Goal: Task Accomplishment & Management: Complete application form

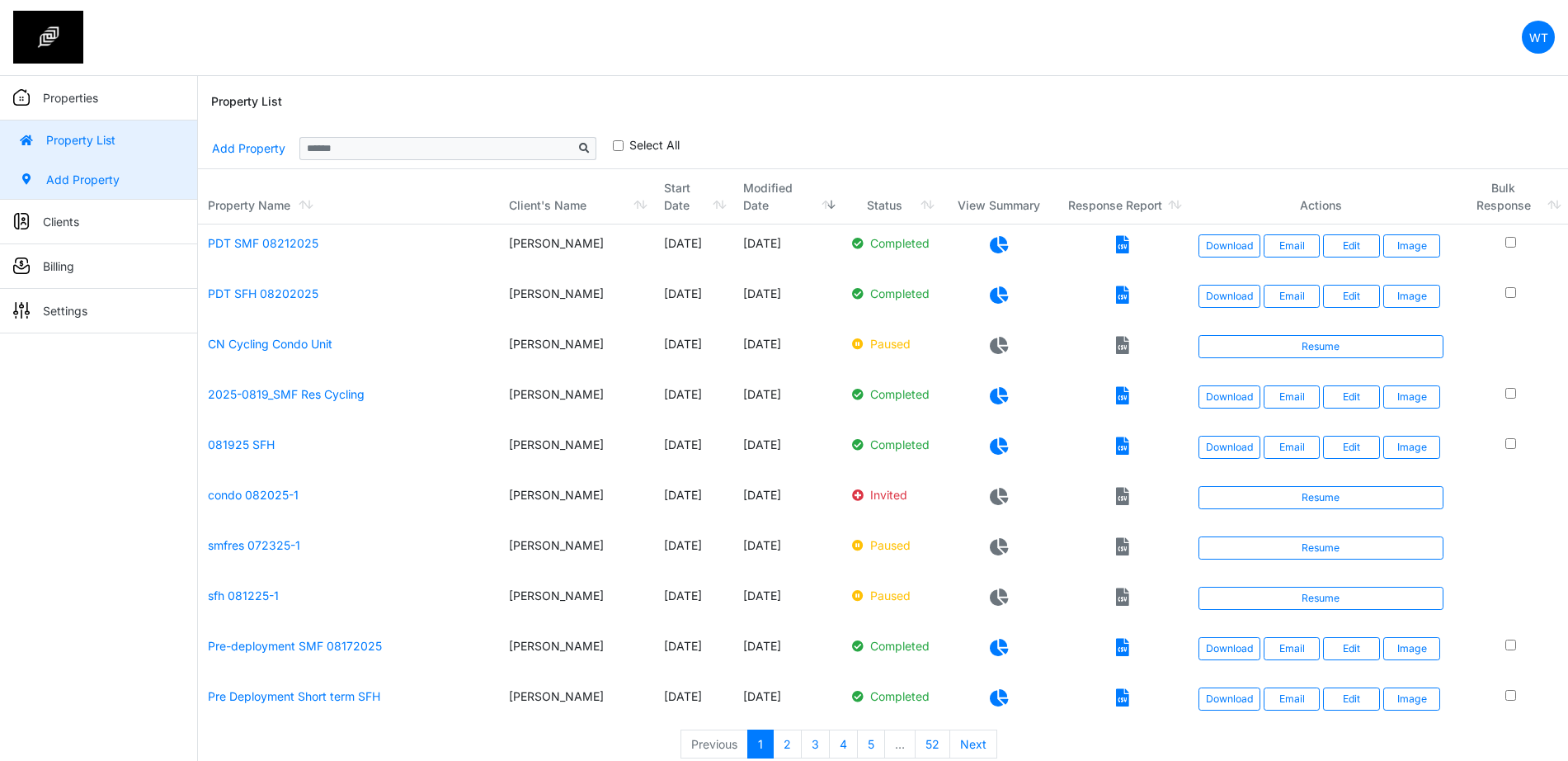
click at [94, 179] on link "Add Property" at bounding box center [98, 180] width 197 height 40
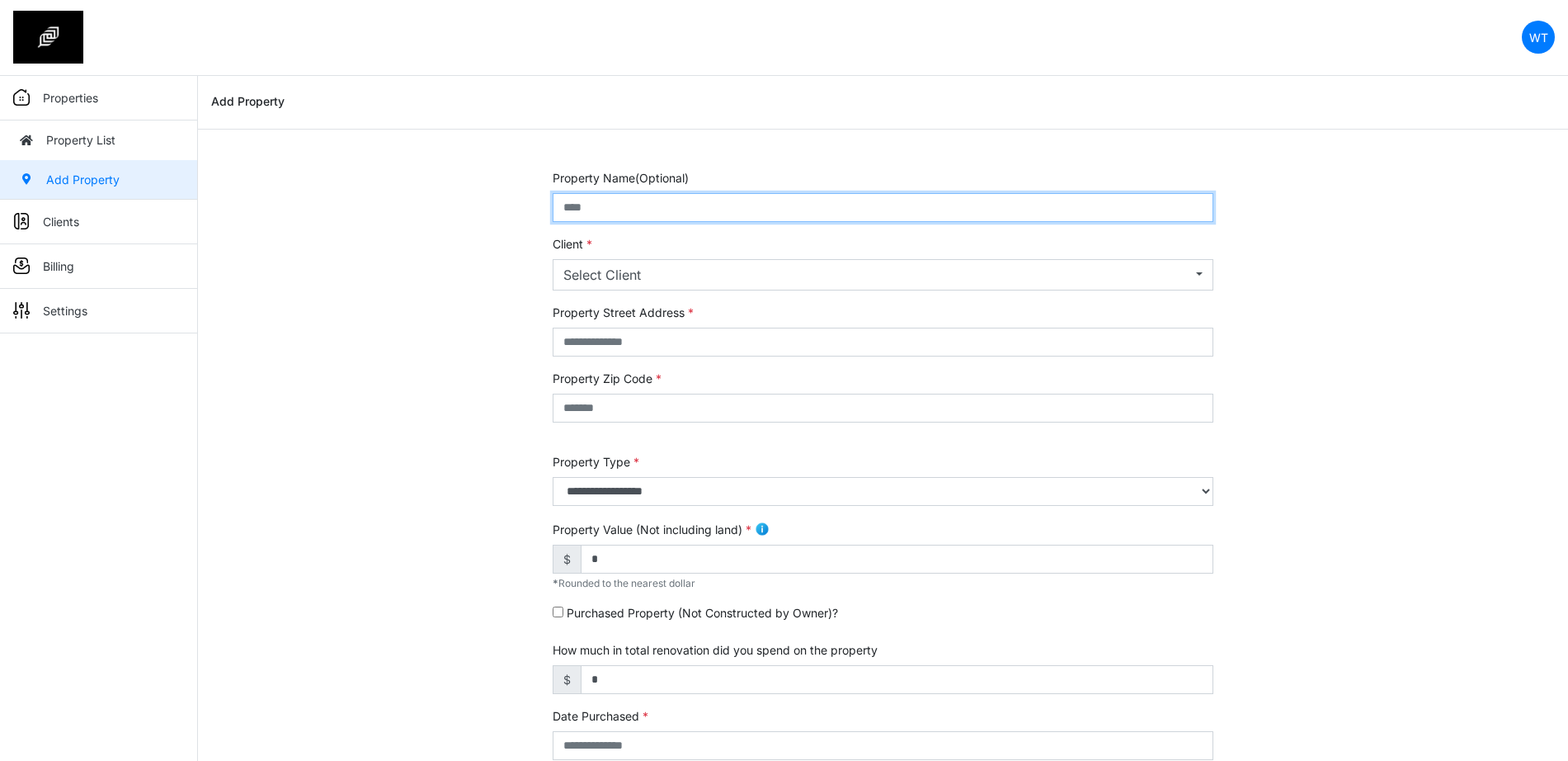
click at [700, 216] on input "text" at bounding box center [883, 208] width 661 height 29
type input "*********"
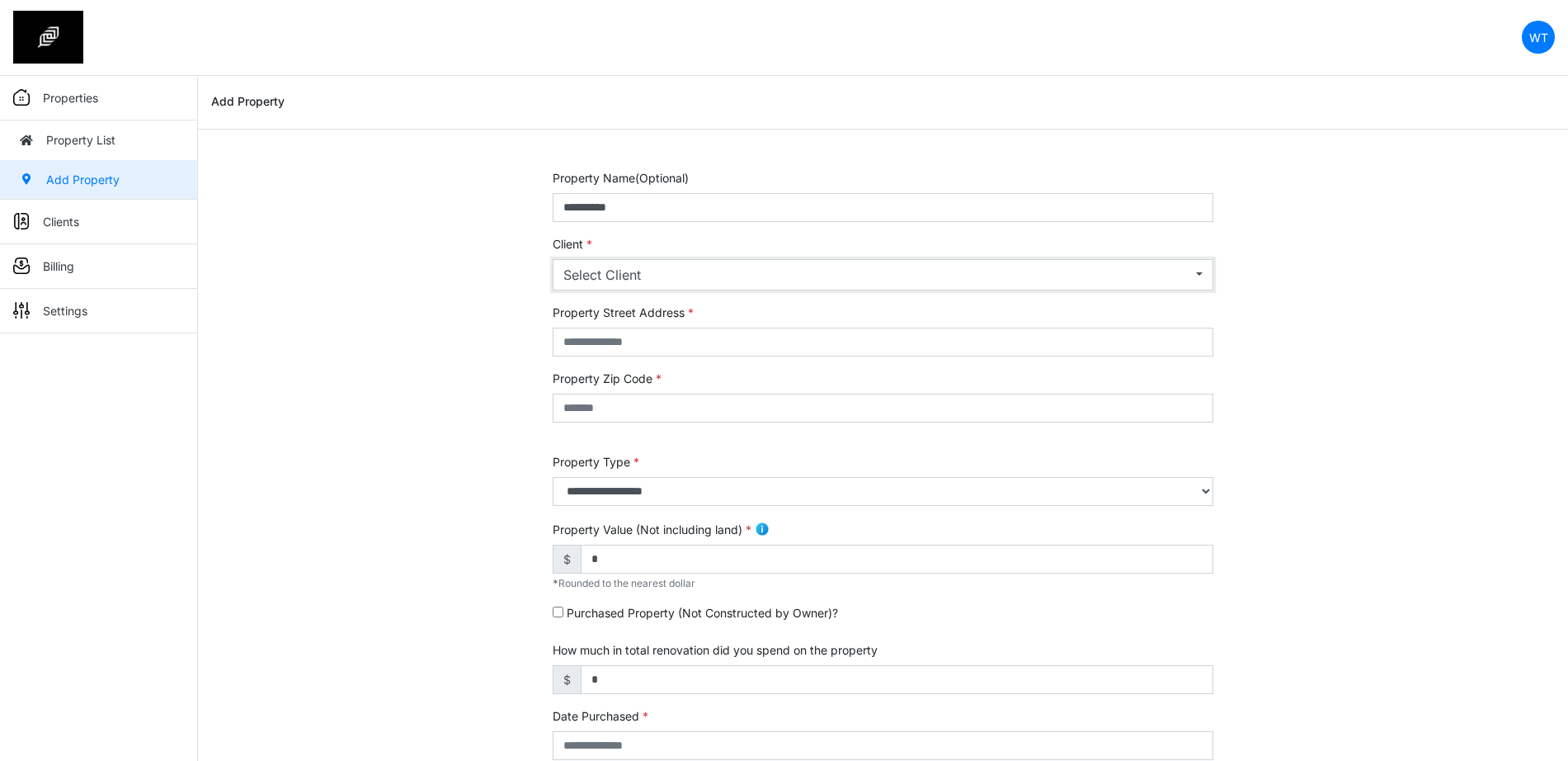
click at [723, 284] on button "Select Client" at bounding box center [883, 274] width 661 height 31
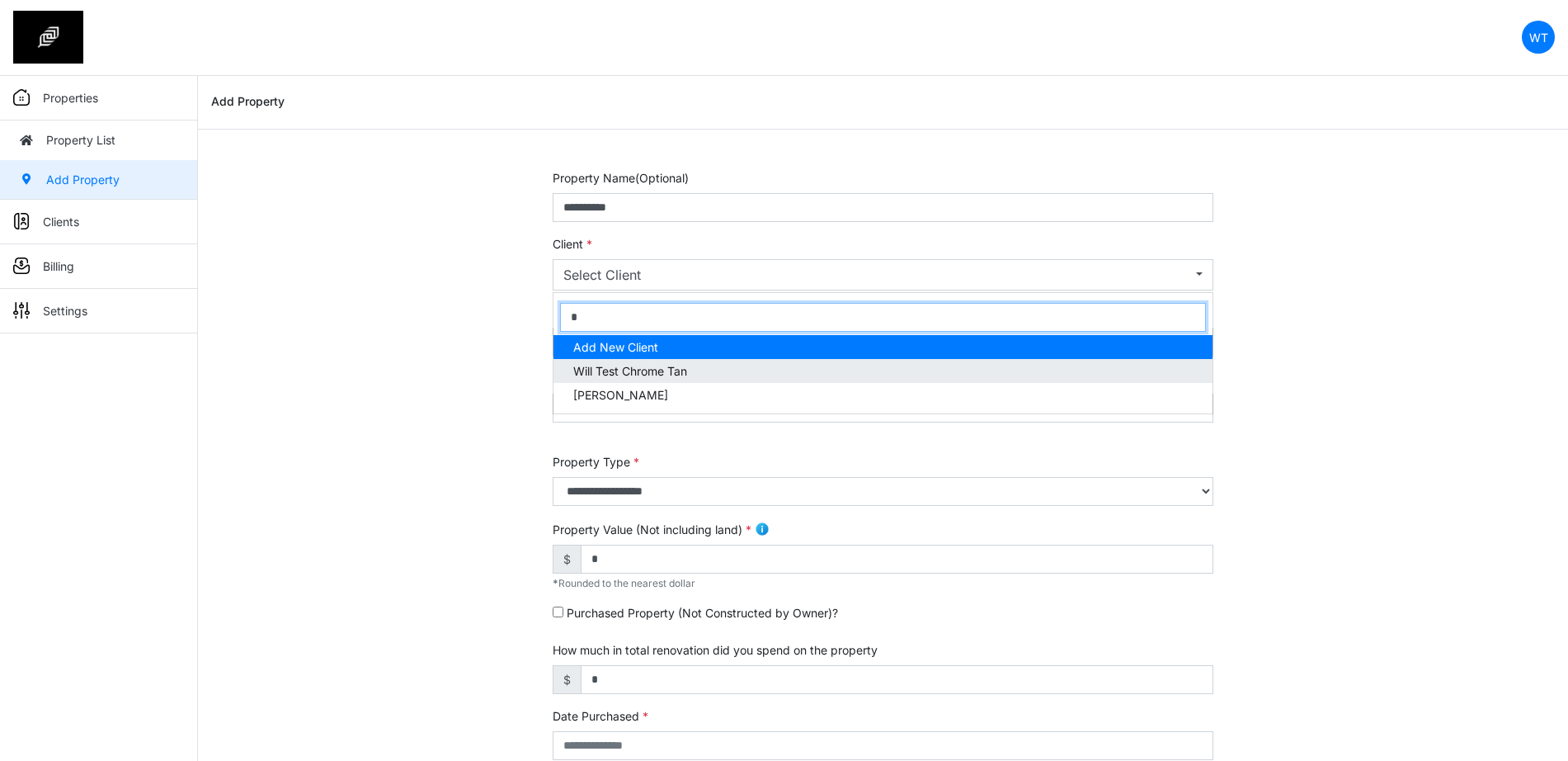
type input "*"
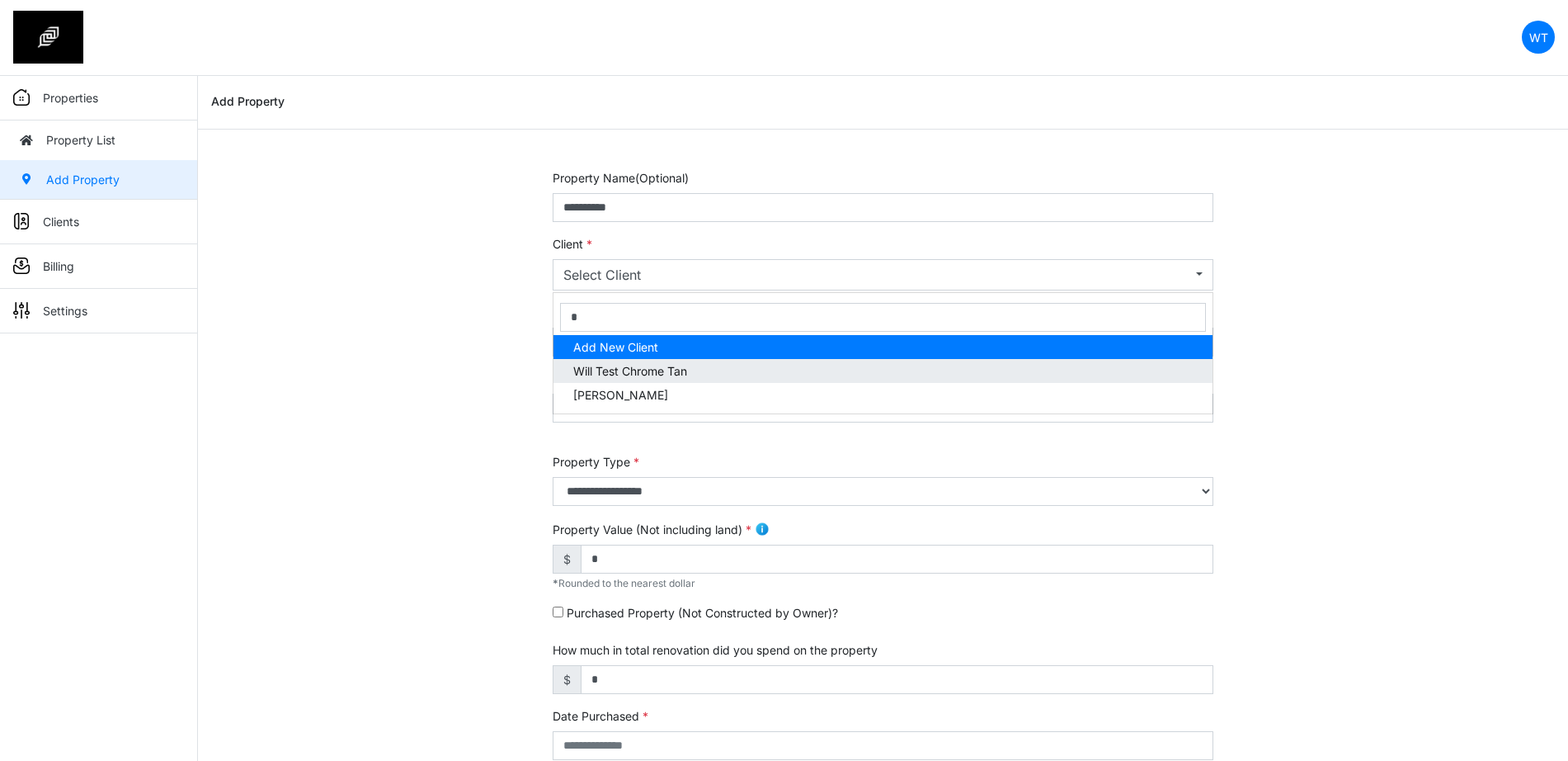
click at [706, 373] on link "Will Test Chrome Tan" at bounding box center [882, 371] width 659 height 24
select select "***"
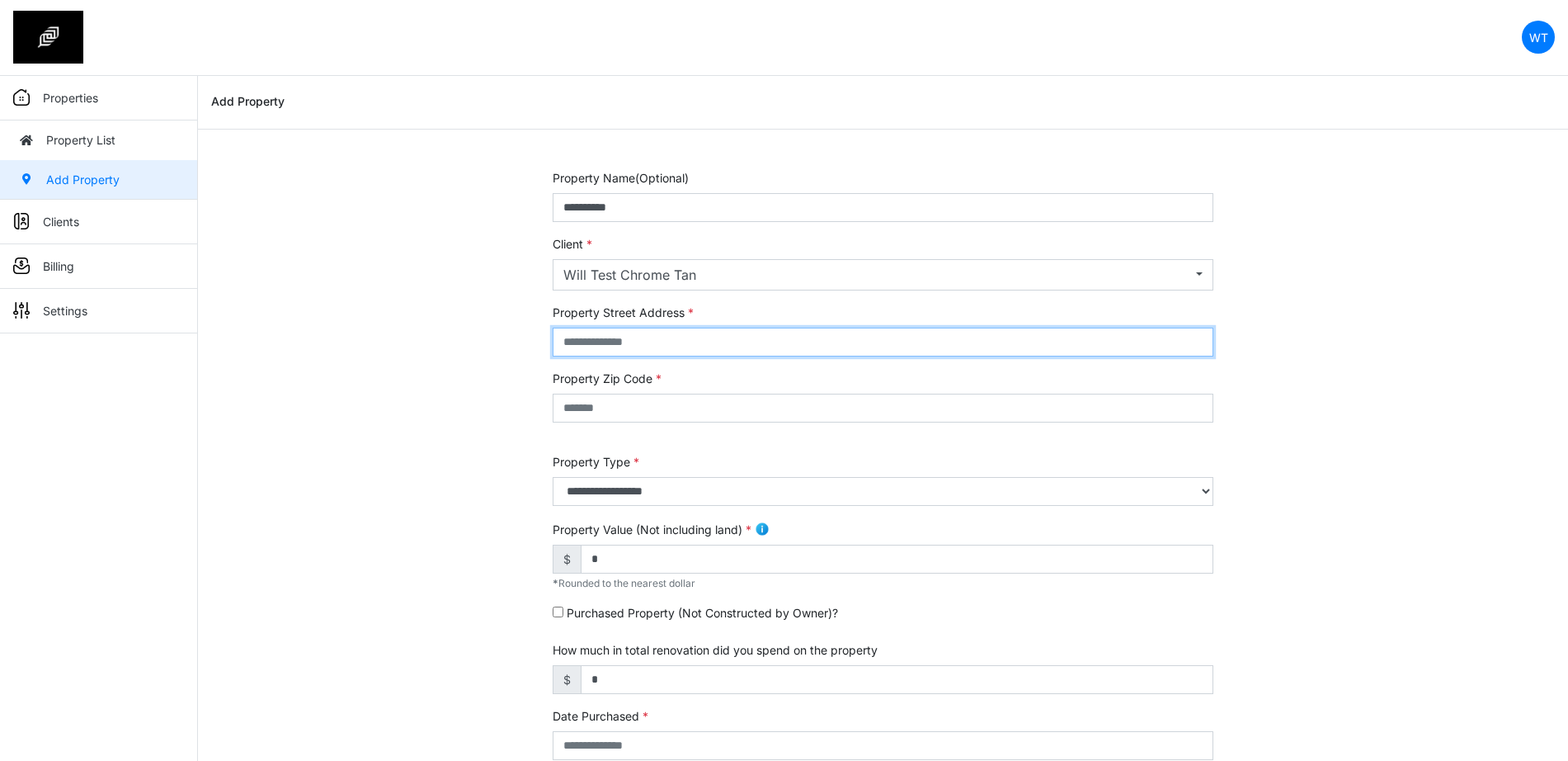
click at [653, 344] on input "text" at bounding box center [883, 342] width 661 height 29
type input "**********"
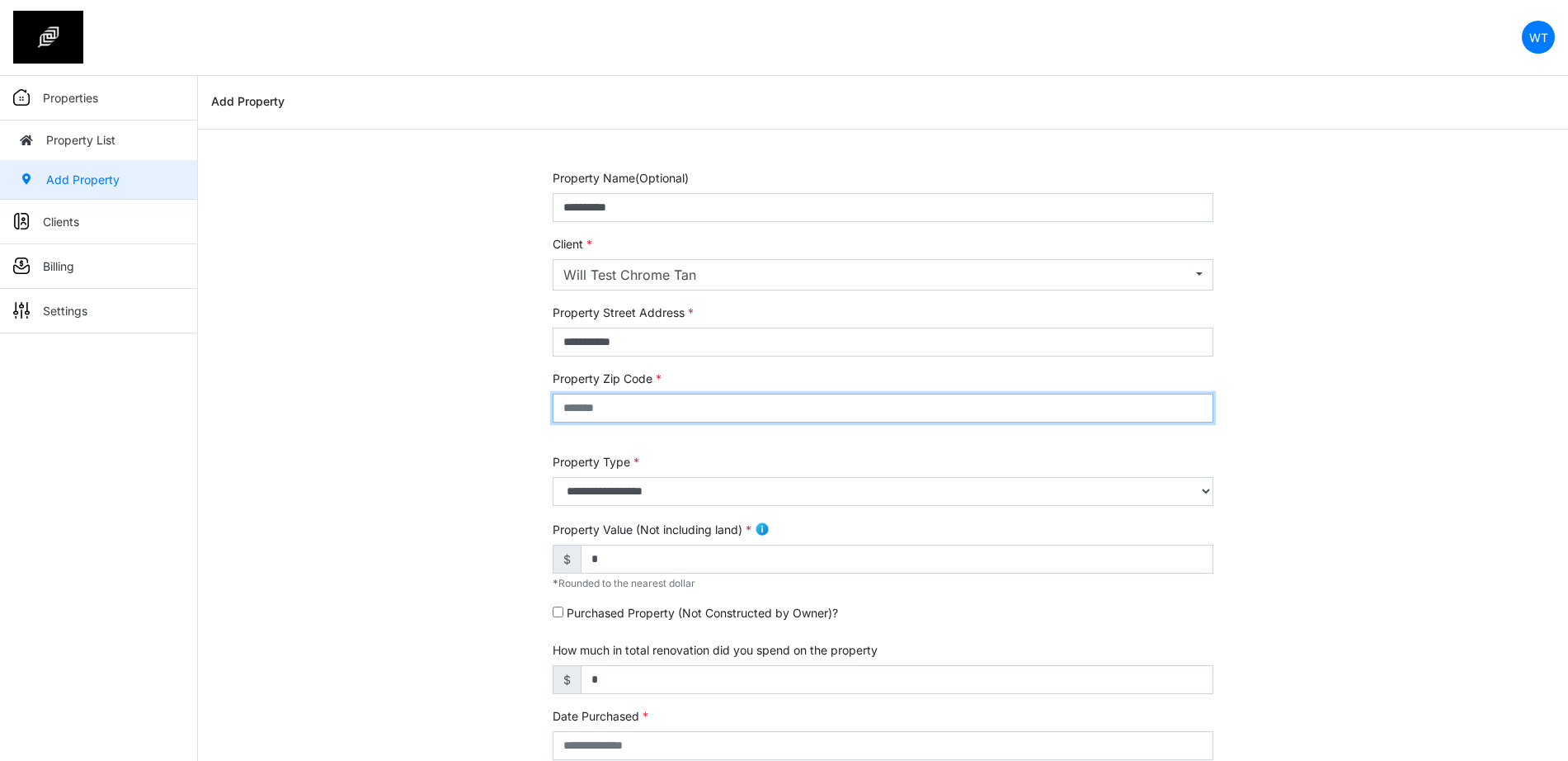
click at [650, 409] on input "text" at bounding box center [883, 408] width 661 height 29
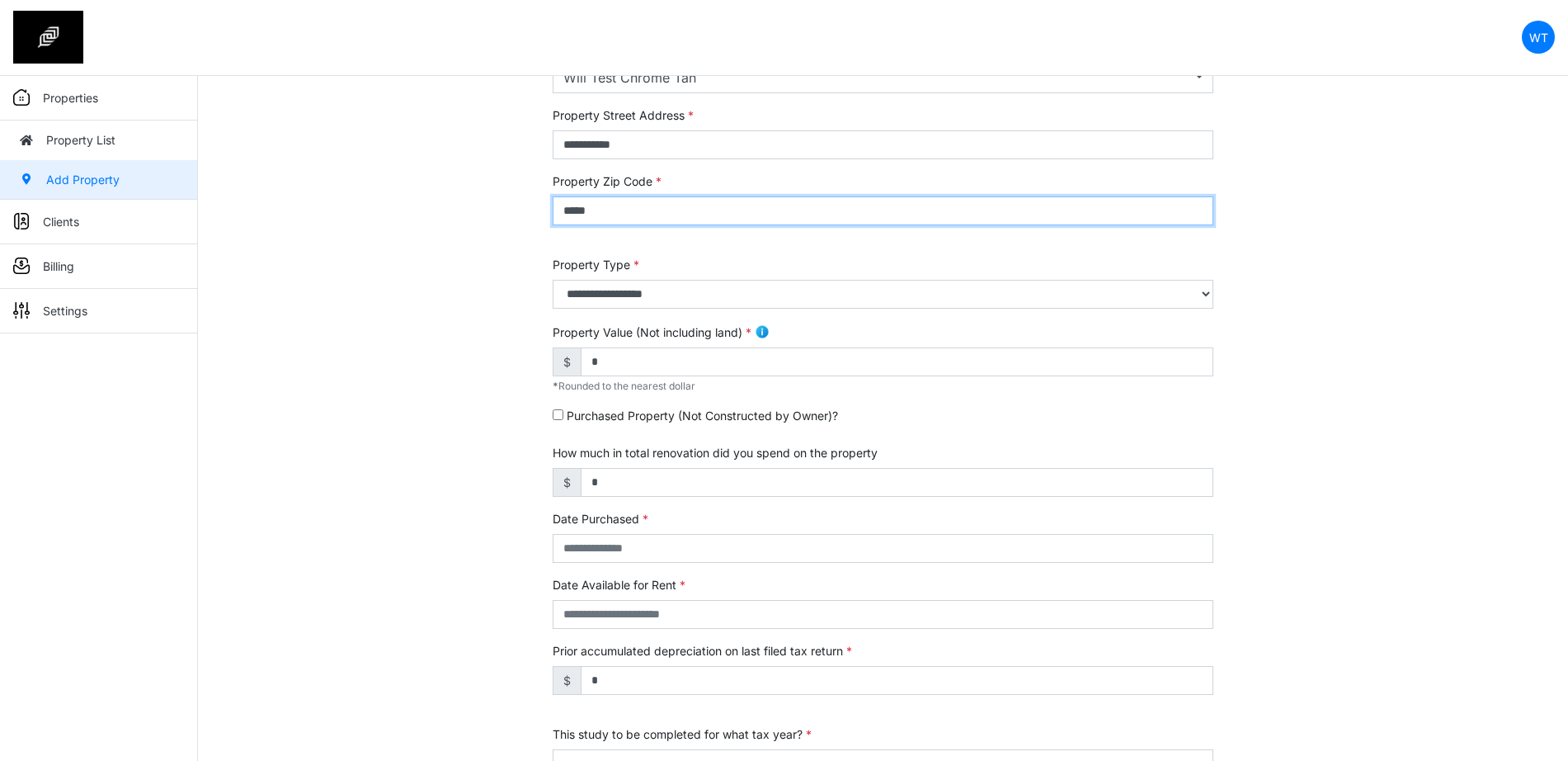
scroll to position [206, 0]
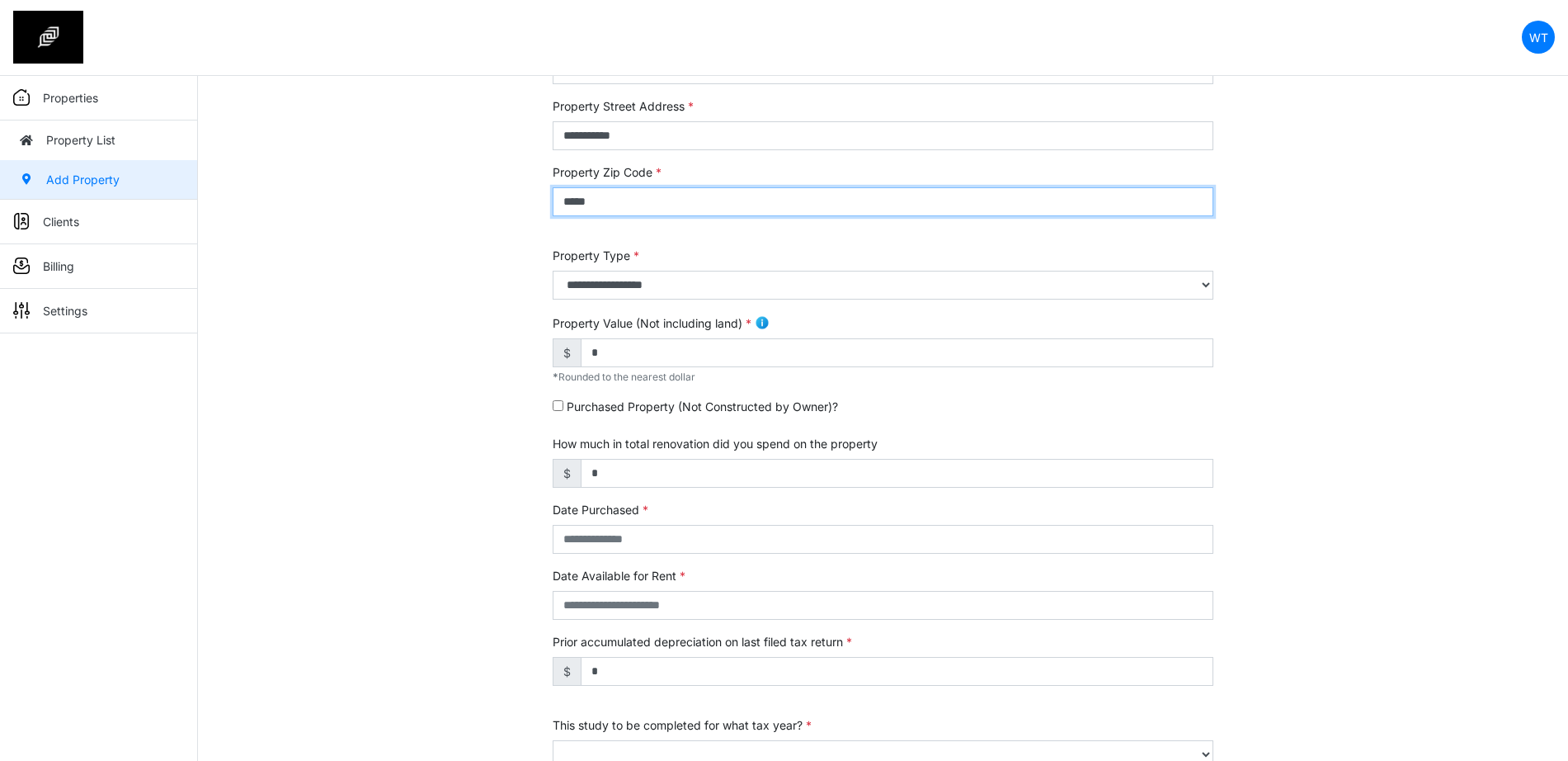
type input "*****"
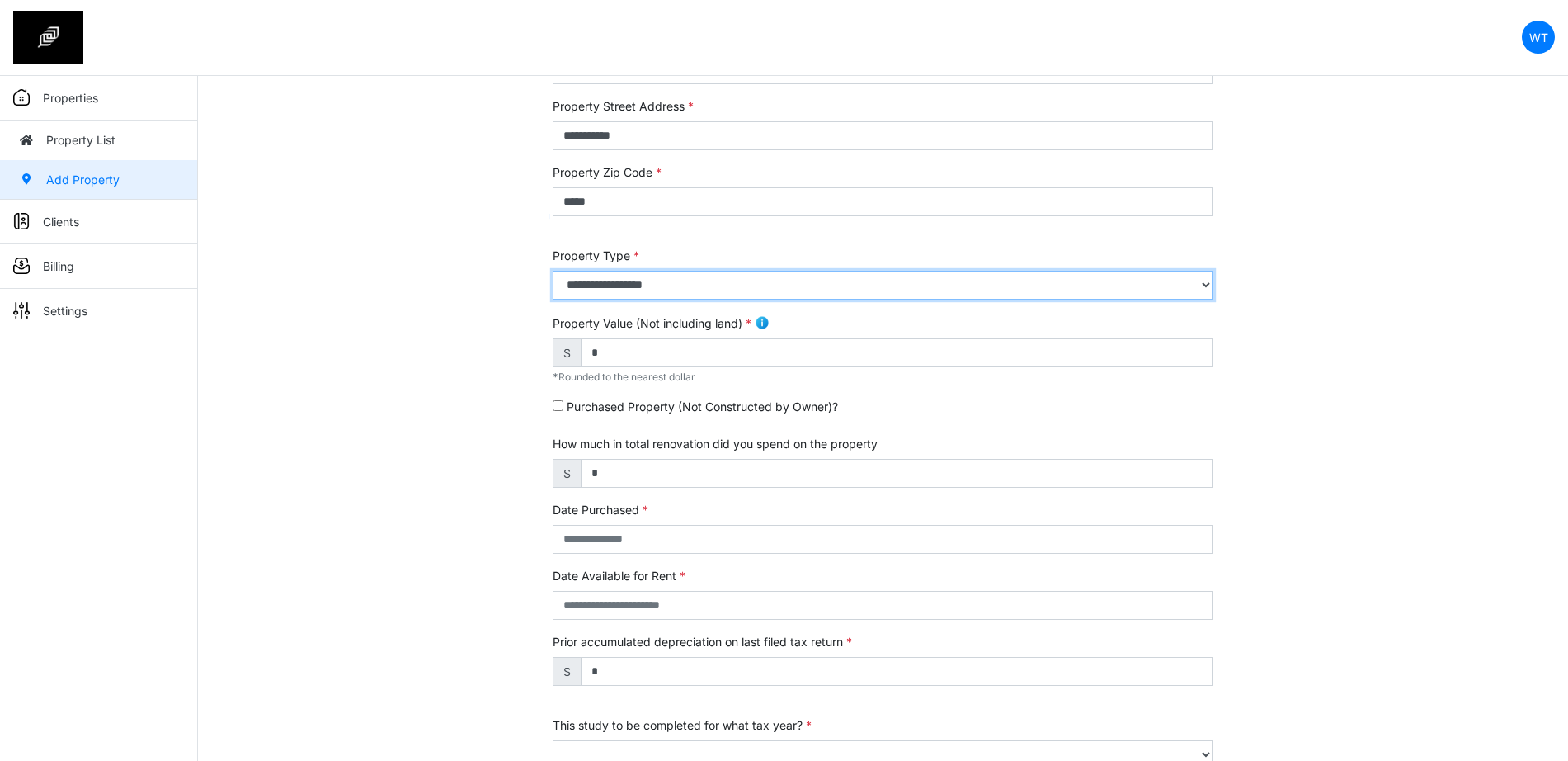
click at [623, 281] on select "**********" at bounding box center [883, 285] width 661 height 29
select select "*"
click at [553, 271] on select "**********" at bounding box center [883, 285] width 661 height 29
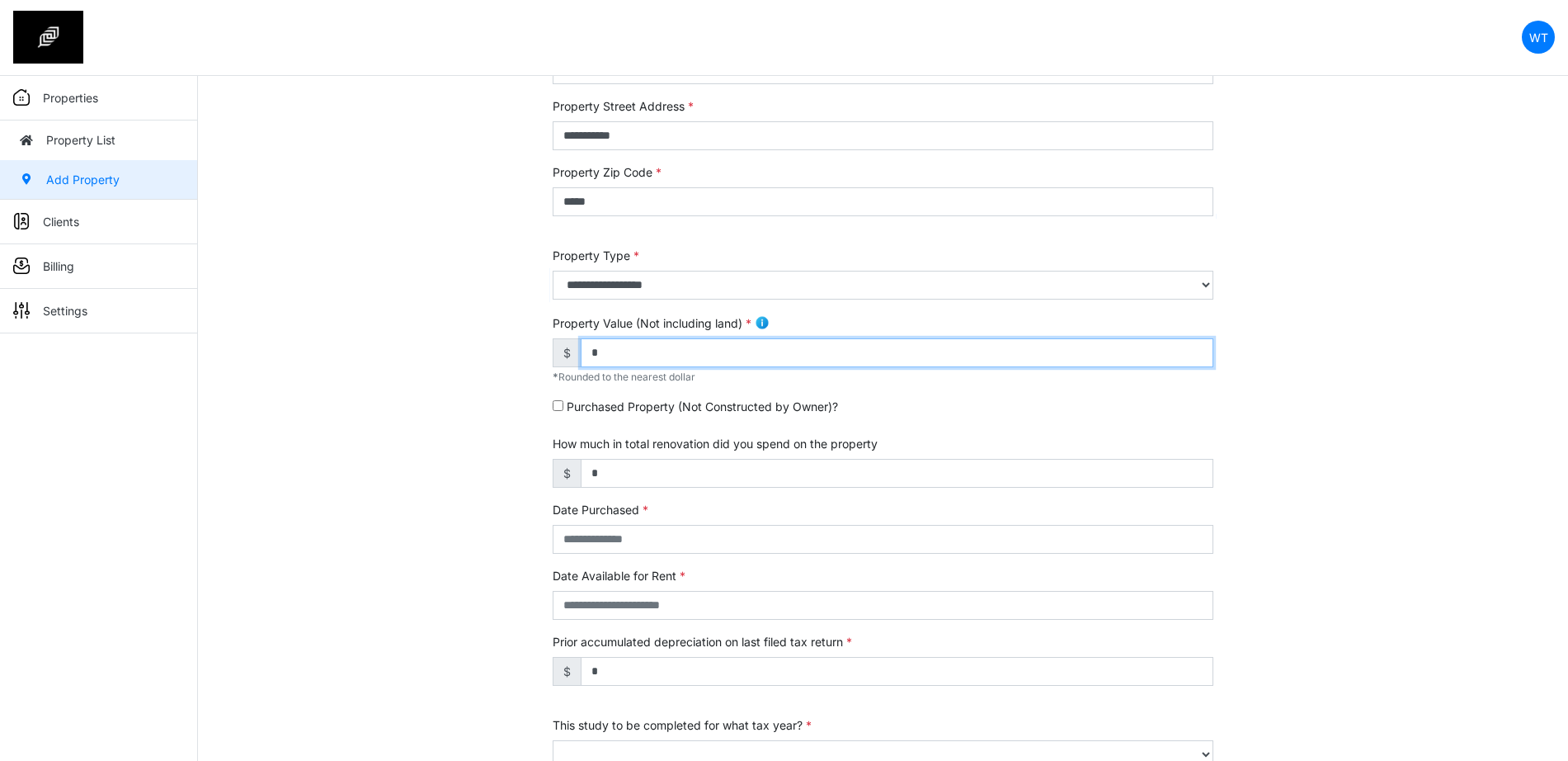
drag, startPoint x: 629, startPoint y: 356, endPoint x: 538, endPoint y: 368, distance: 91.8
click at [538, 368] on div "**********" at bounding box center [882, 461] width 1370 height 997
type input "*********"
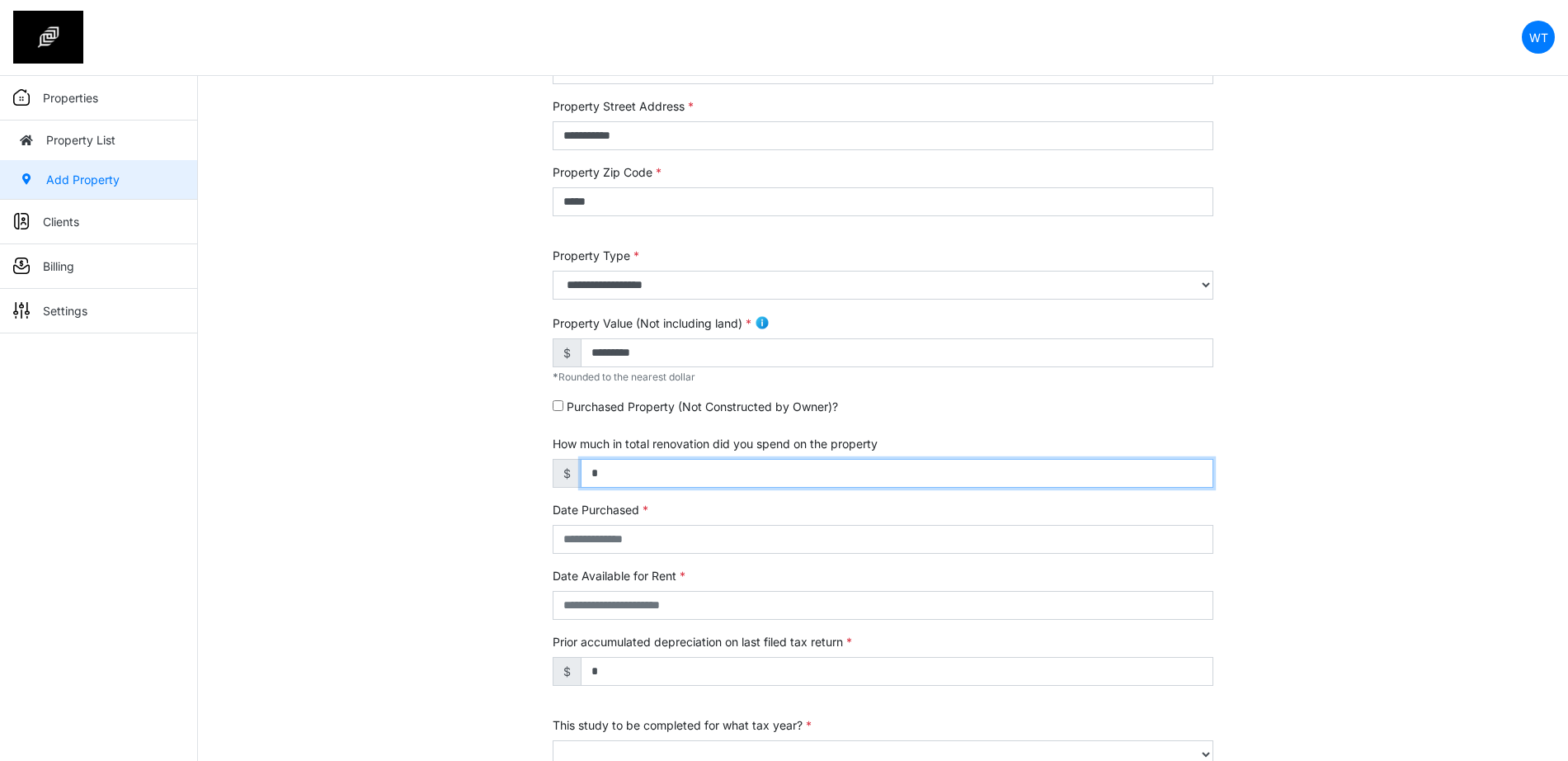
drag, startPoint x: 636, startPoint y: 463, endPoint x: 548, endPoint y: 485, distance: 90.7
click at [548, 485] on div "**********" at bounding box center [883, 461] width 685 height 997
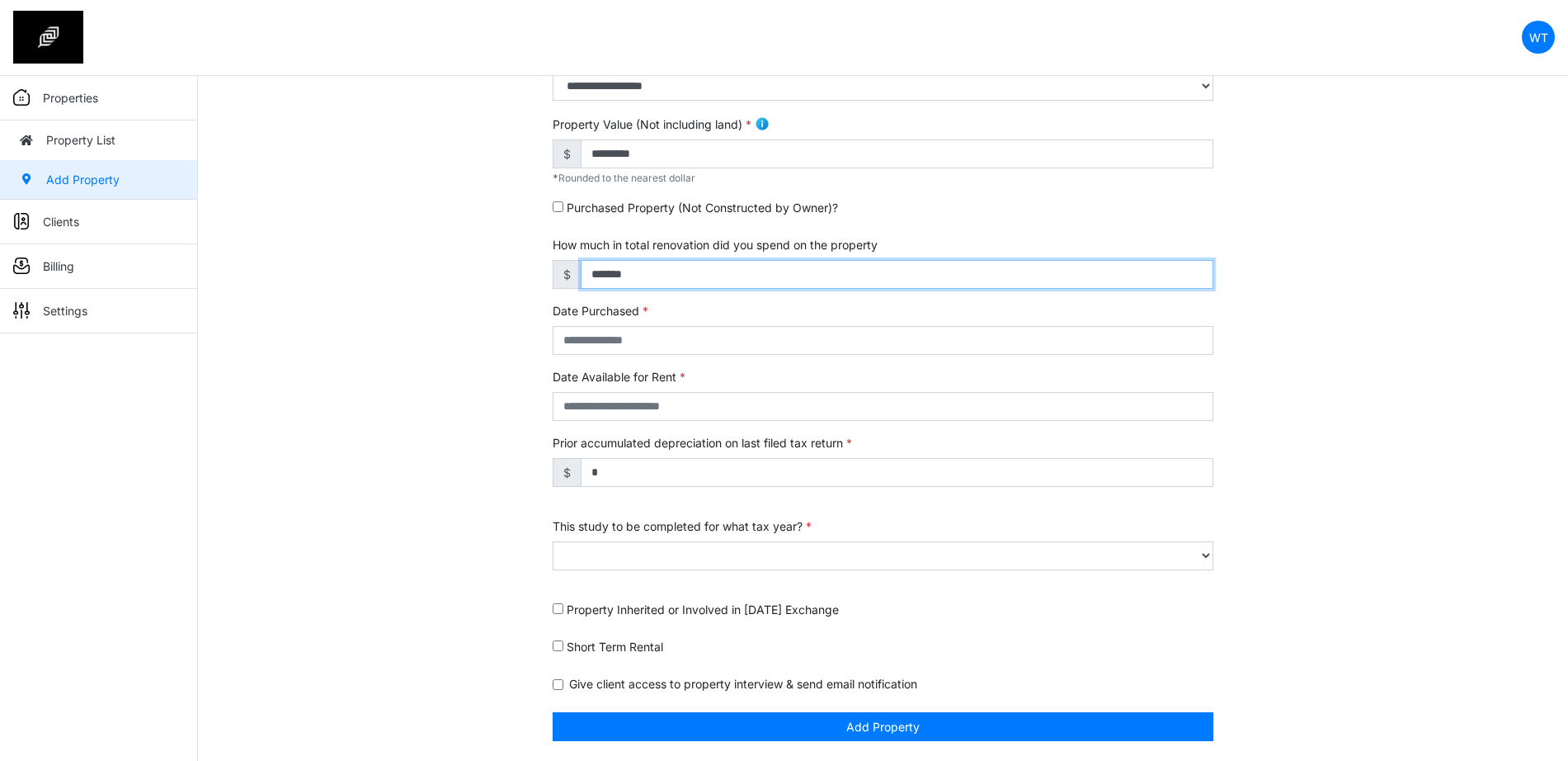
type input "*******"
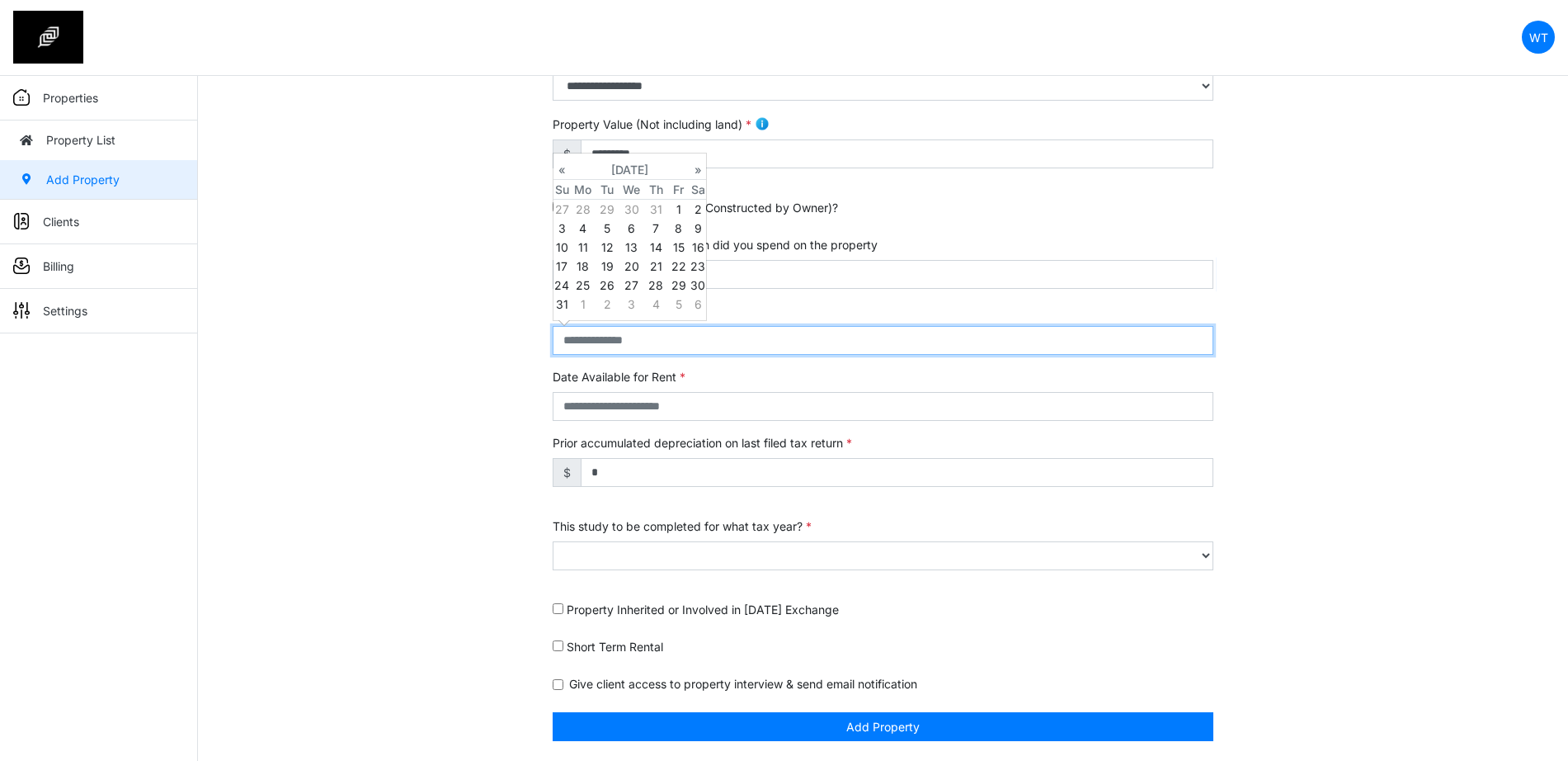
click at [624, 337] on input "text" at bounding box center [883, 340] width 661 height 29
click at [604, 232] on td "5" at bounding box center [607, 228] width 22 height 19
type input "**********"
select select "****"
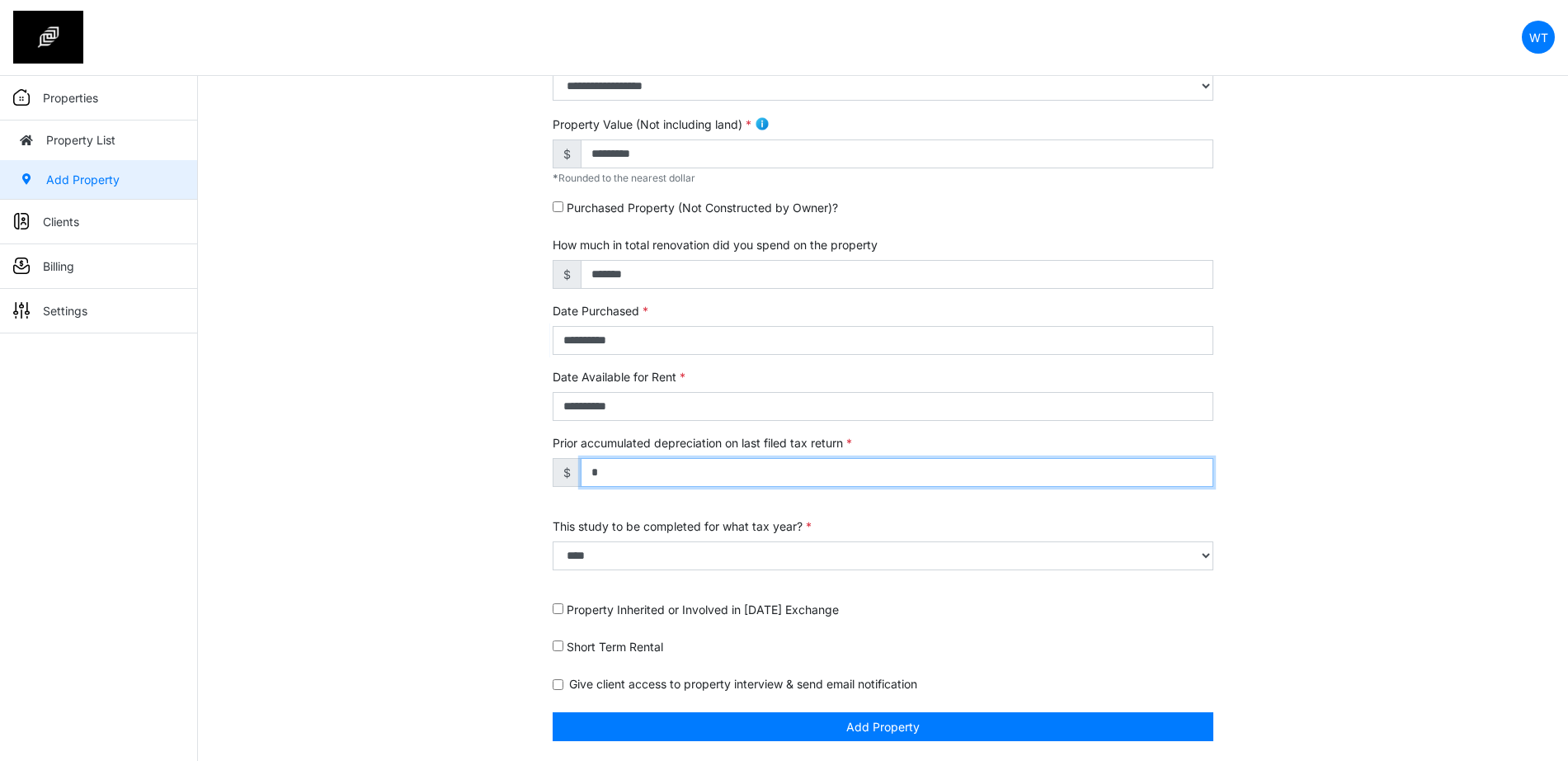
drag, startPoint x: 638, startPoint y: 481, endPoint x: 527, endPoint y: 479, distance: 111.0
click at [432, 485] on div "**********" at bounding box center [882, 262] width 1370 height 997
type input "*******"
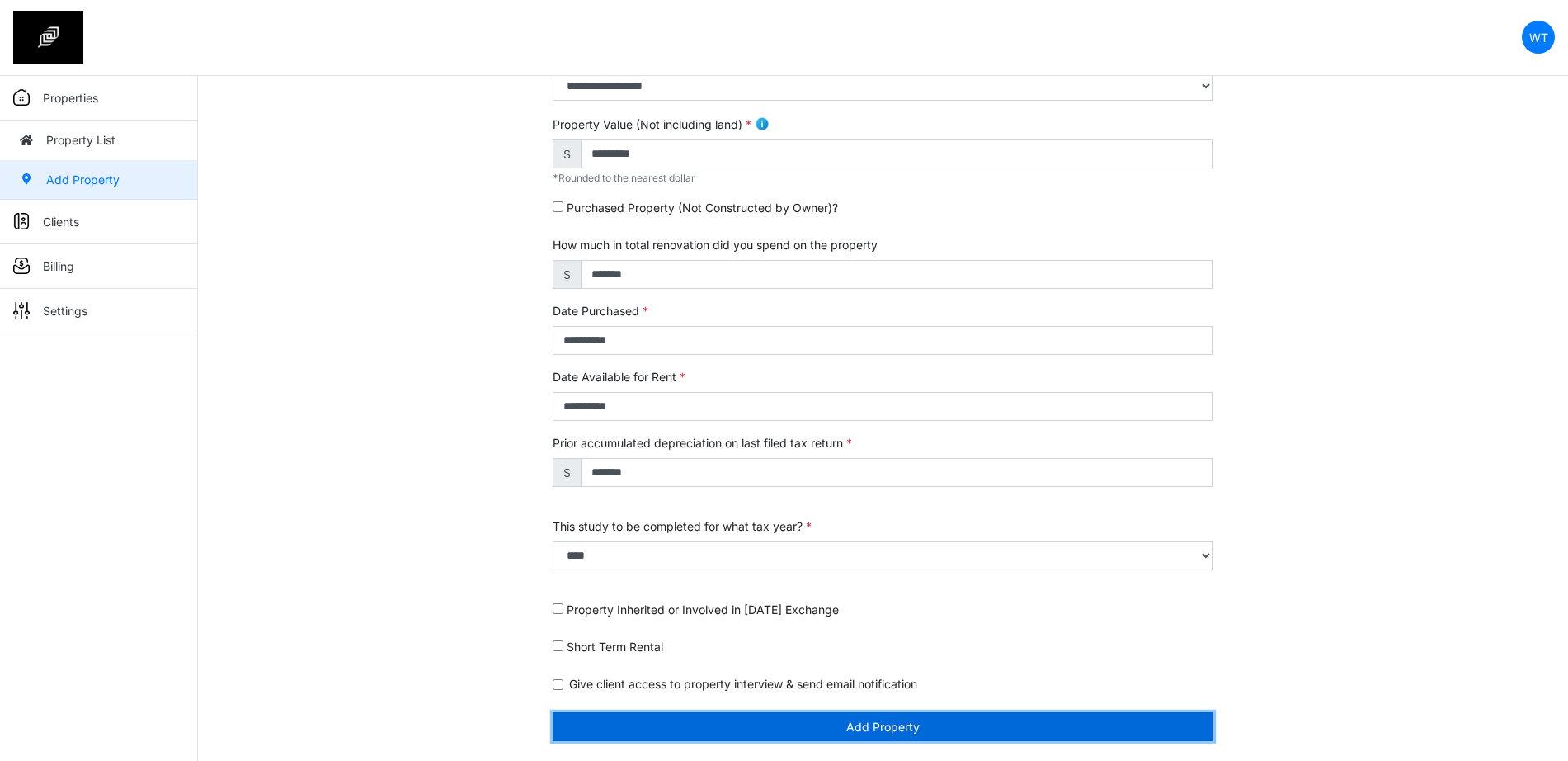
click at [639, 726] on button "Add Property" at bounding box center [883, 726] width 661 height 29
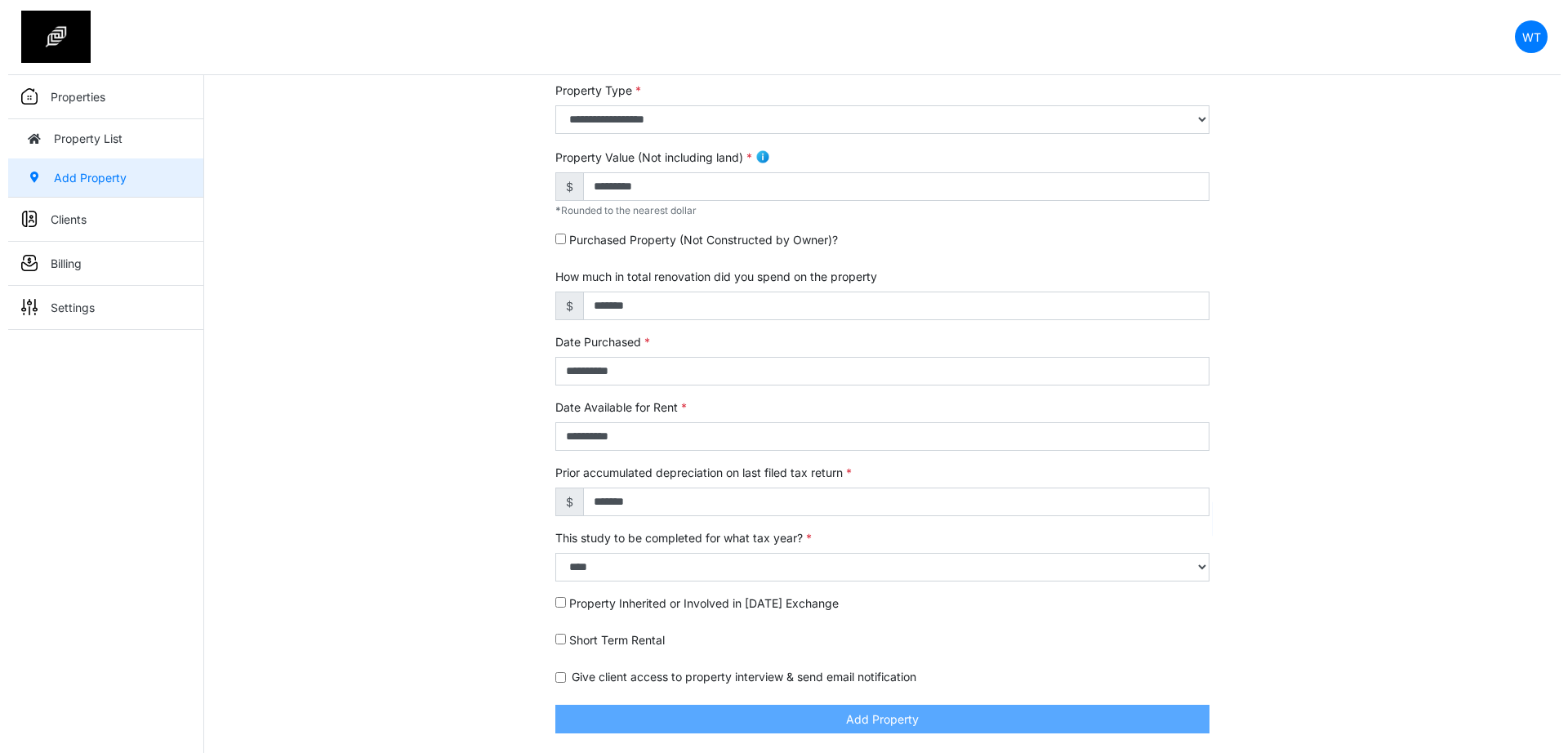
scroll to position [349, 0]
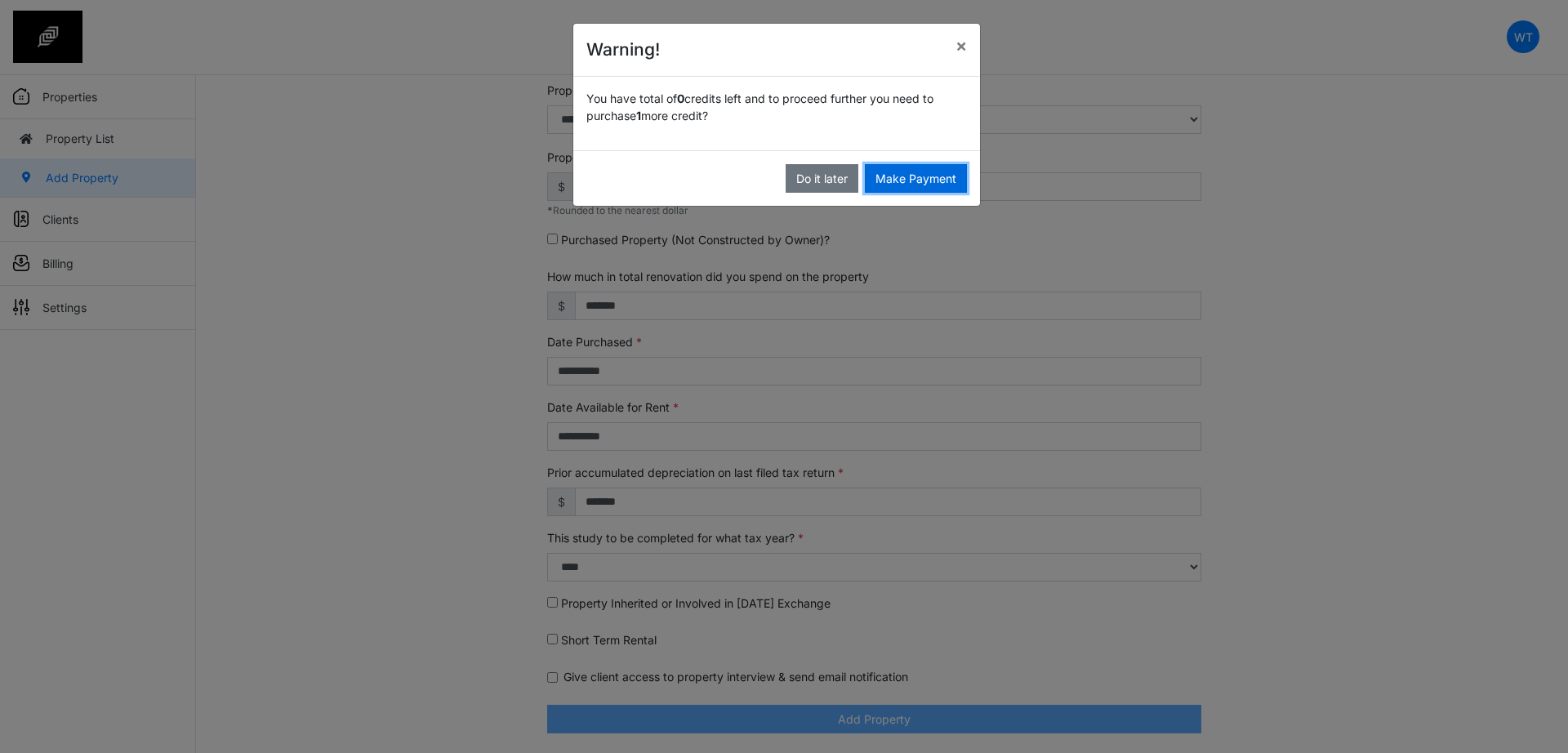
click at [931, 176] on button "Make Payment" at bounding box center [916, 178] width 102 height 29
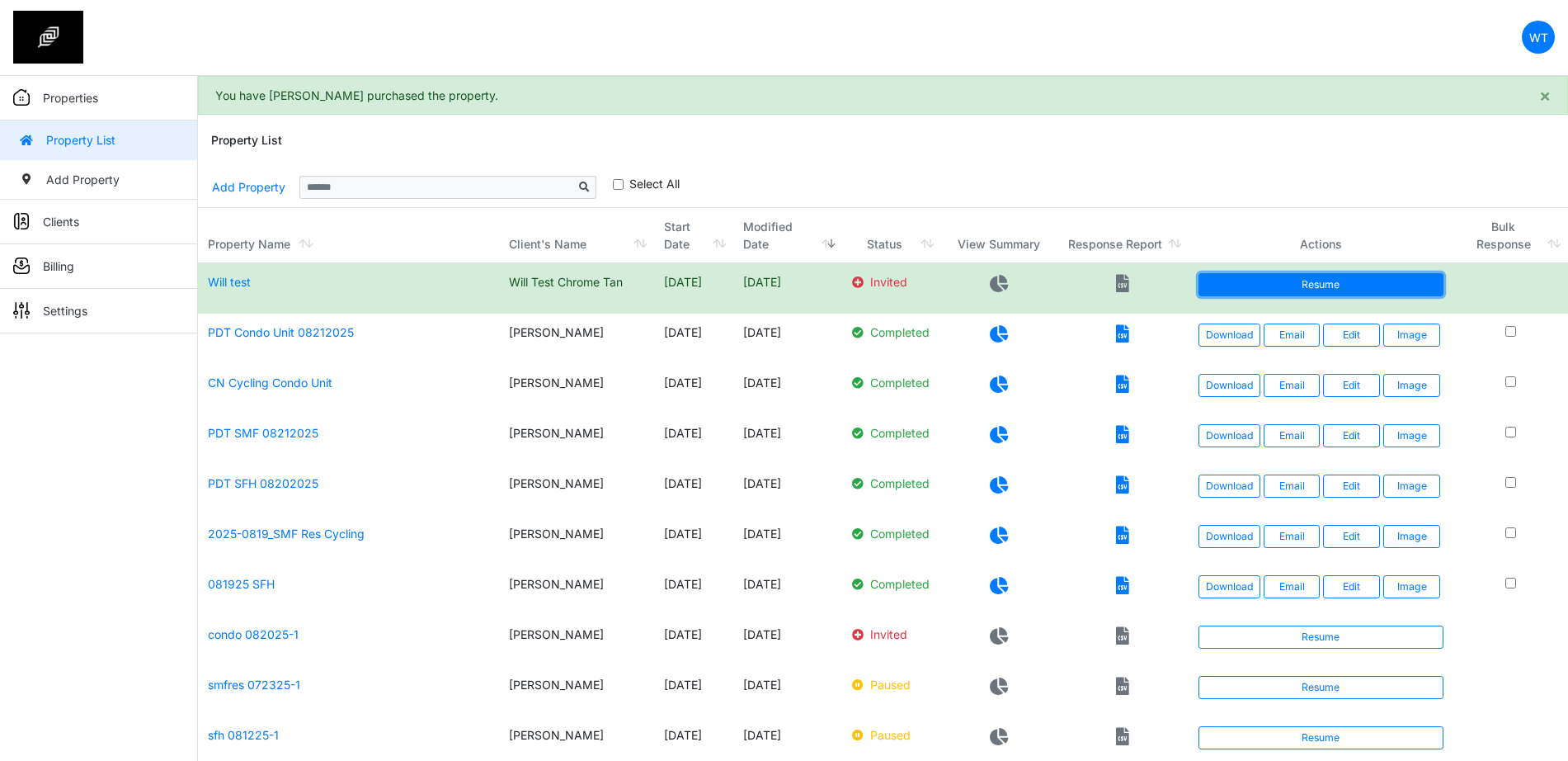
click at [1365, 277] on link "Resume" at bounding box center [1321, 284] width 246 height 23
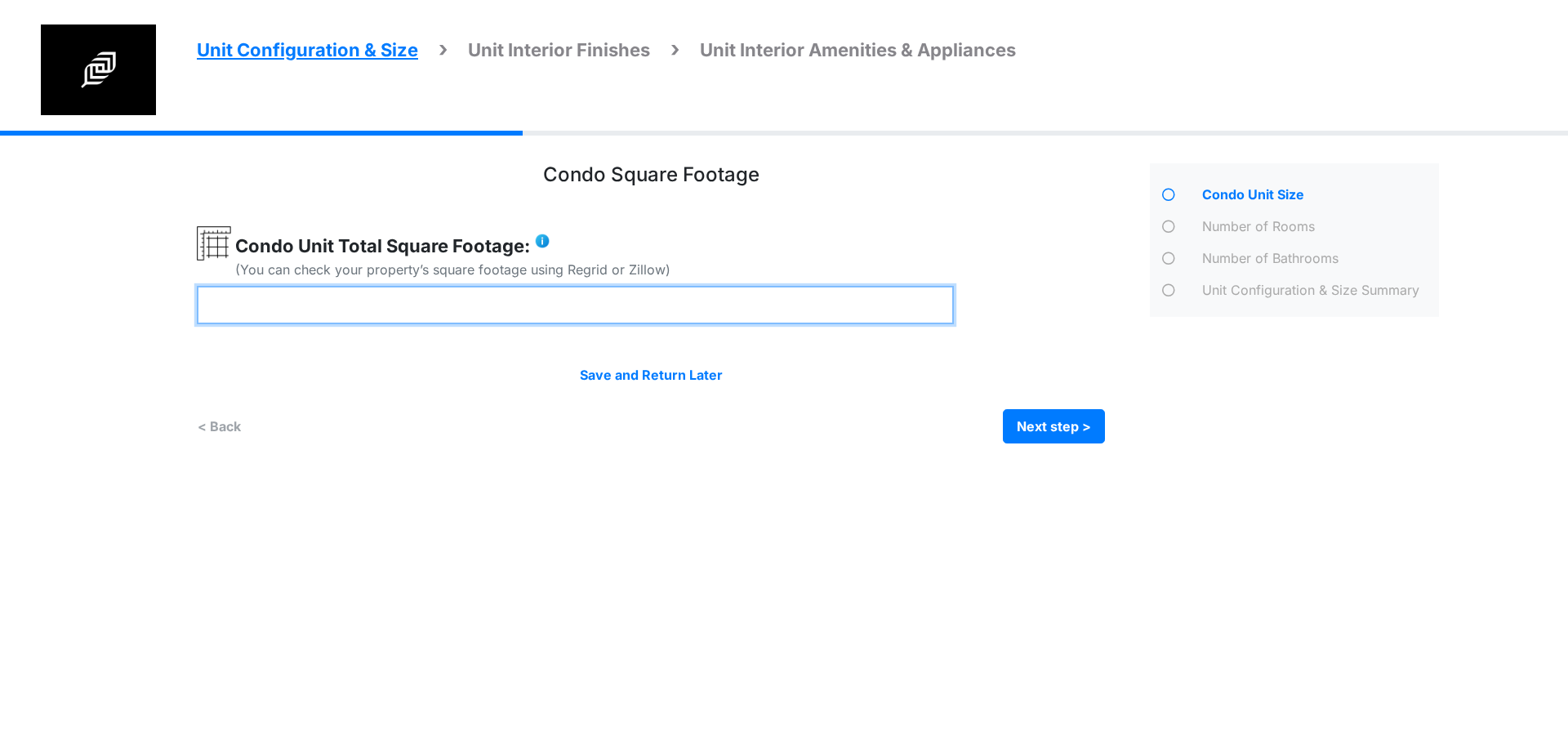
click at [719, 297] on input "number" at bounding box center [574, 305] width 757 height 39
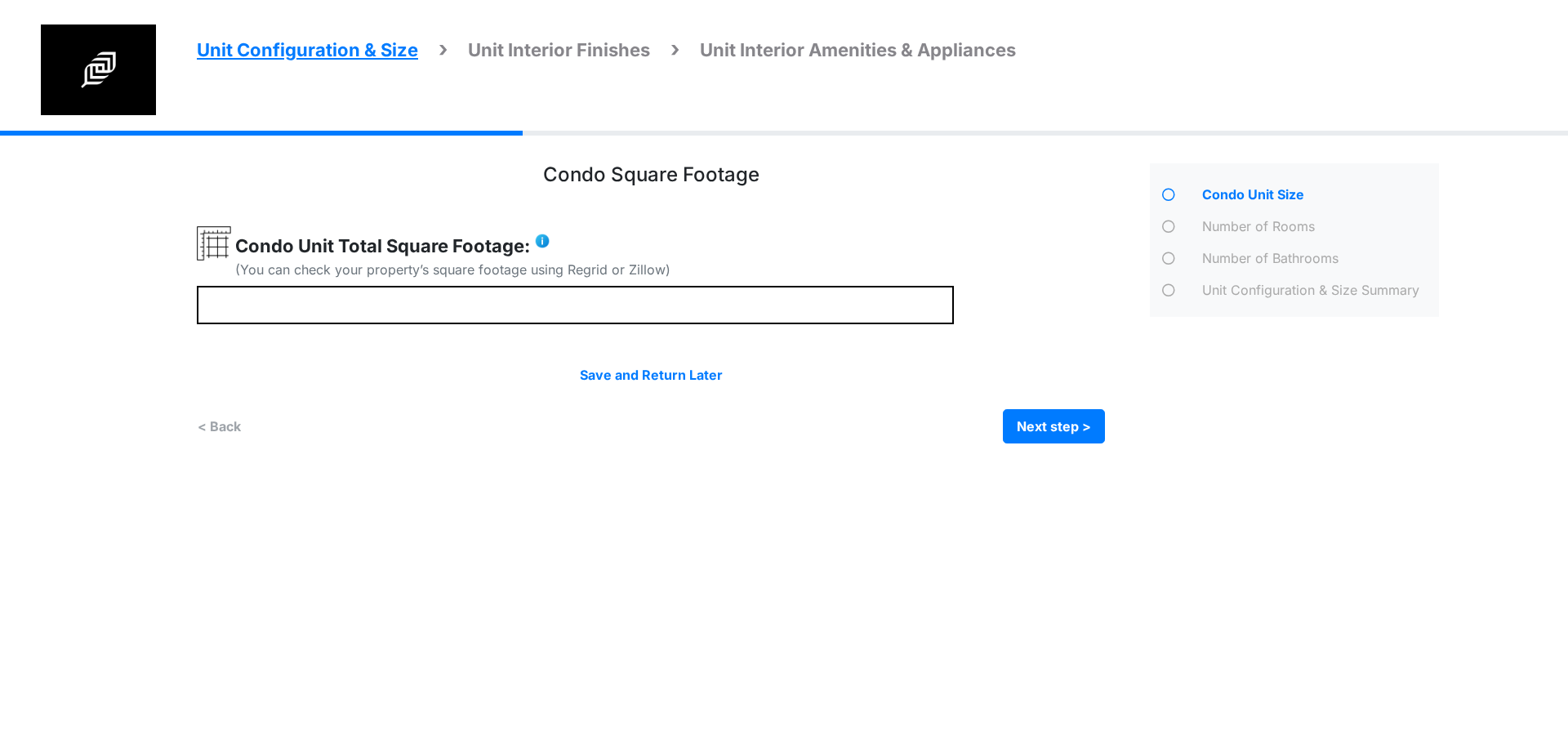
click at [747, 468] on html "Unit Configuration & Size Unit Interior Finishes Unit Interior Amenities & Appl…" at bounding box center [784, 233] width 1568 height 468
click at [1042, 428] on button "Next step >" at bounding box center [1054, 426] width 102 height 34
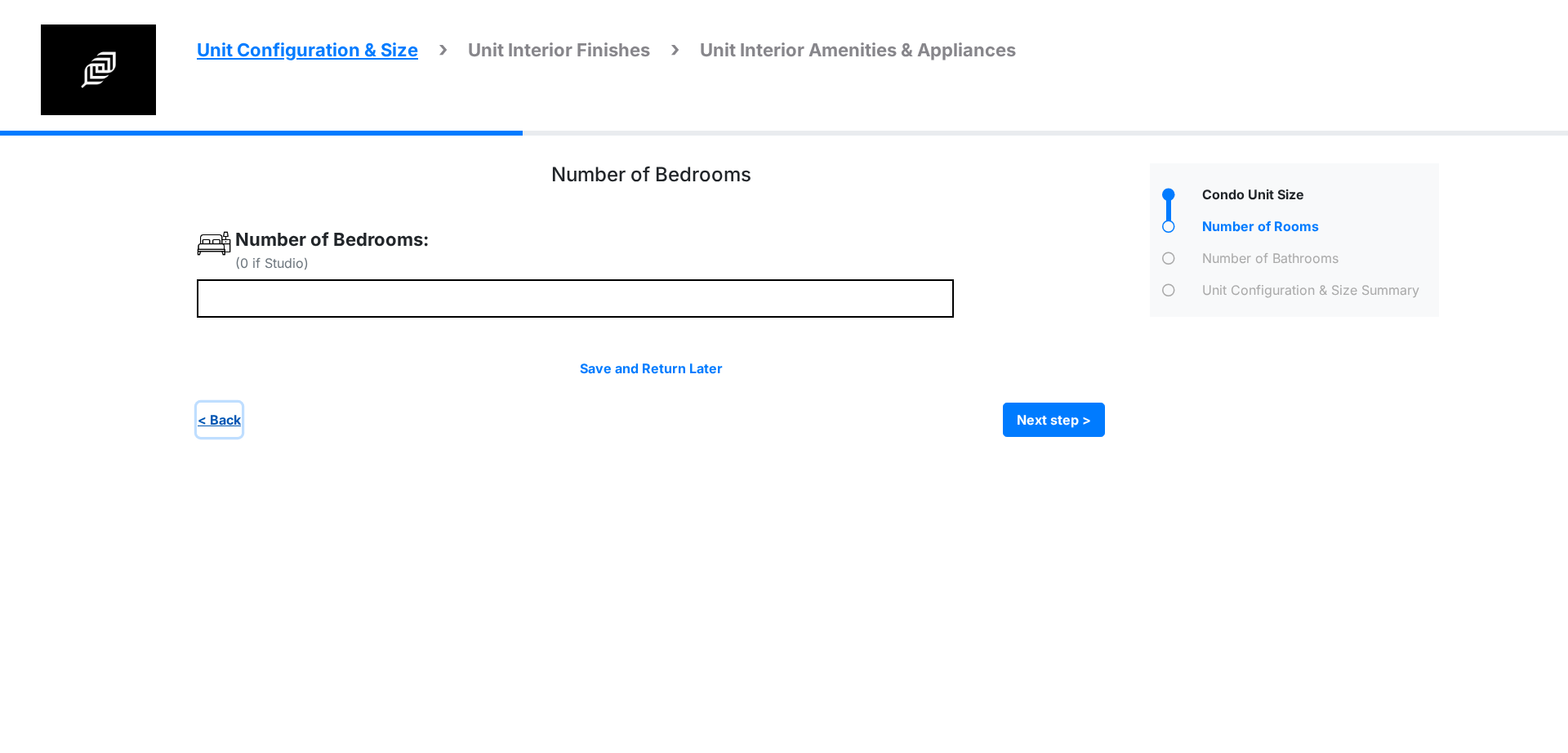
click at [230, 426] on button "< Back" at bounding box center [218, 419] width 45 height 34
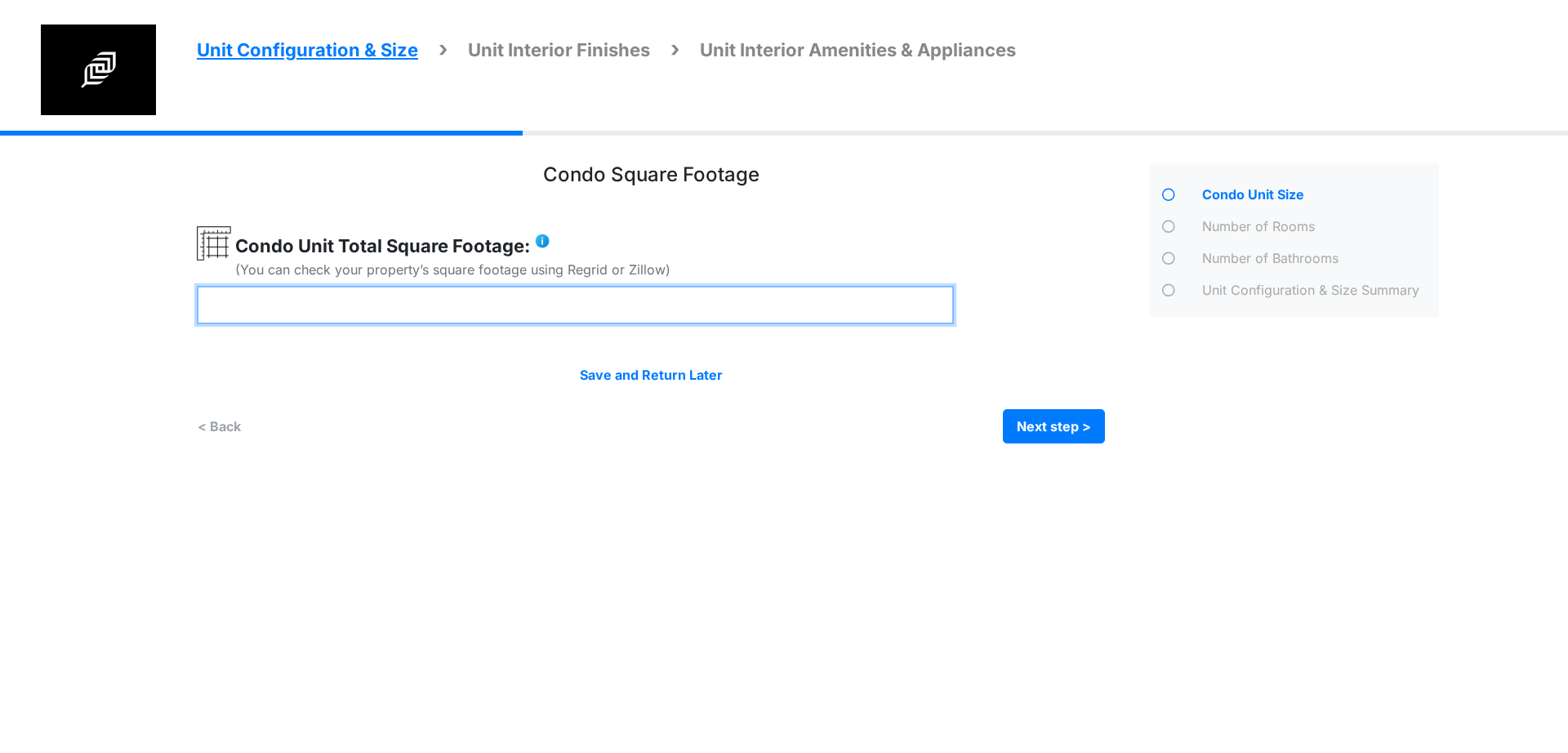
drag, startPoint x: 342, startPoint y: 304, endPoint x: 0, endPoint y: 316, distance: 342.2
click at [0, 316] on div "Unit Configuration & Size Unit Interior Finishes Unit Interior Amenities & Appl…" at bounding box center [784, 300] width 1568 height 337
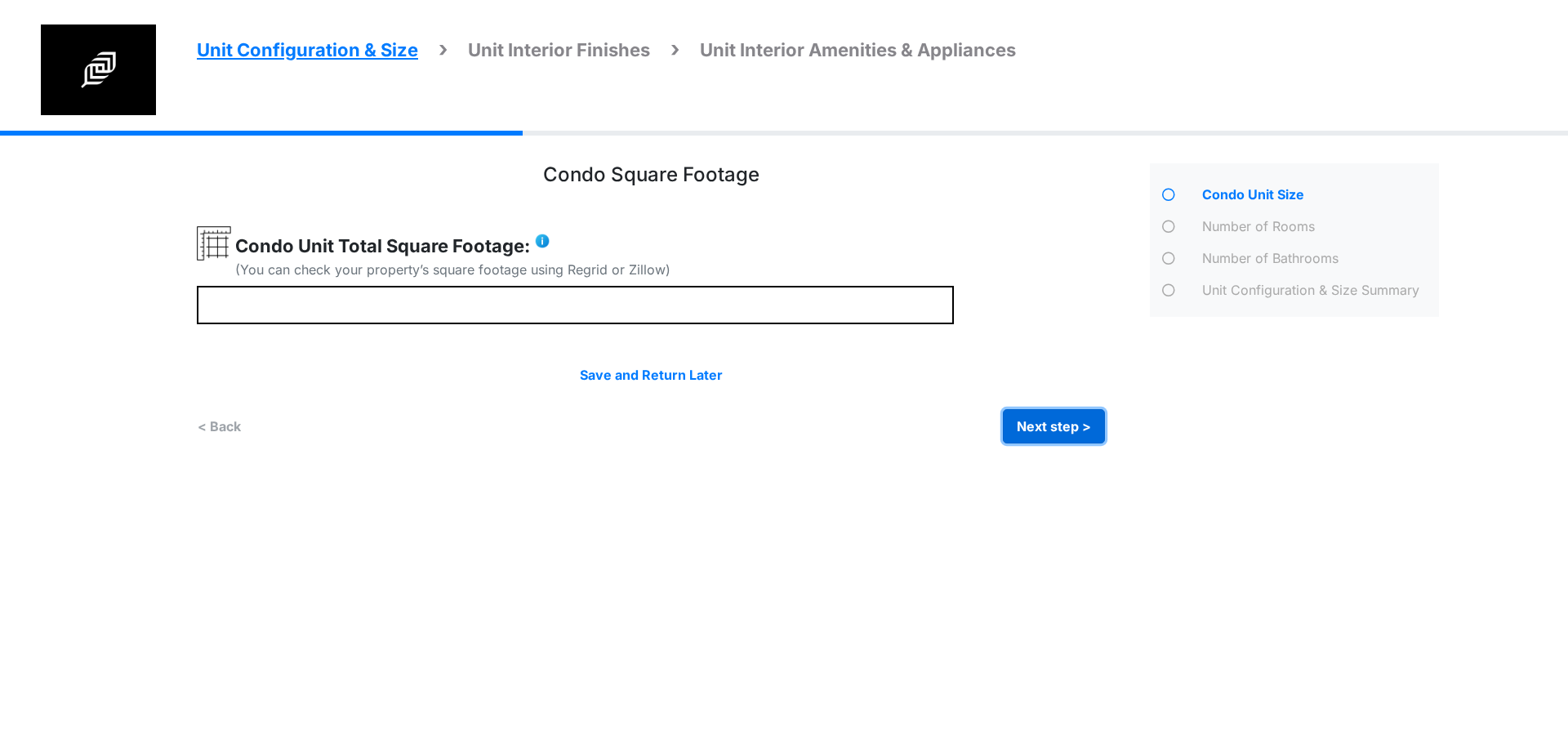
click at [1049, 435] on button "Next step >" at bounding box center [1054, 426] width 102 height 34
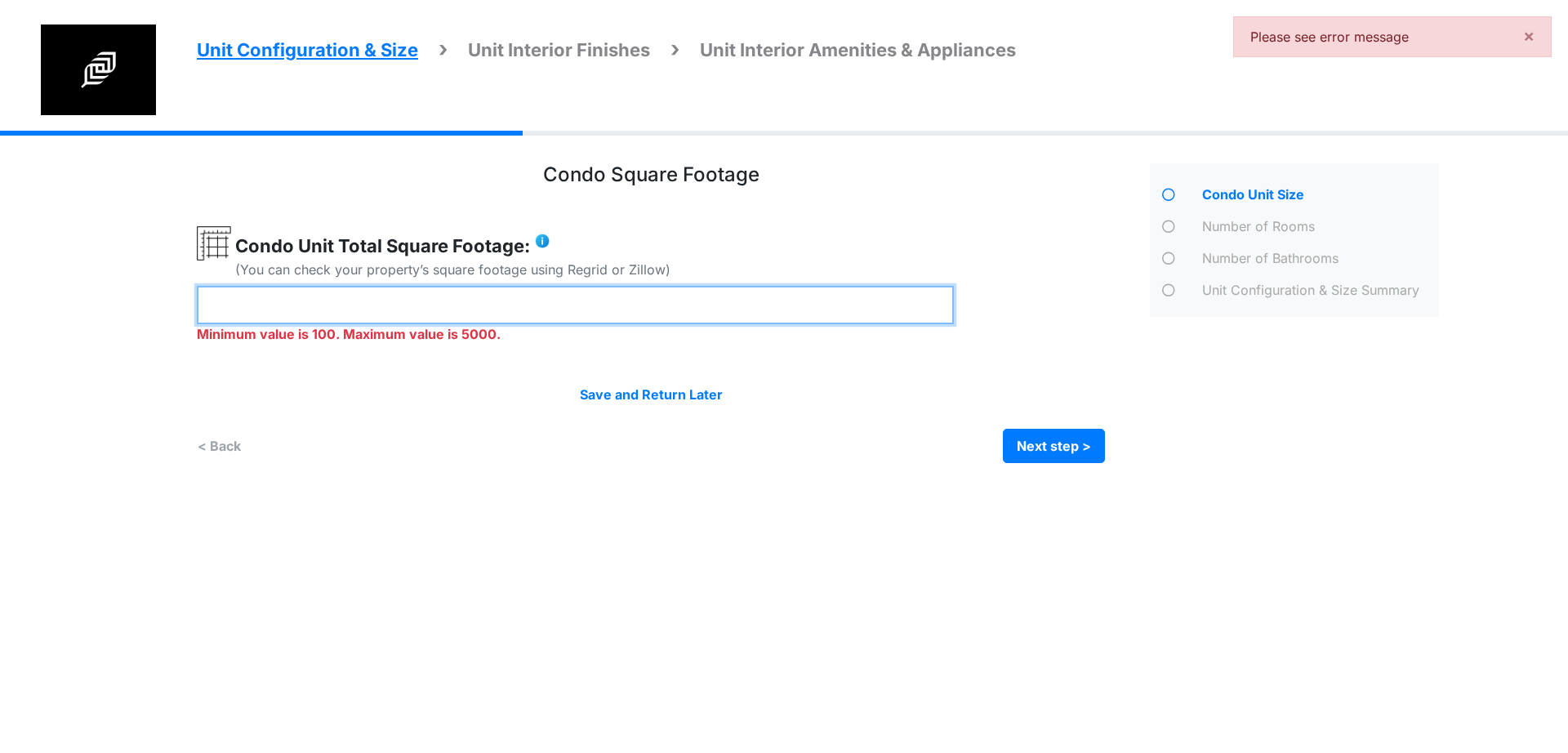
click at [399, 296] on input "*" at bounding box center [574, 305] width 757 height 39
type input "*"
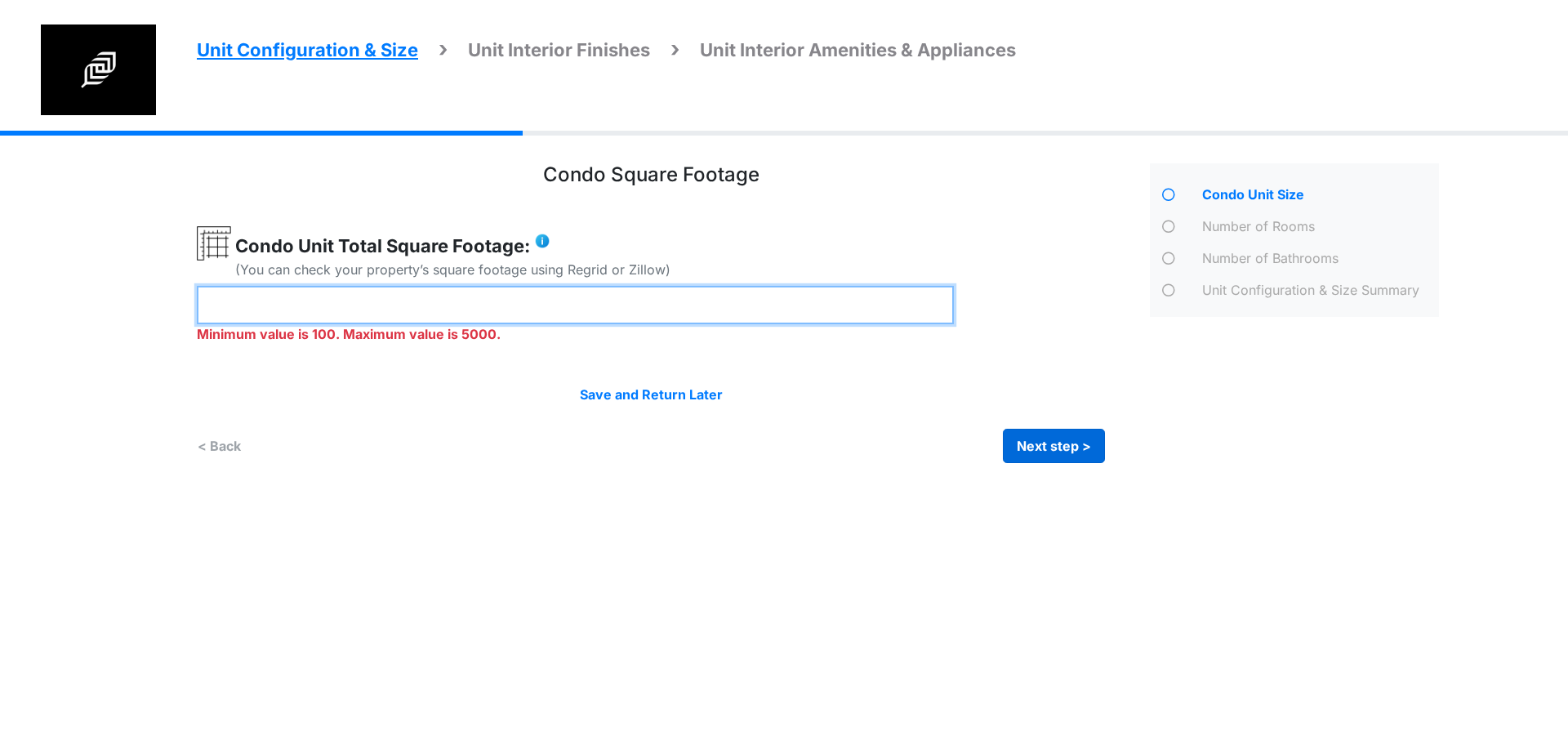
type input "****"
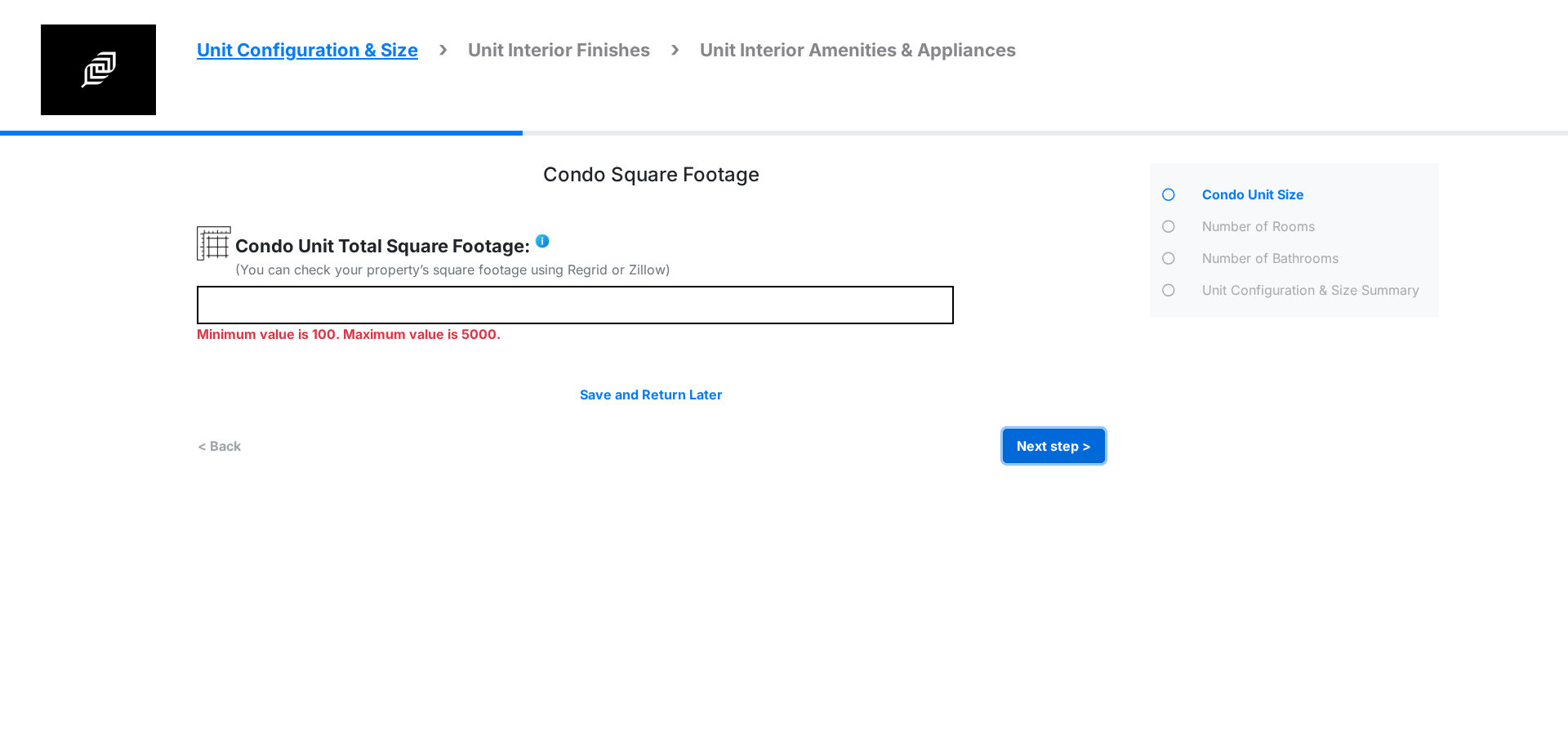
click at [1021, 433] on button "Next step >" at bounding box center [1054, 446] width 102 height 34
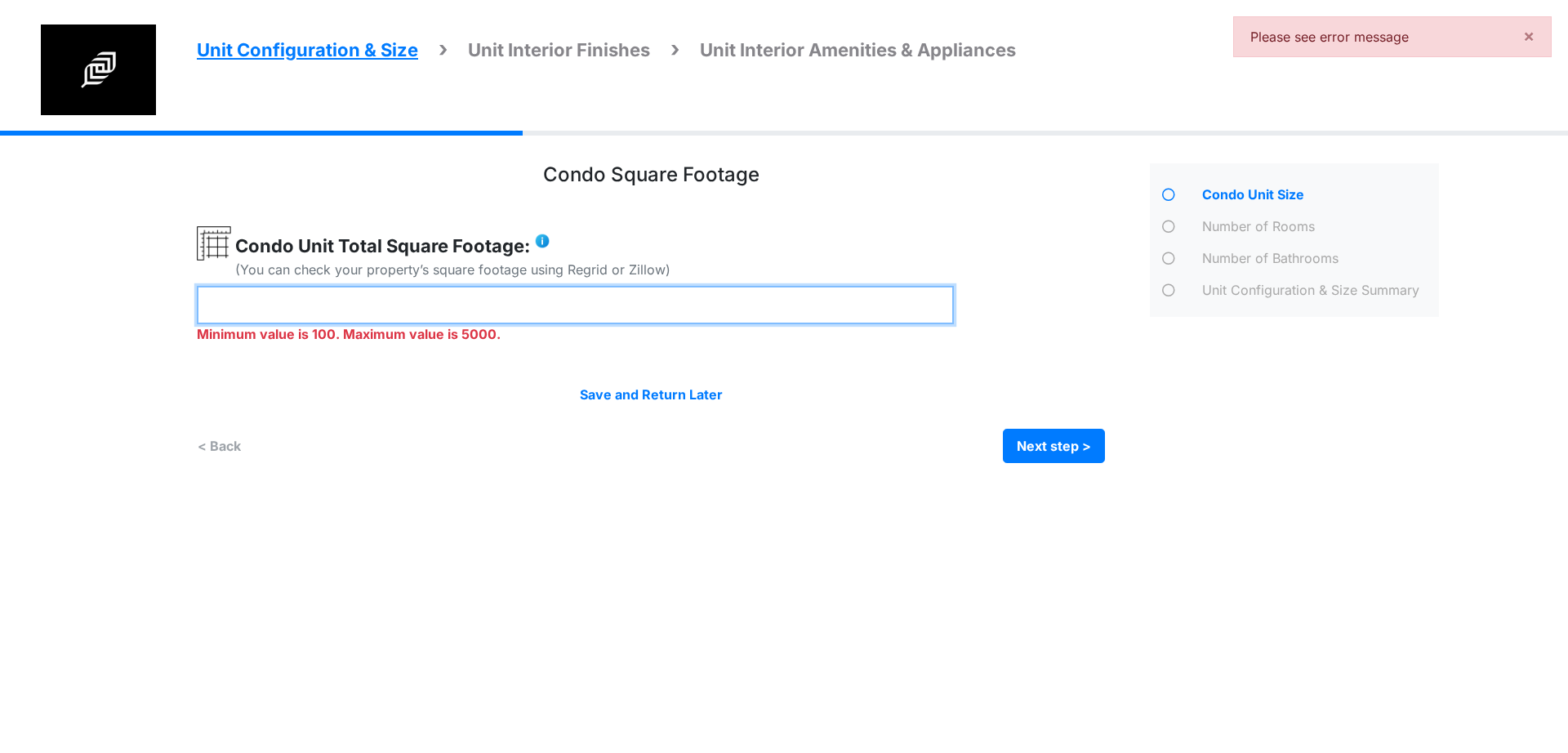
drag, startPoint x: 334, startPoint y: 301, endPoint x: 61, endPoint y: 303, distance: 273.0
click at [36, 301] on div "Unit Configuration & Size Unit Interior Finishes Unit Interior Amenities & Appl…" at bounding box center [784, 309] width 1568 height 357
type input "***"
drag, startPoint x: 362, startPoint y: 301, endPoint x: 29, endPoint y: 280, distance: 333.7
click at [7, 275] on div "Unit Configuration & Size Unit Interior Finishes Unit Interior Amenities & Appl…" at bounding box center [784, 309] width 1568 height 357
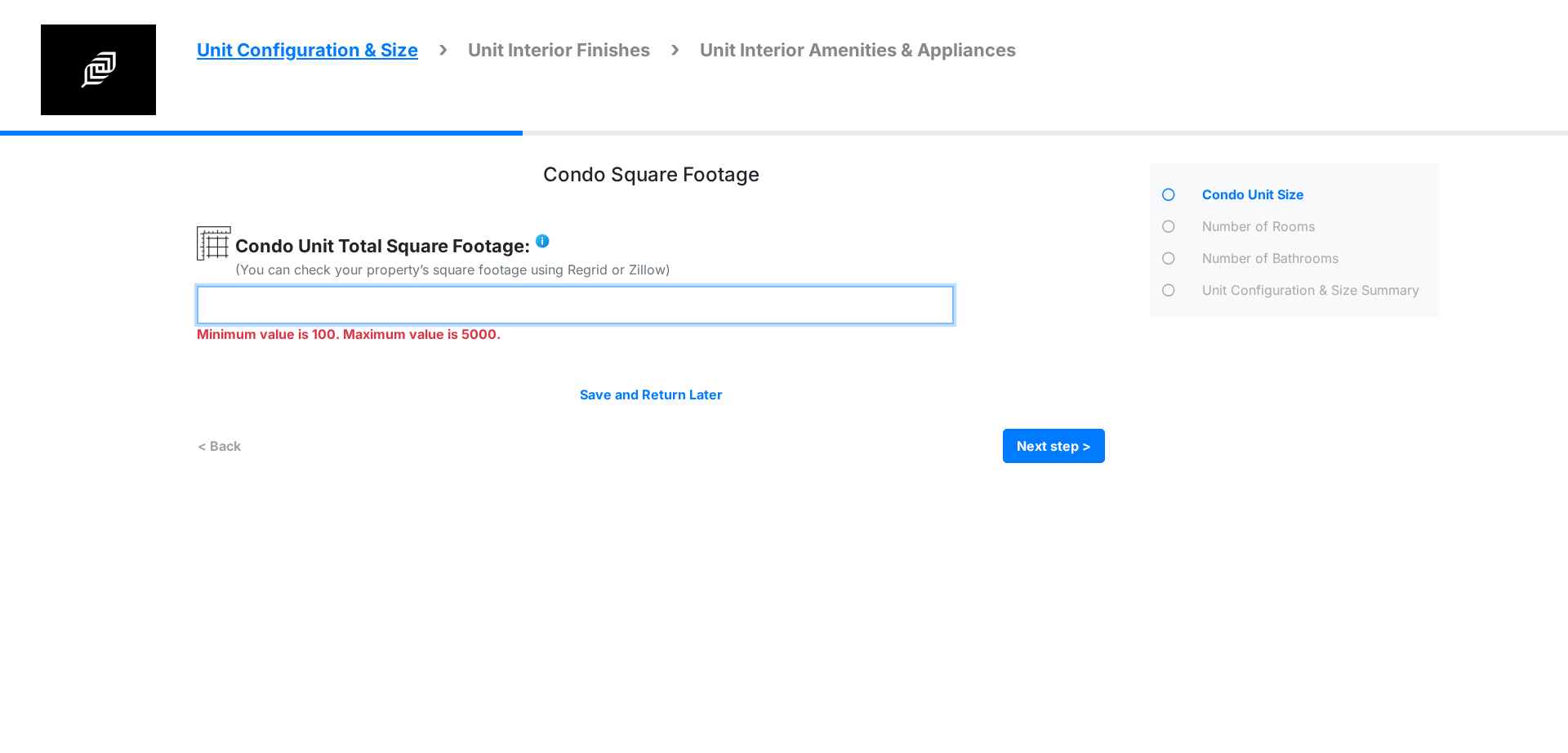
type input "***"
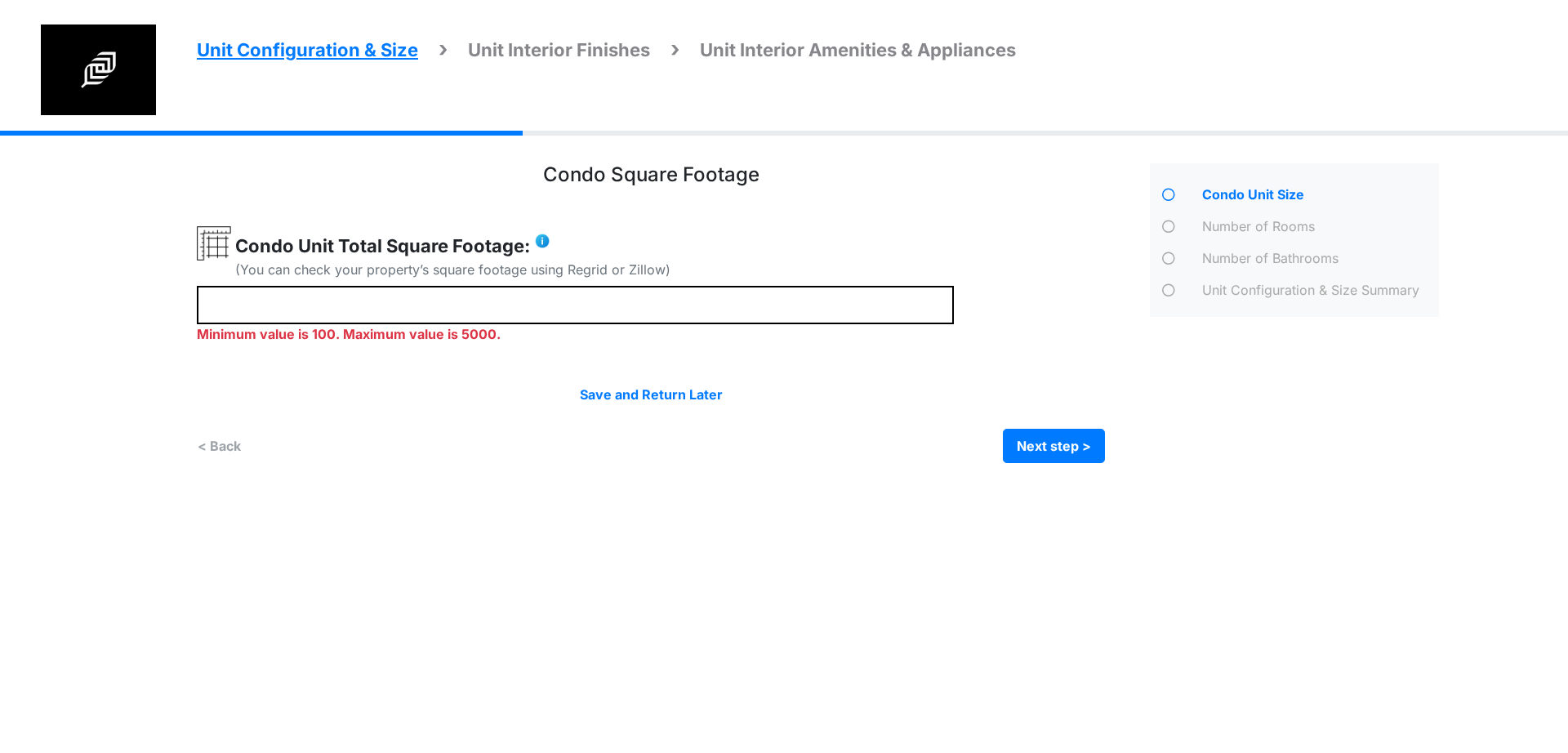
click at [674, 488] on html "Unit Configuration & Size Unit Interior Finishes Unit Interior Amenities & Appl…" at bounding box center [784, 243] width 1568 height 488
click at [1049, 456] on button "Next step >" at bounding box center [1054, 446] width 102 height 34
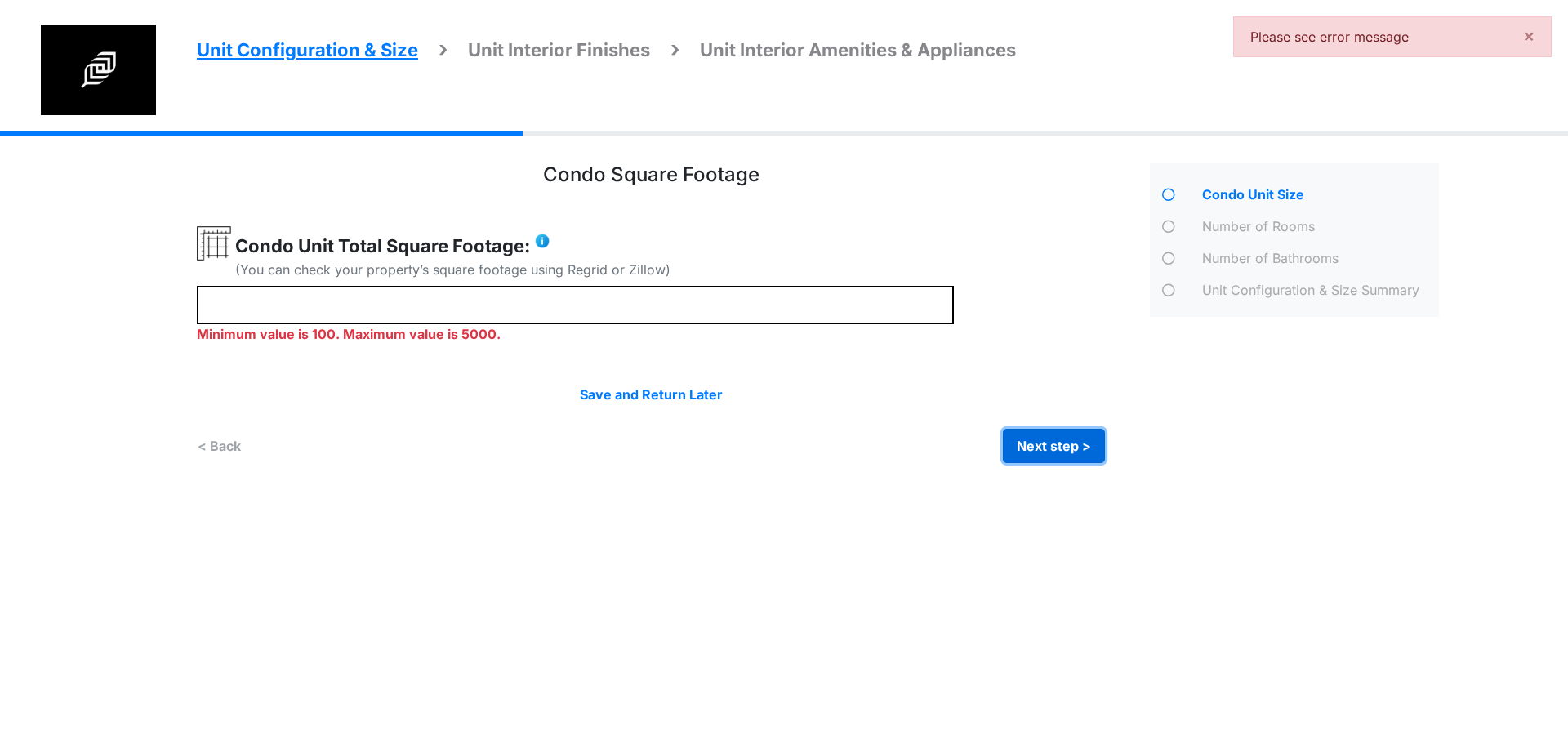
click at [1038, 443] on button "Next step >" at bounding box center [1054, 446] width 102 height 34
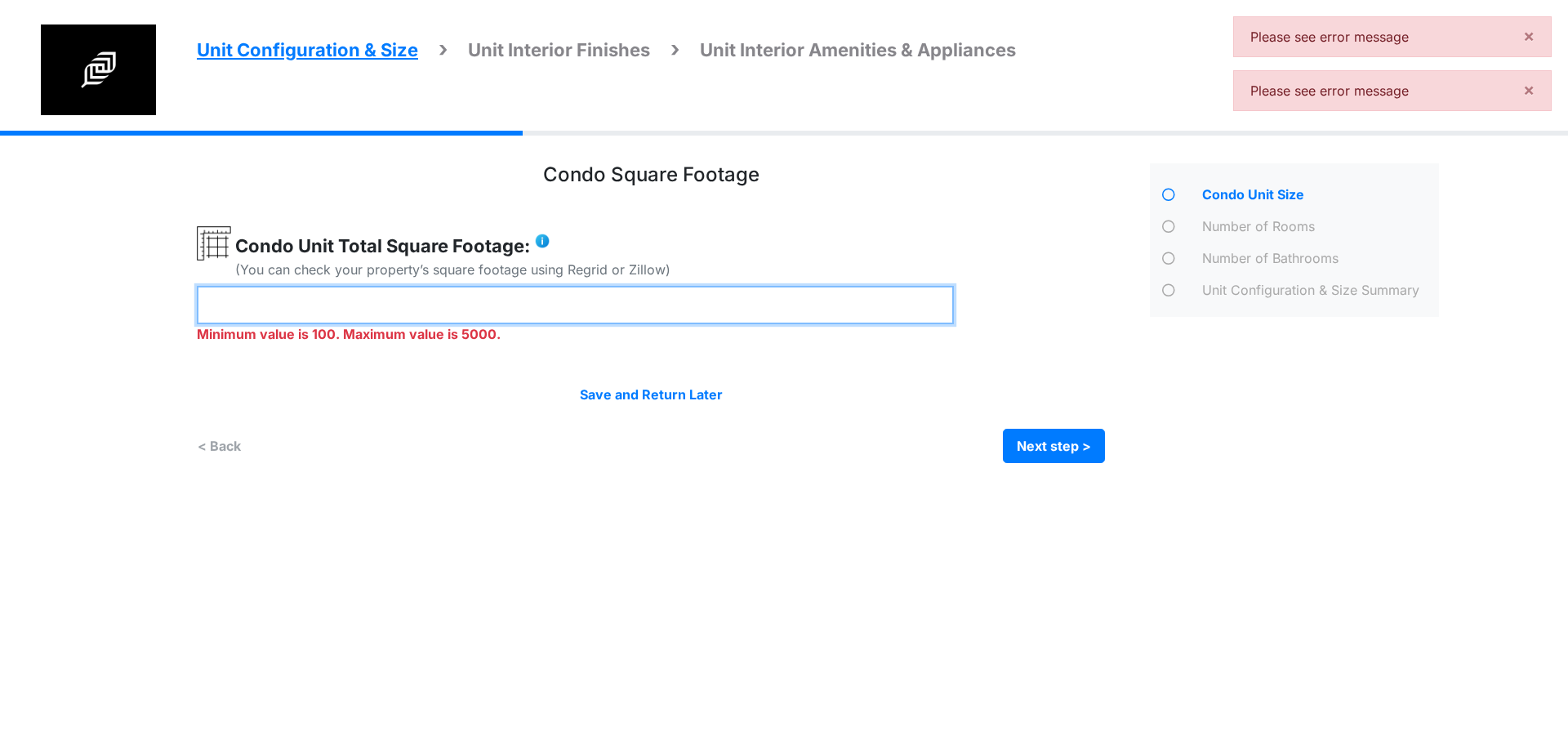
drag, startPoint x: 293, startPoint y: 297, endPoint x: 15, endPoint y: 285, distance: 278.3
click at [15, 285] on div "Unit Configuration & Size Unit Interior Finishes Unit Interior Amenities & Appl…" at bounding box center [784, 309] width 1568 height 357
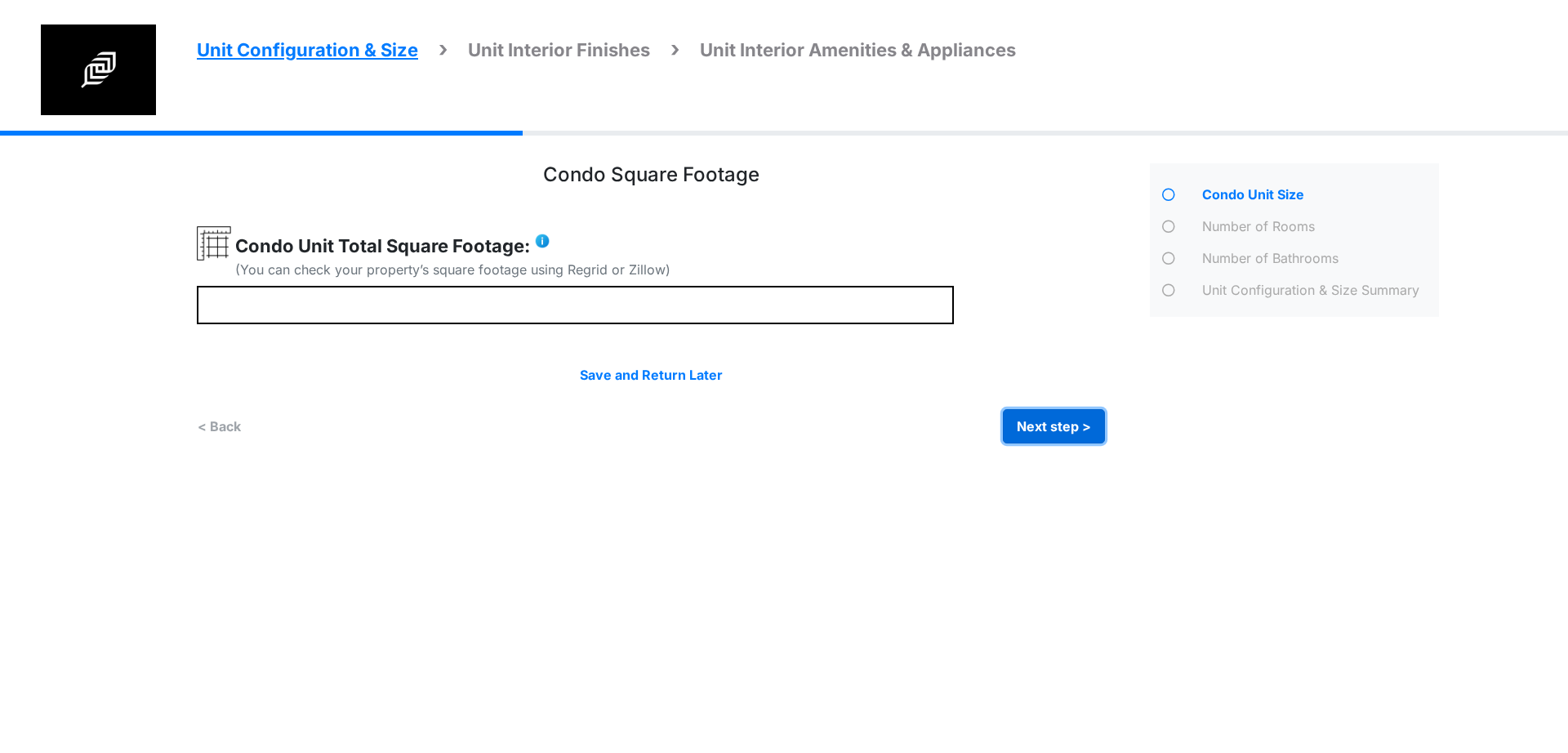
click at [1045, 437] on button "Next step >" at bounding box center [1054, 426] width 102 height 34
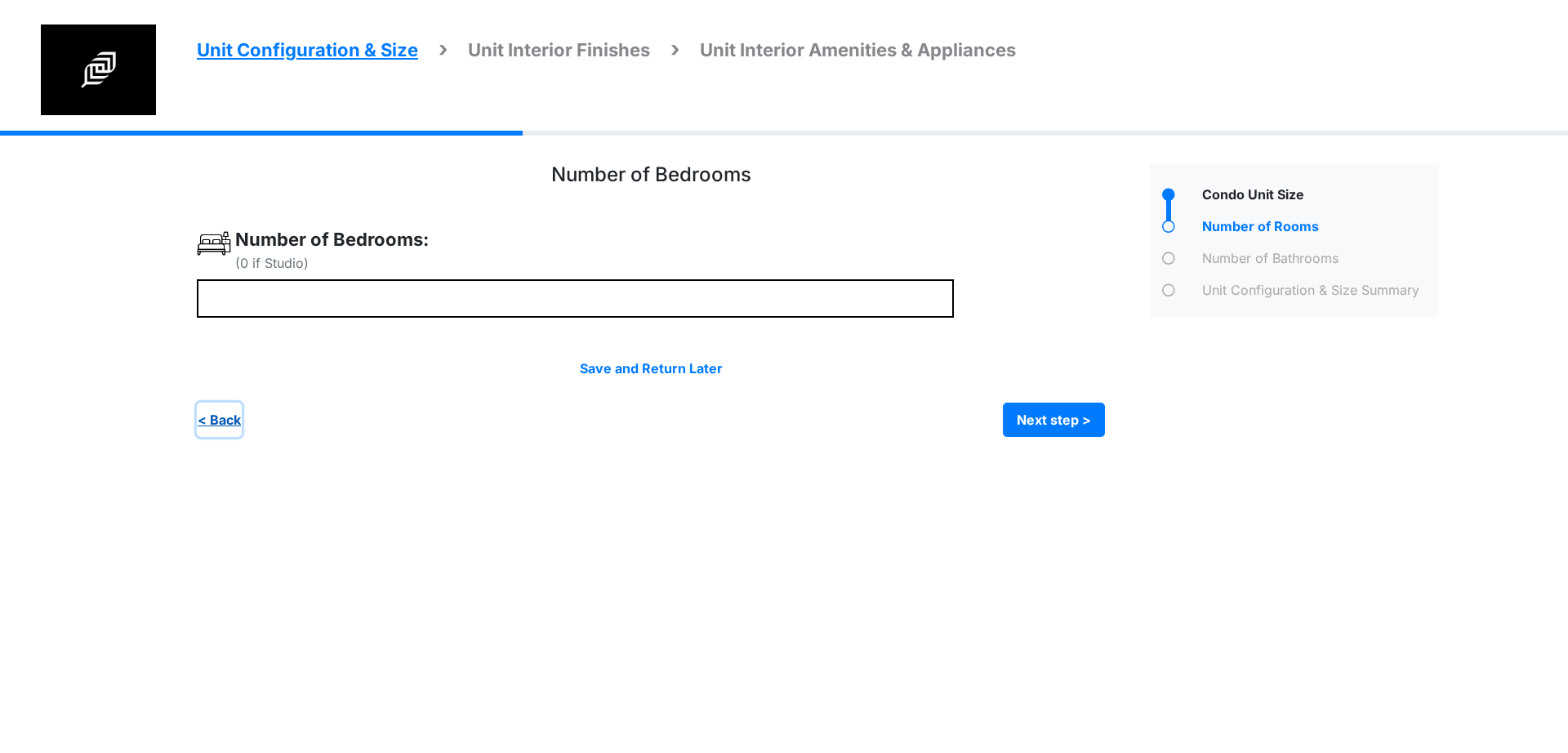
click at [227, 427] on button "< Back" at bounding box center [218, 419] width 45 height 34
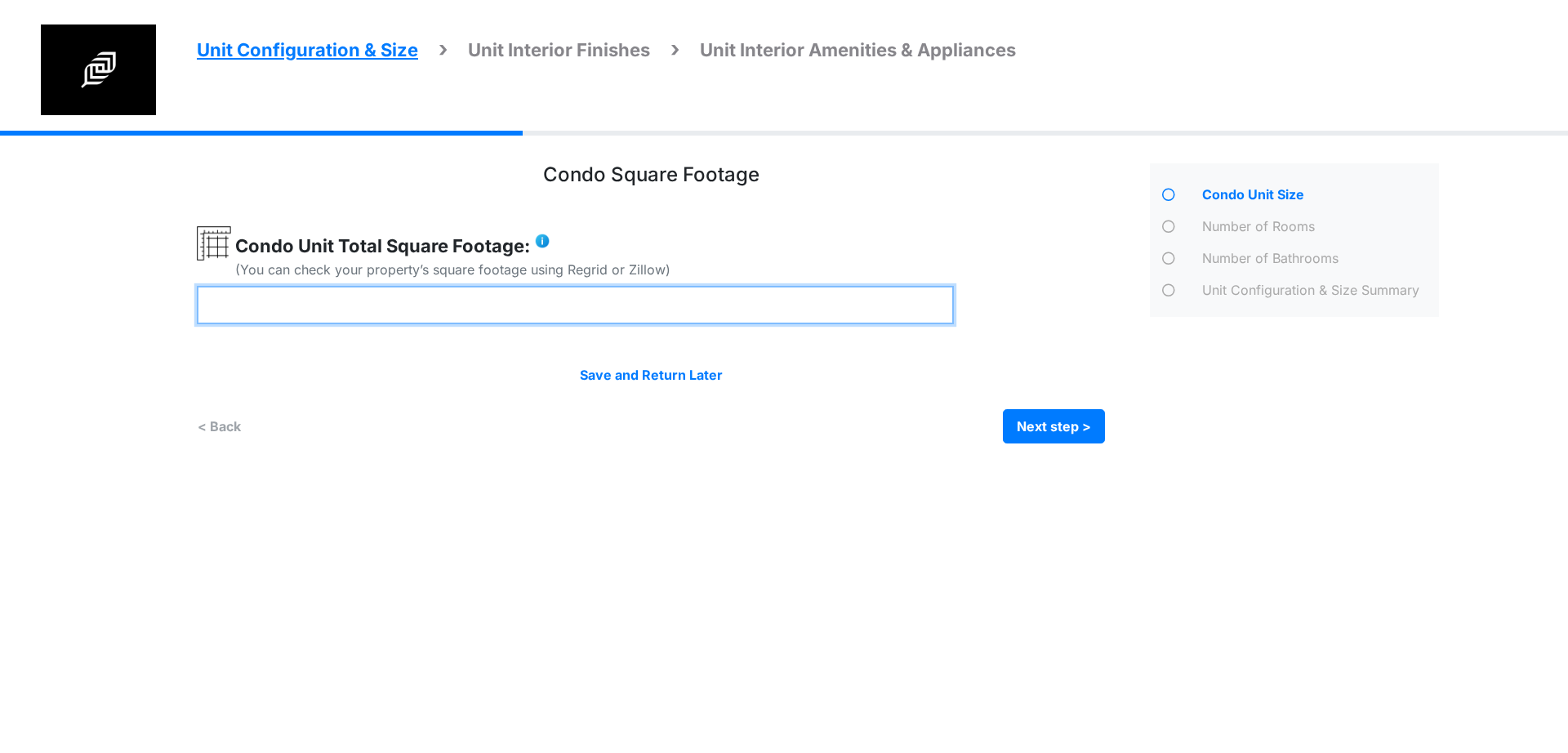
drag, startPoint x: 218, startPoint y: 311, endPoint x: 138, endPoint y: 329, distance: 82.0
click at [133, 324] on div "Unit Configuration & Size Unit Interior Finishes Unit Interior Amenities & Appl…" at bounding box center [784, 300] width 1568 height 337
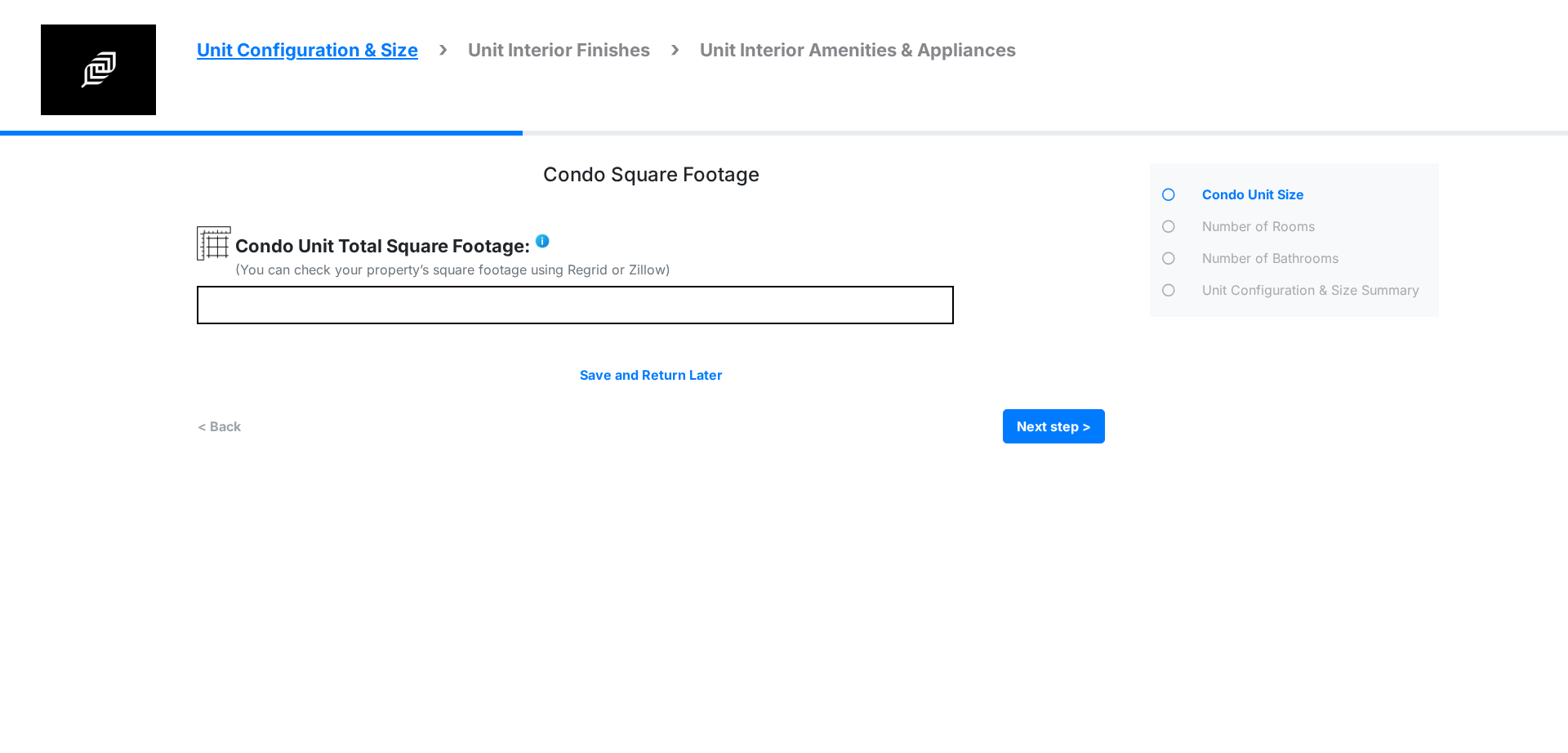
click at [534, 468] on html "Unit Configuration & Size Unit Interior Finishes Unit Interior Amenities & Appl…" at bounding box center [784, 233] width 1568 height 468
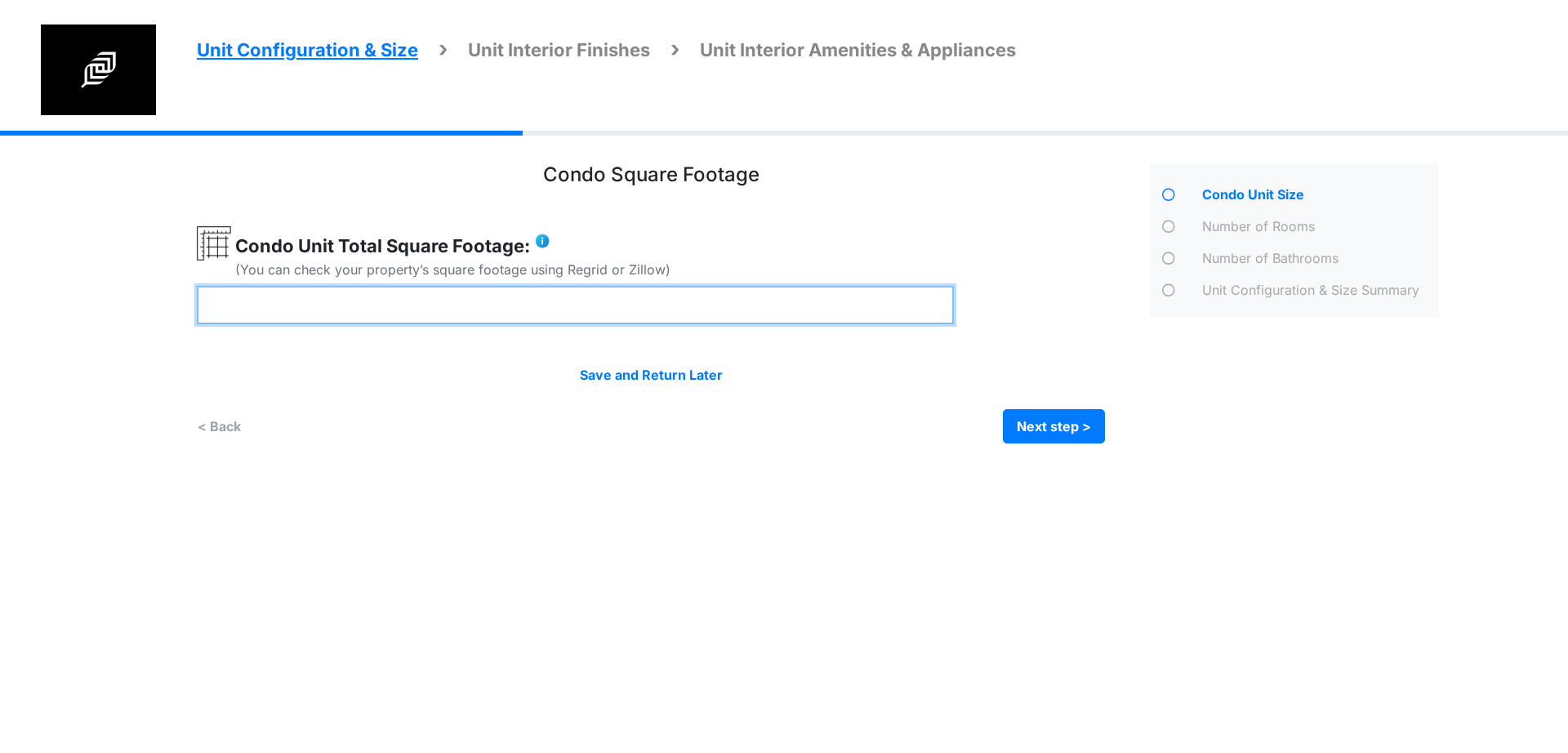
drag, startPoint x: 217, startPoint y: 310, endPoint x: 158, endPoint y: 325, distance: 60.9
click at [146, 324] on div "Unit Configuration & Size Unit Interior Finishes Unit Interior Amenities & Appl…" at bounding box center [784, 300] width 1568 height 337
type input "***"
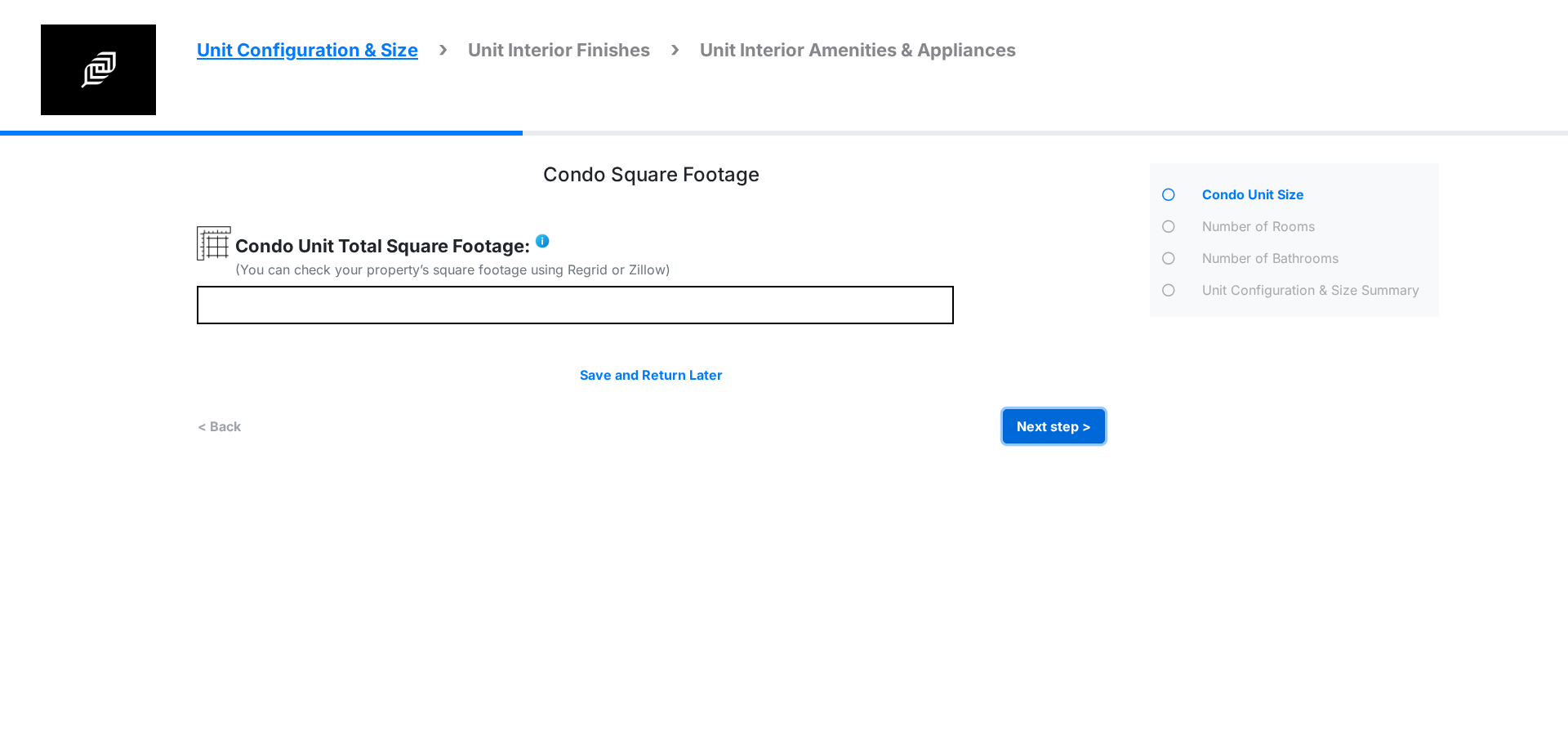
click at [1085, 433] on button "Next step >" at bounding box center [1054, 426] width 102 height 34
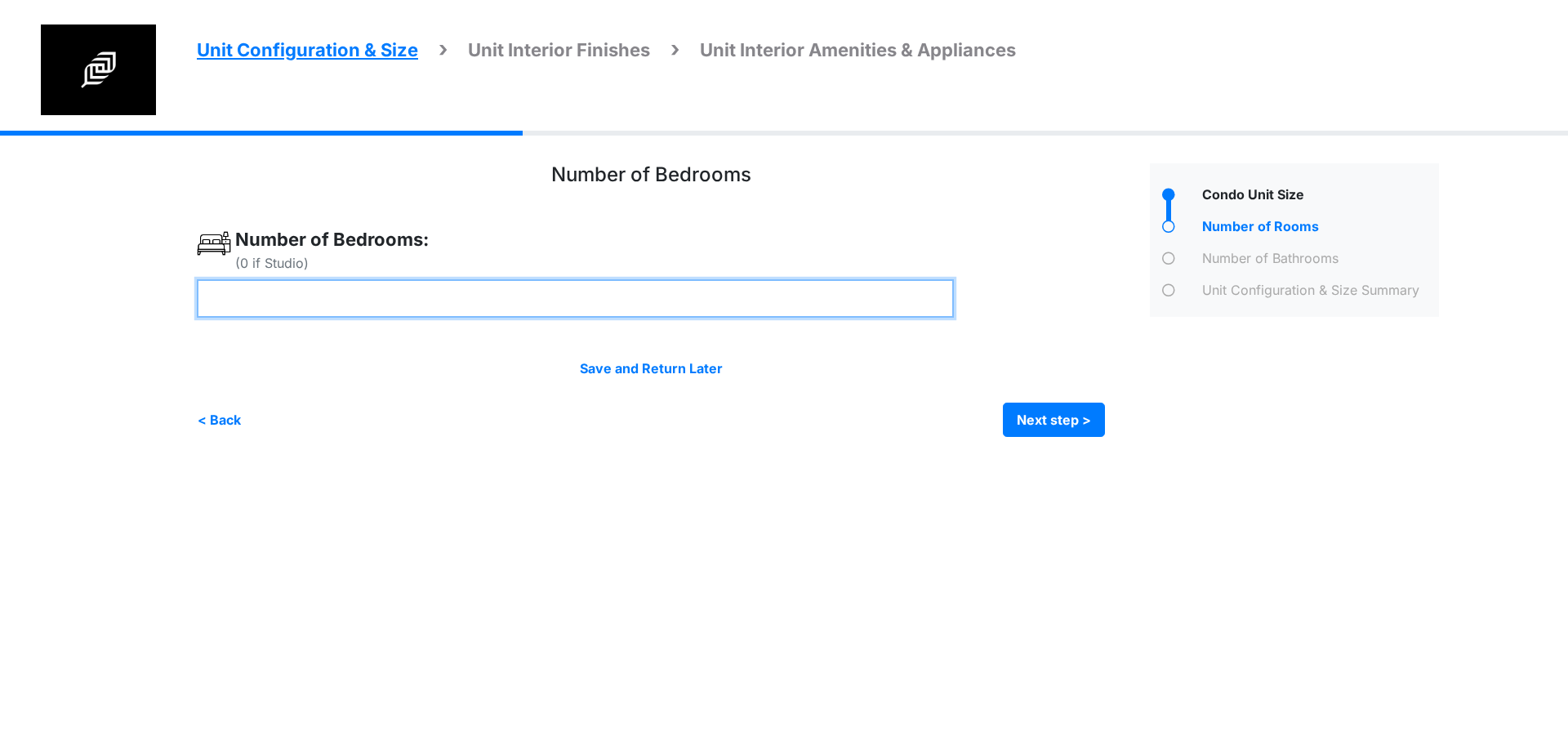
click at [479, 293] on input "number" at bounding box center [574, 299] width 757 height 39
type input "**"
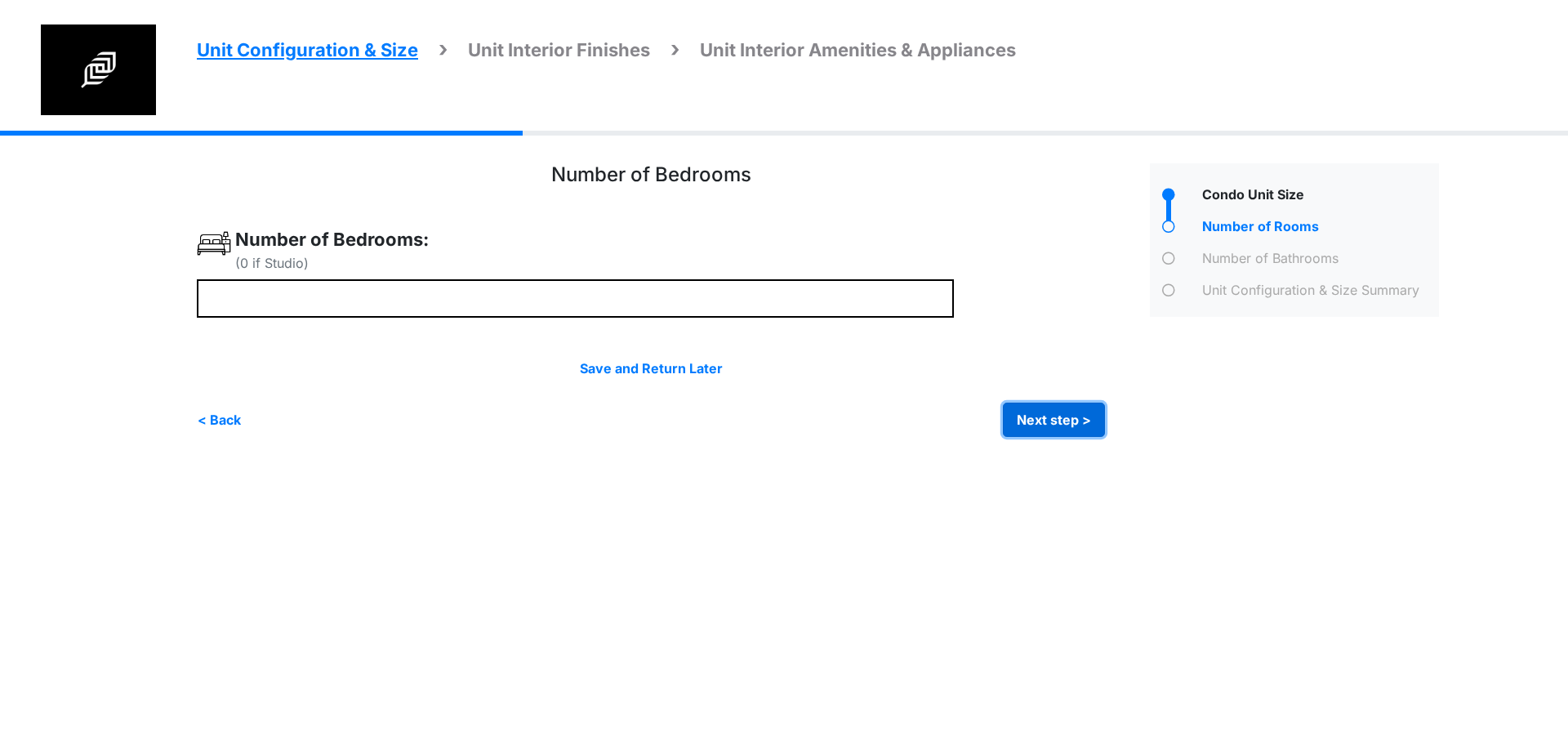
click at [1060, 419] on button "Next step >" at bounding box center [1054, 419] width 102 height 34
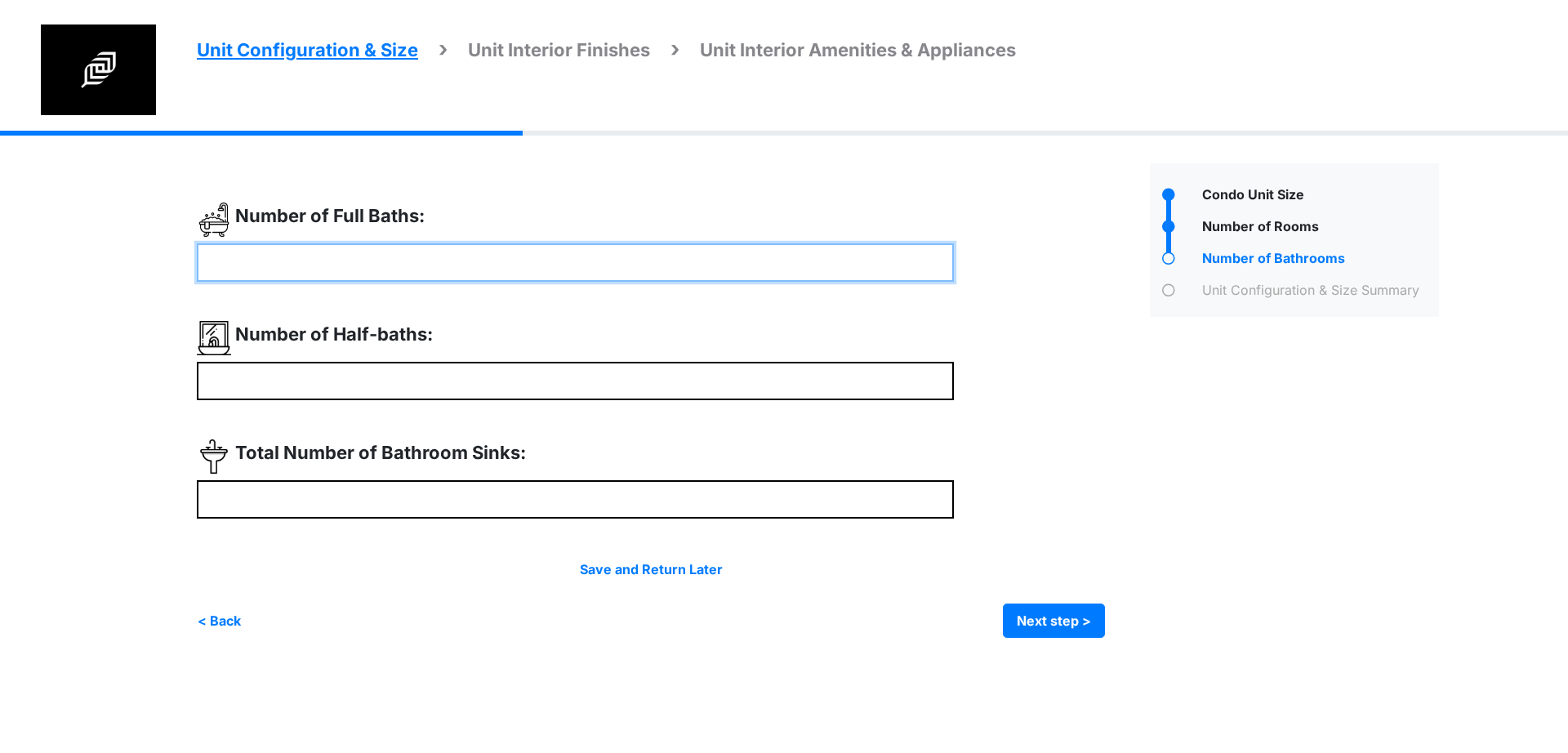
click at [385, 262] on input "number" at bounding box center [574, 263] width 757 height 39
type input "*"
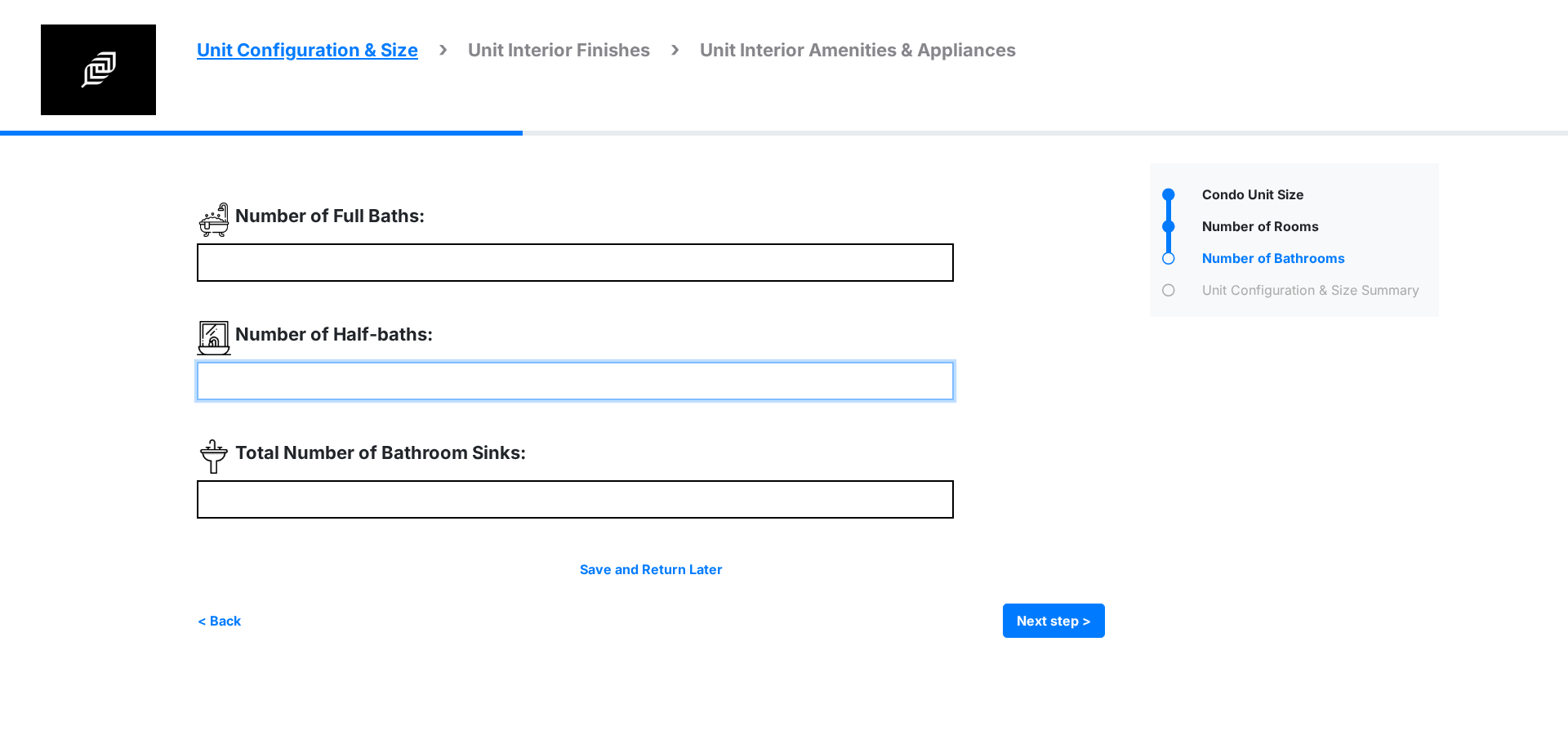
type input "*"
click at [405, 388] on input "number" at bounding box center [574, 381] width 757 height 39
type input "*"
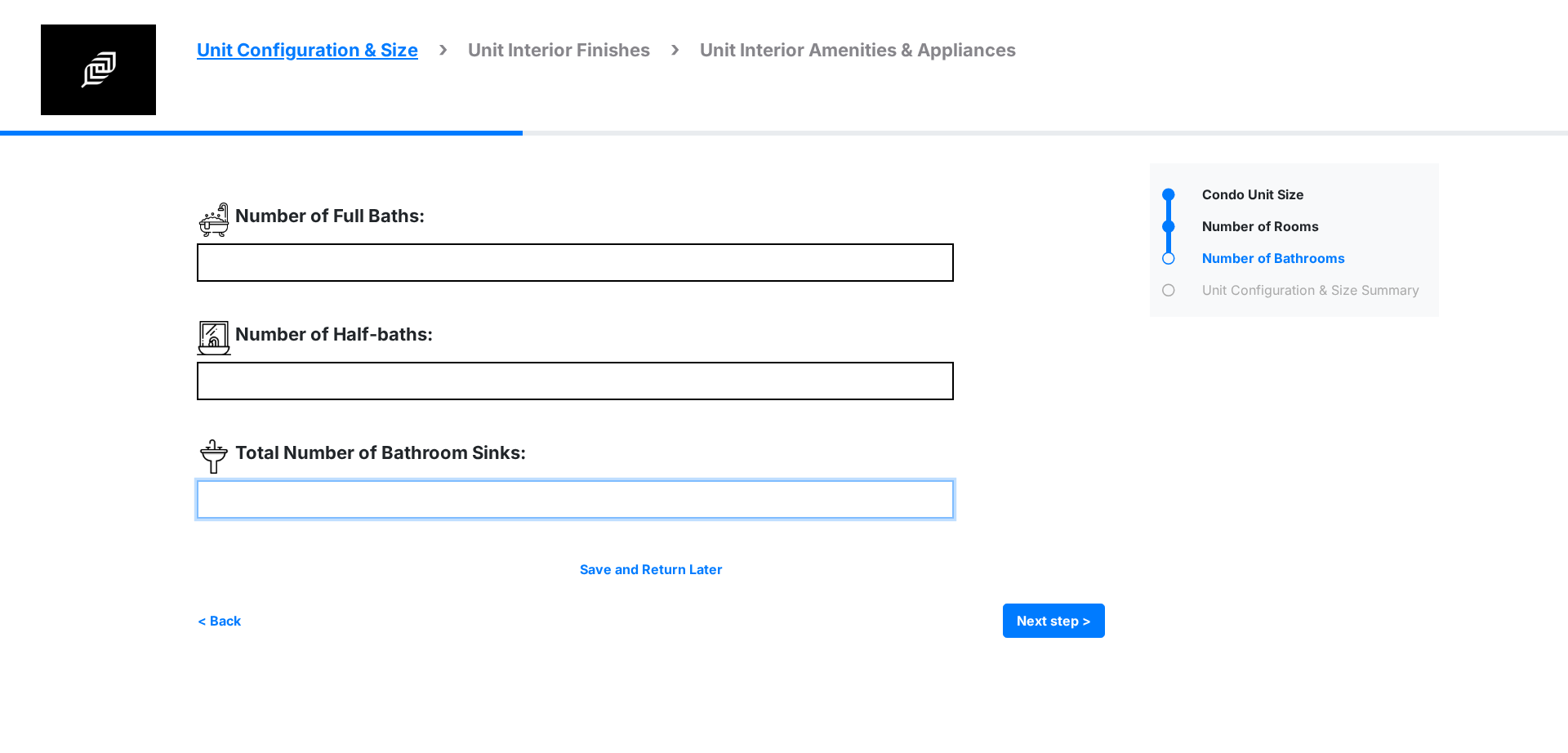
type input "*"
click at [428, 508] on input "number" at bounding box center [574, 499] width 757 height 39
type input "*"
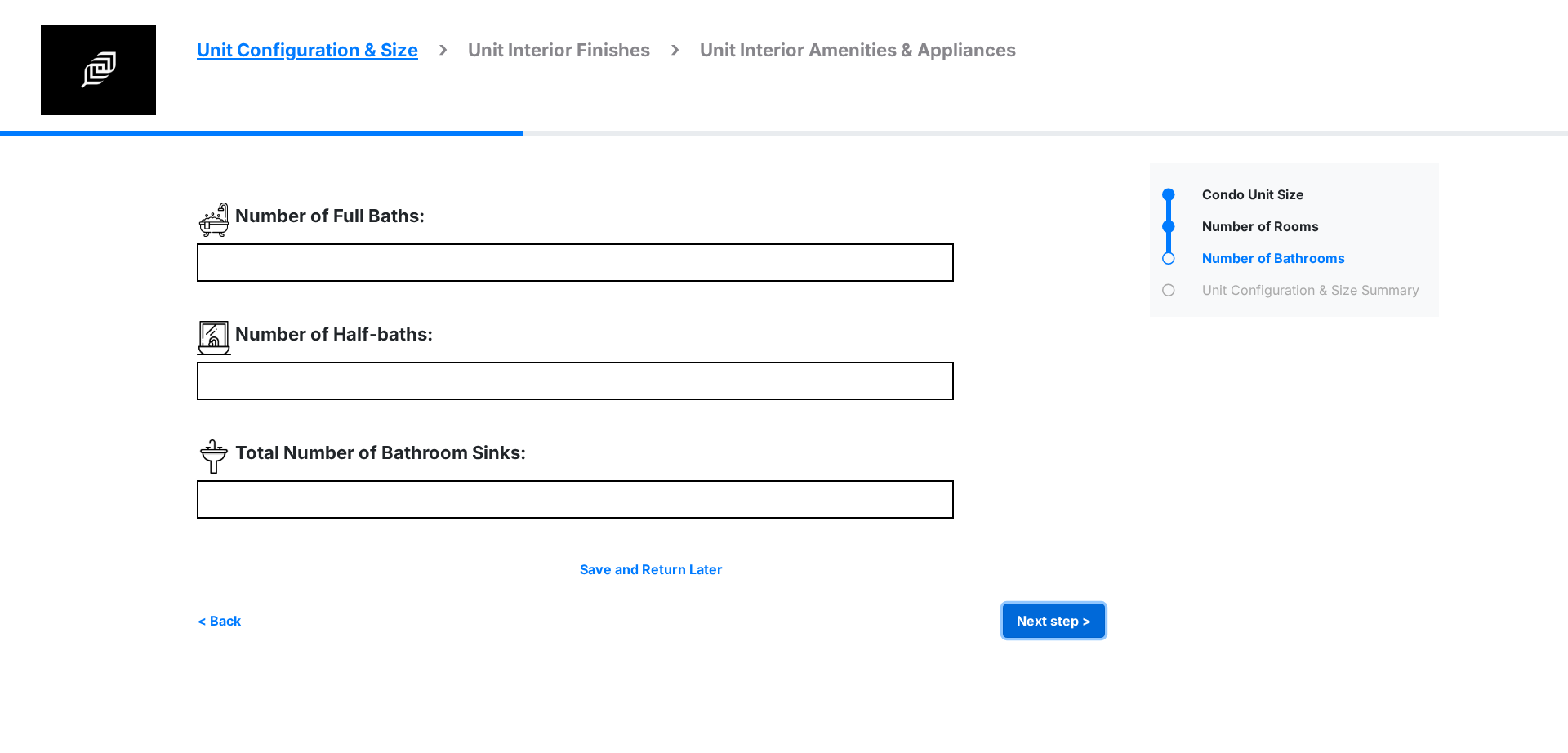
type input "*"
click at [1082, 608] on button "Next step >" at bounding box center [1054, 620] width 102 height 34
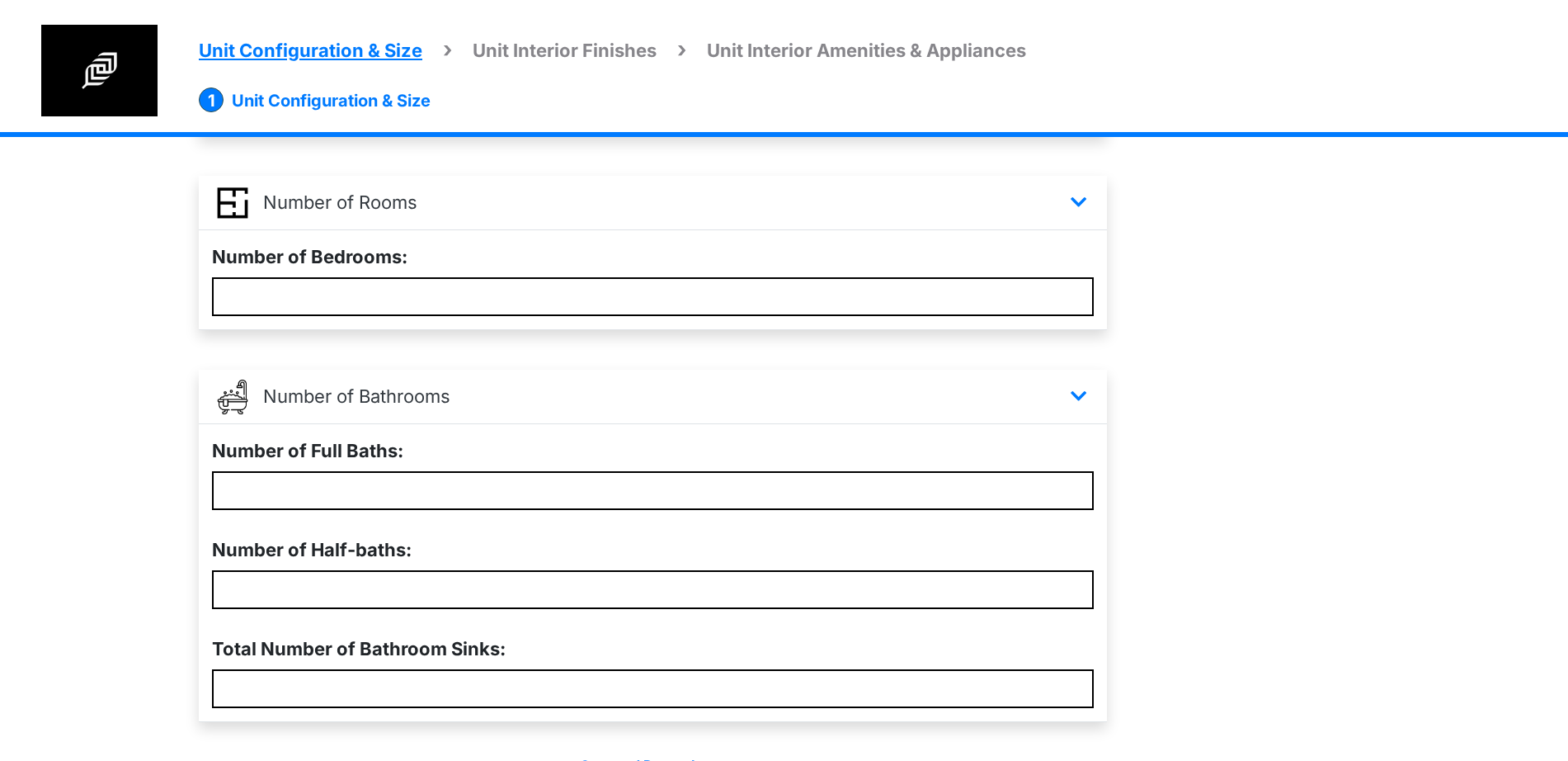
scroll to position [378, 0]
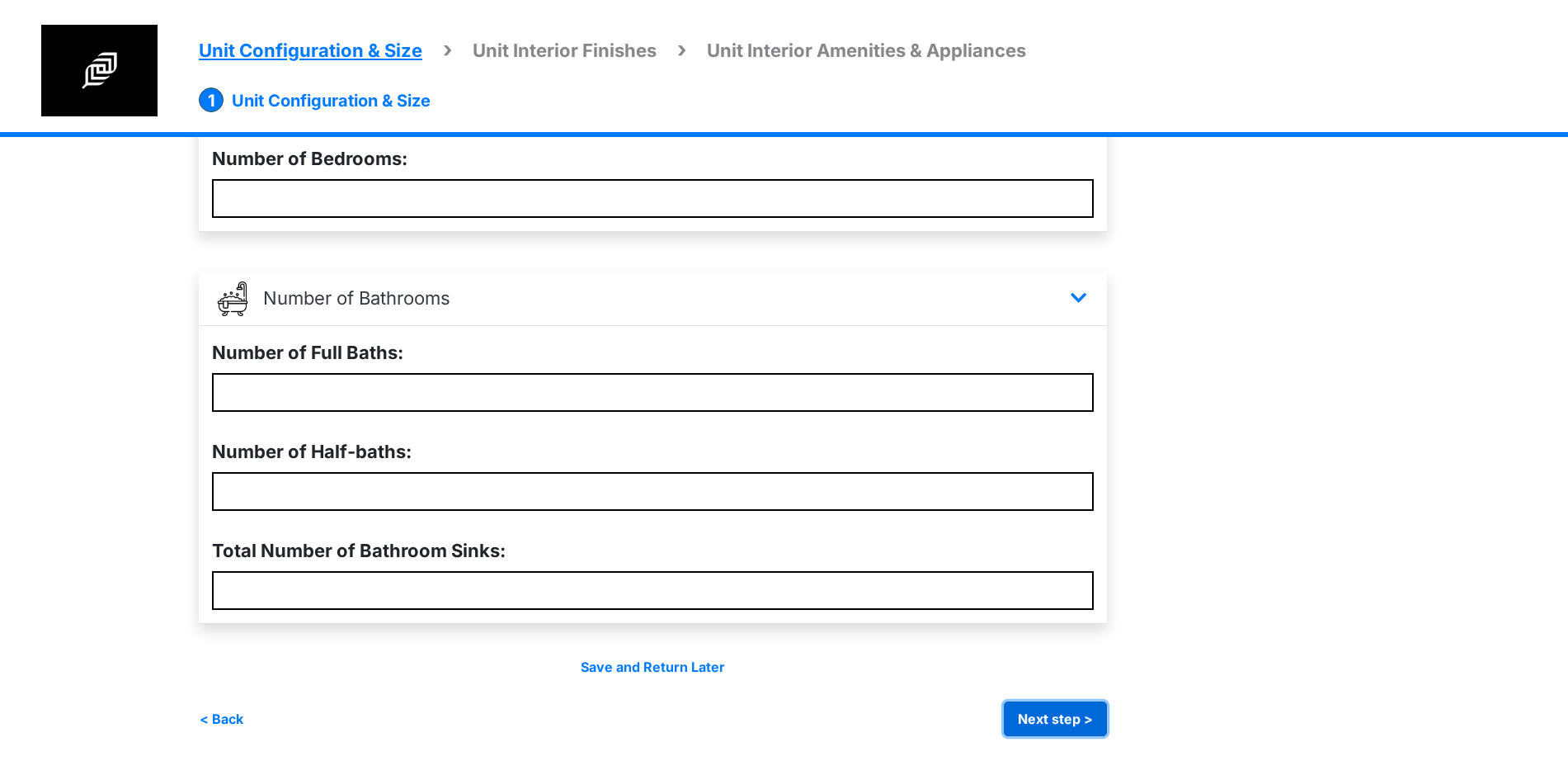
click at [1076, 713] on button "Next step >" at bounding box center [1055, 719] width 103 height 35
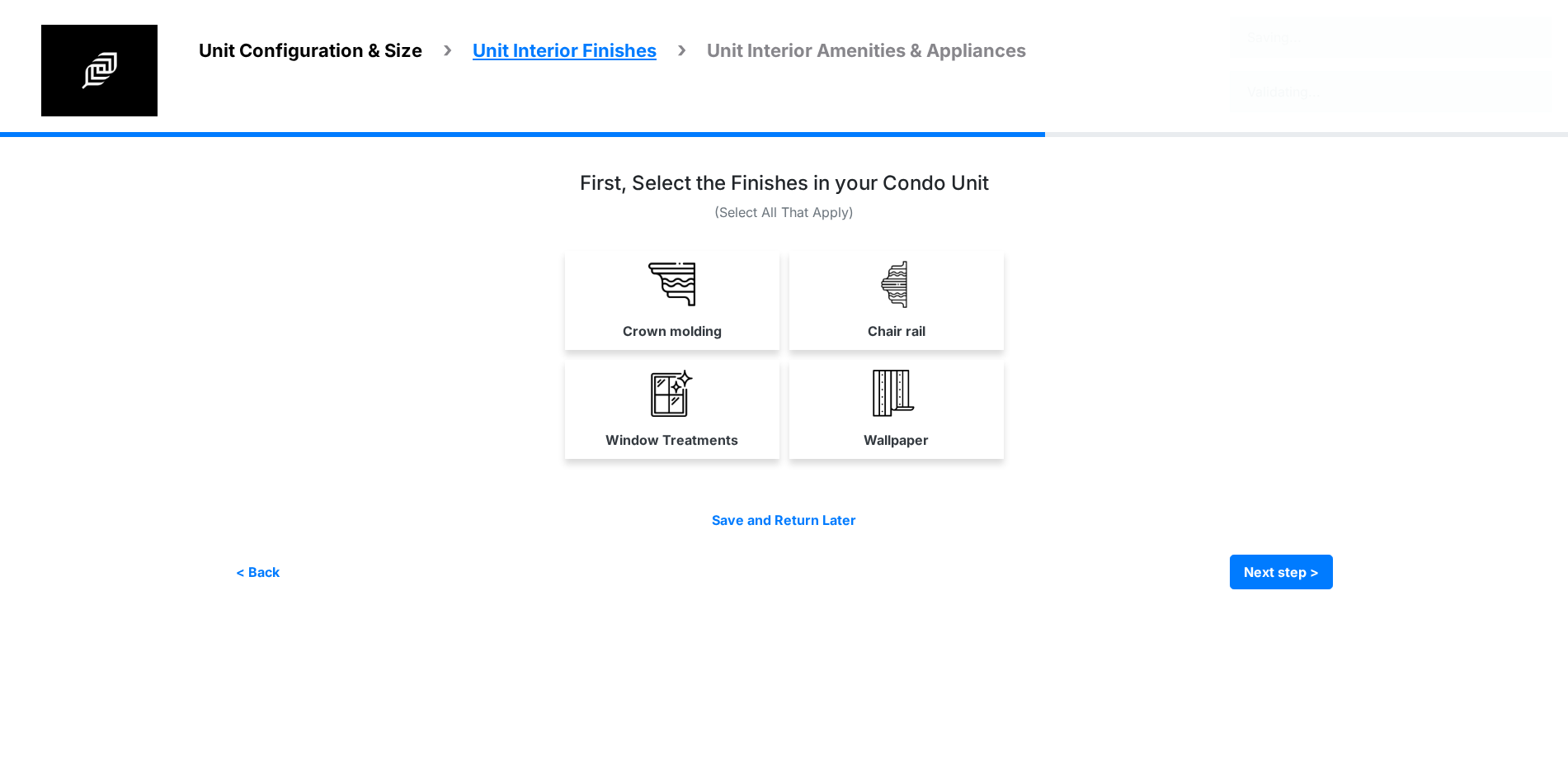
scroll to position [0, 0]
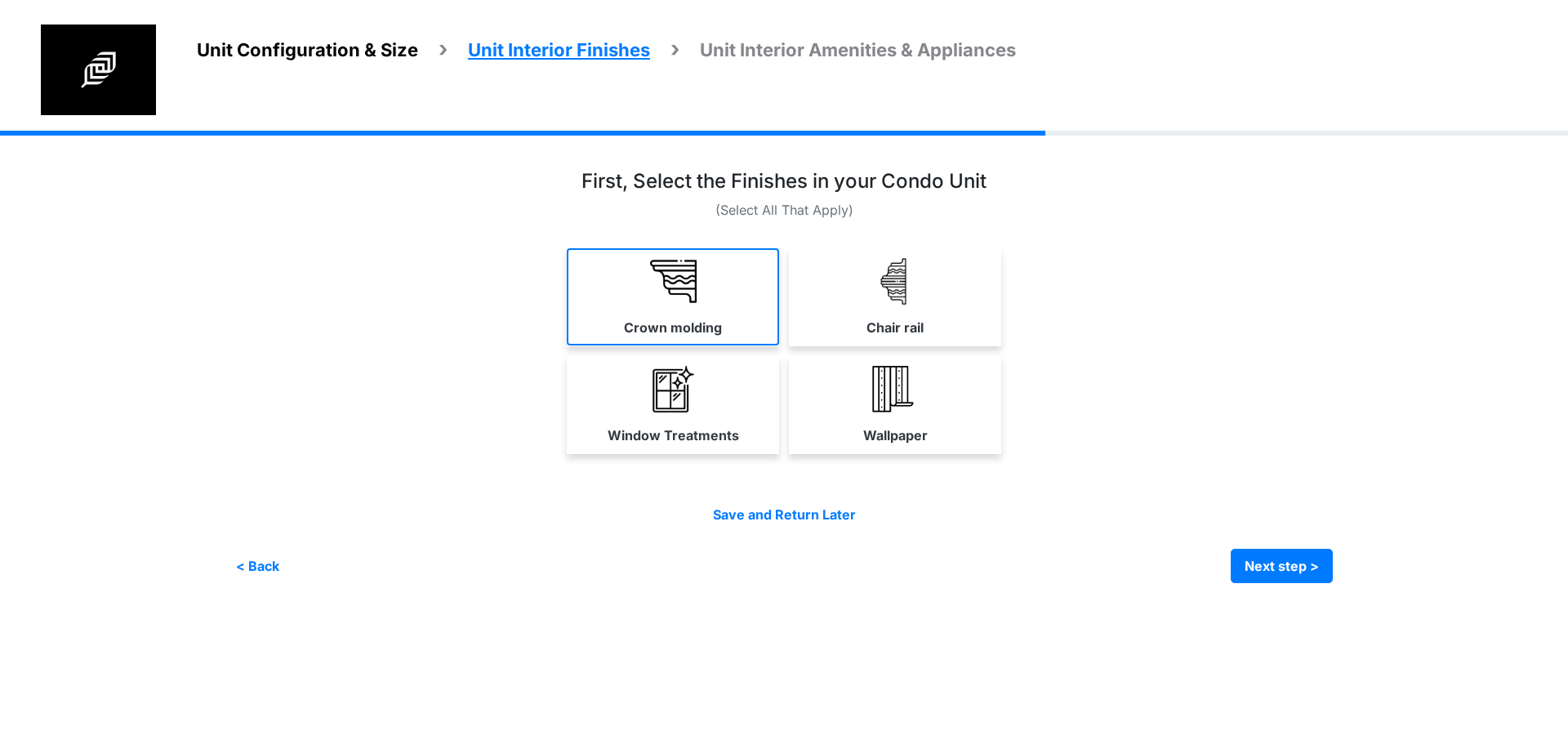
click at [683, 341] on link "Crown molding" at bounding box center [673, 297] width 212 height 97
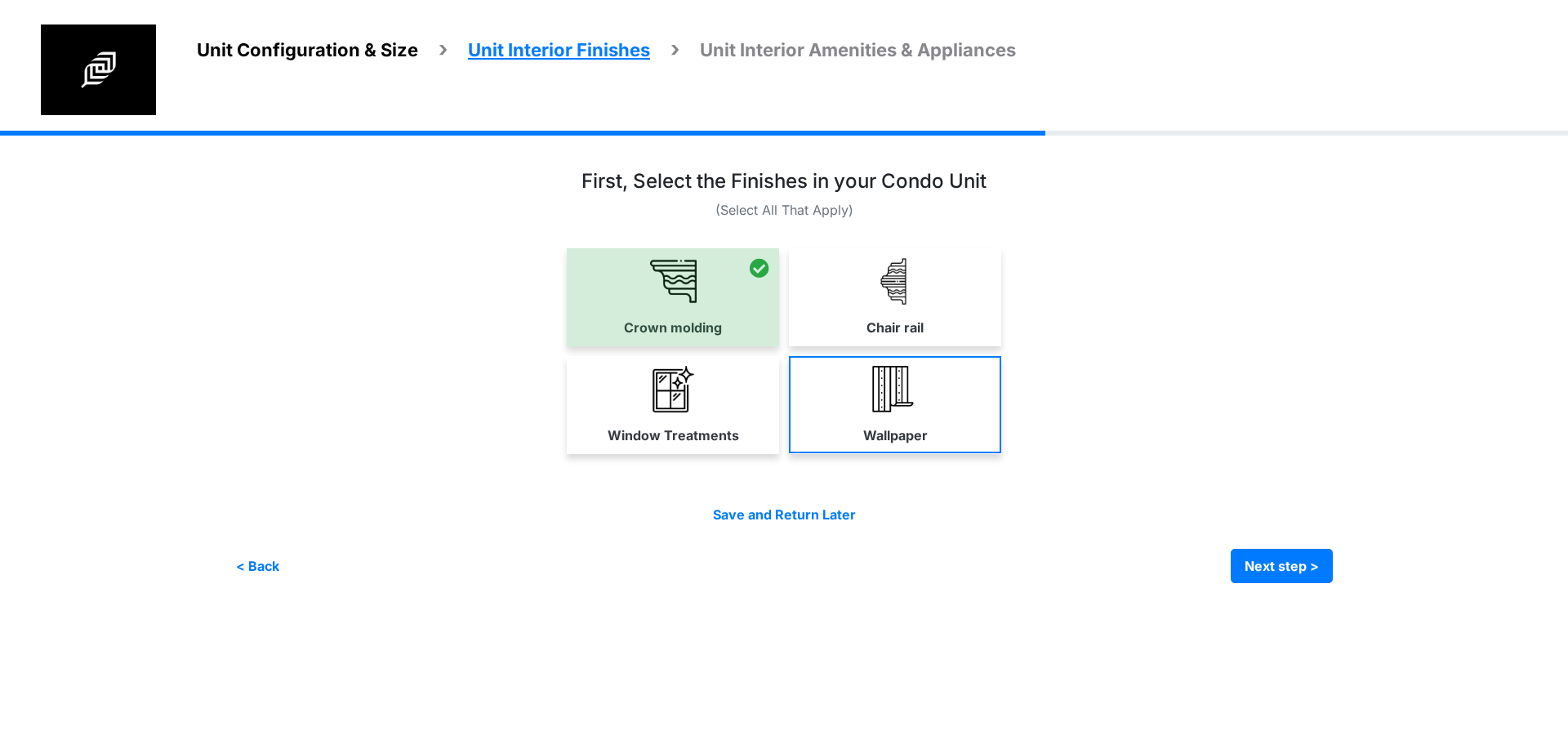
drag, startPoint x: 791, startPoint y: 437, endPoint x: 861, endPoint y: 416, distance: 73.1
click at [815, 427] on div "Window Treatments Wallpaper" at bounding box center [784, 405] width 1098 height 98
click at [863, 416] on link "Wallpaper" at bounding box center [894, 405] width 212 height 97
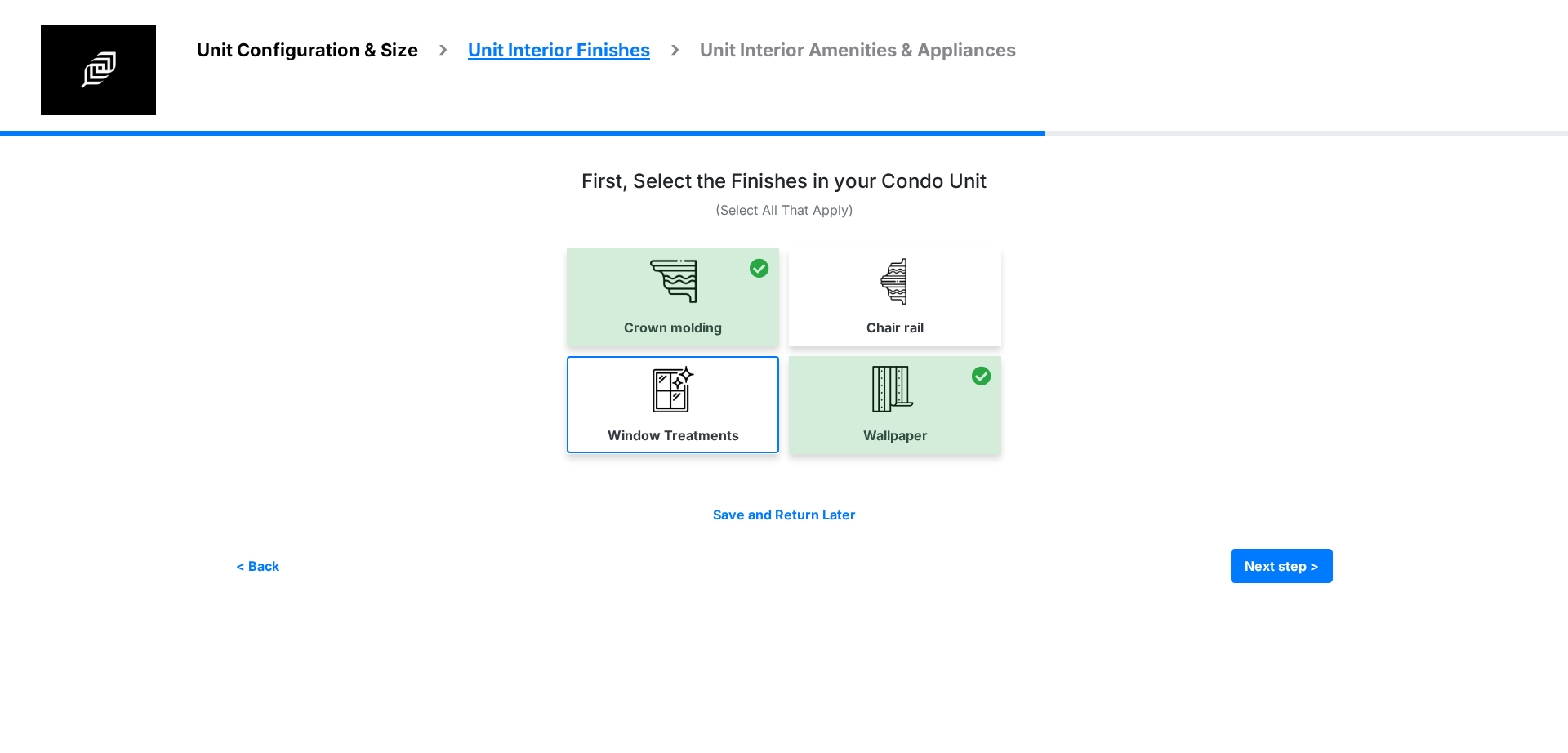
click at [716, 416] on link "Window Treatments" at bounding box center [673, 405] width 212 height 97
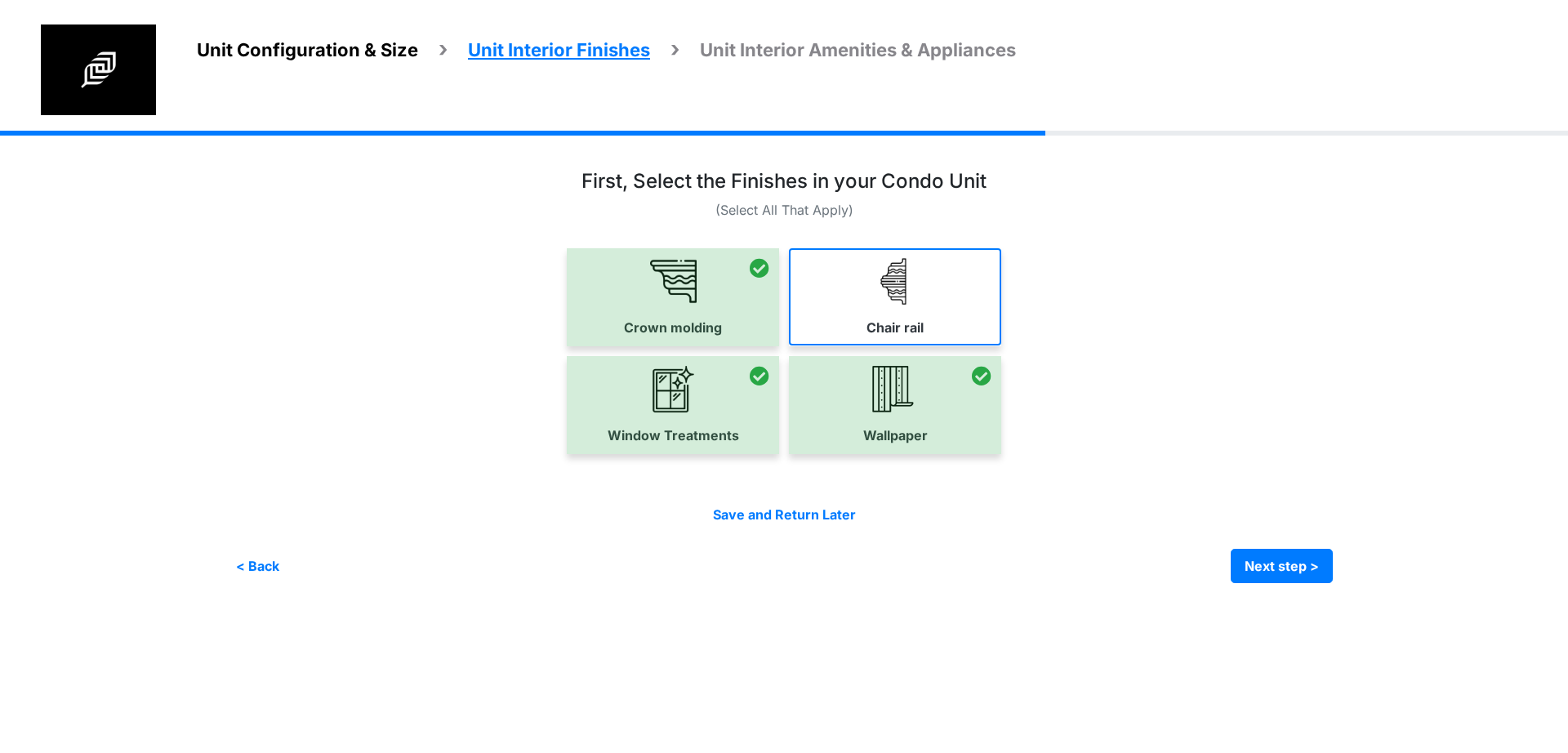
click at [907, 328] on label "Chair rail" at bounding box center [895, 327] width 57 height 19
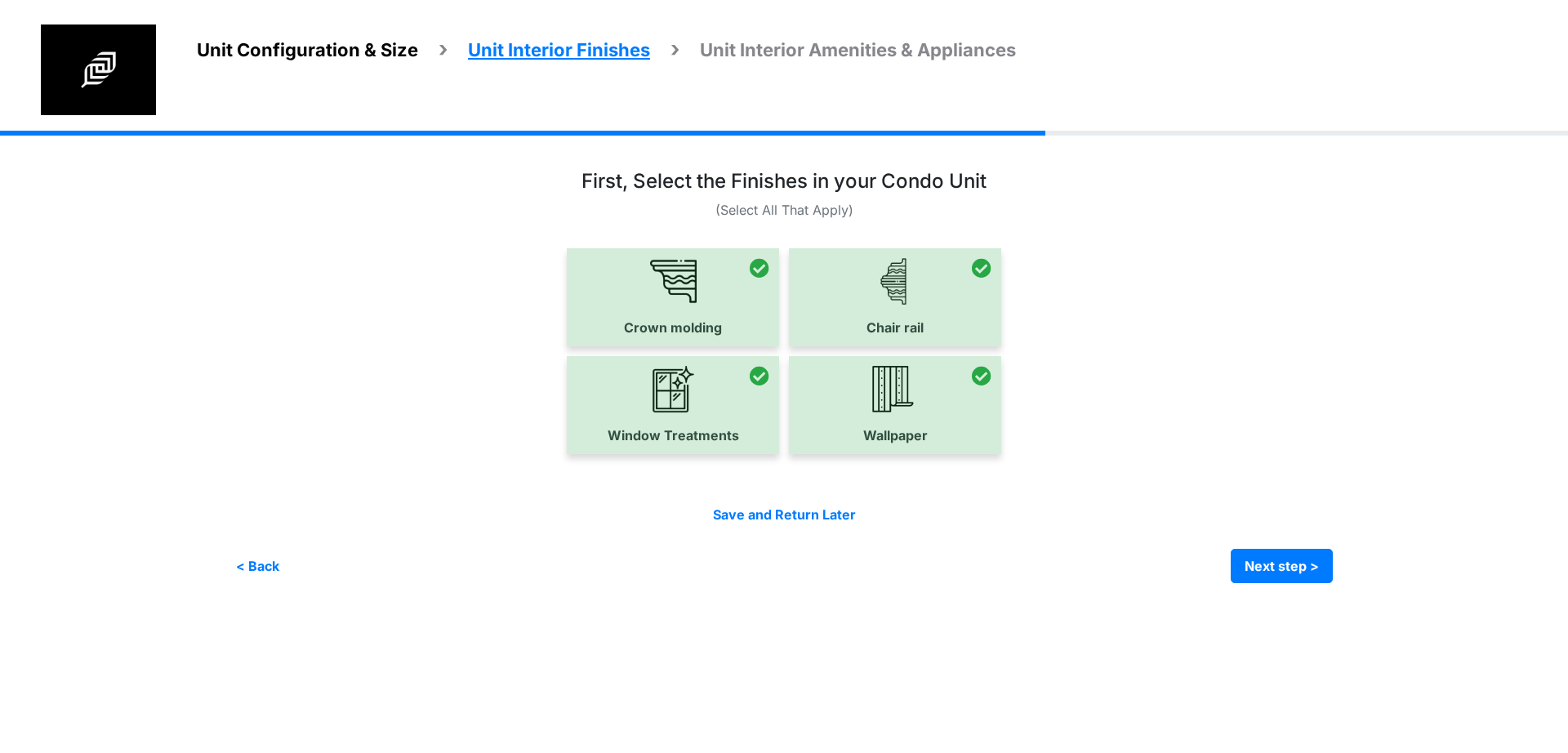
click at [864, 390] on div at bounding box center [894, 405] width 212 height 98
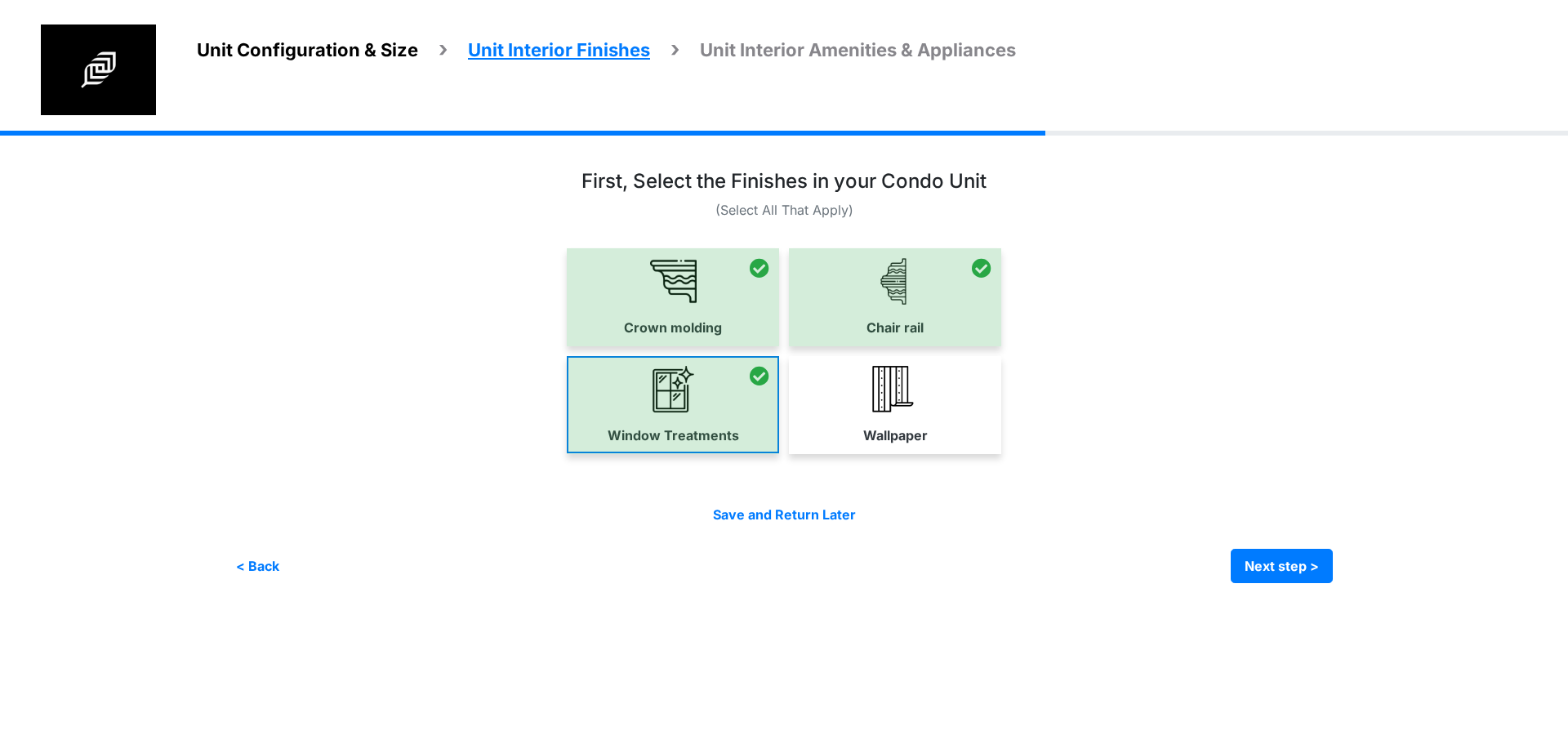
drag, startPoint x: 748, startPoint y: 390, endPoint x: 771, endPoint y: 389, distance: 23.0
click at [747, 390] on div at bounding box center [673, 405] width 212 height 98
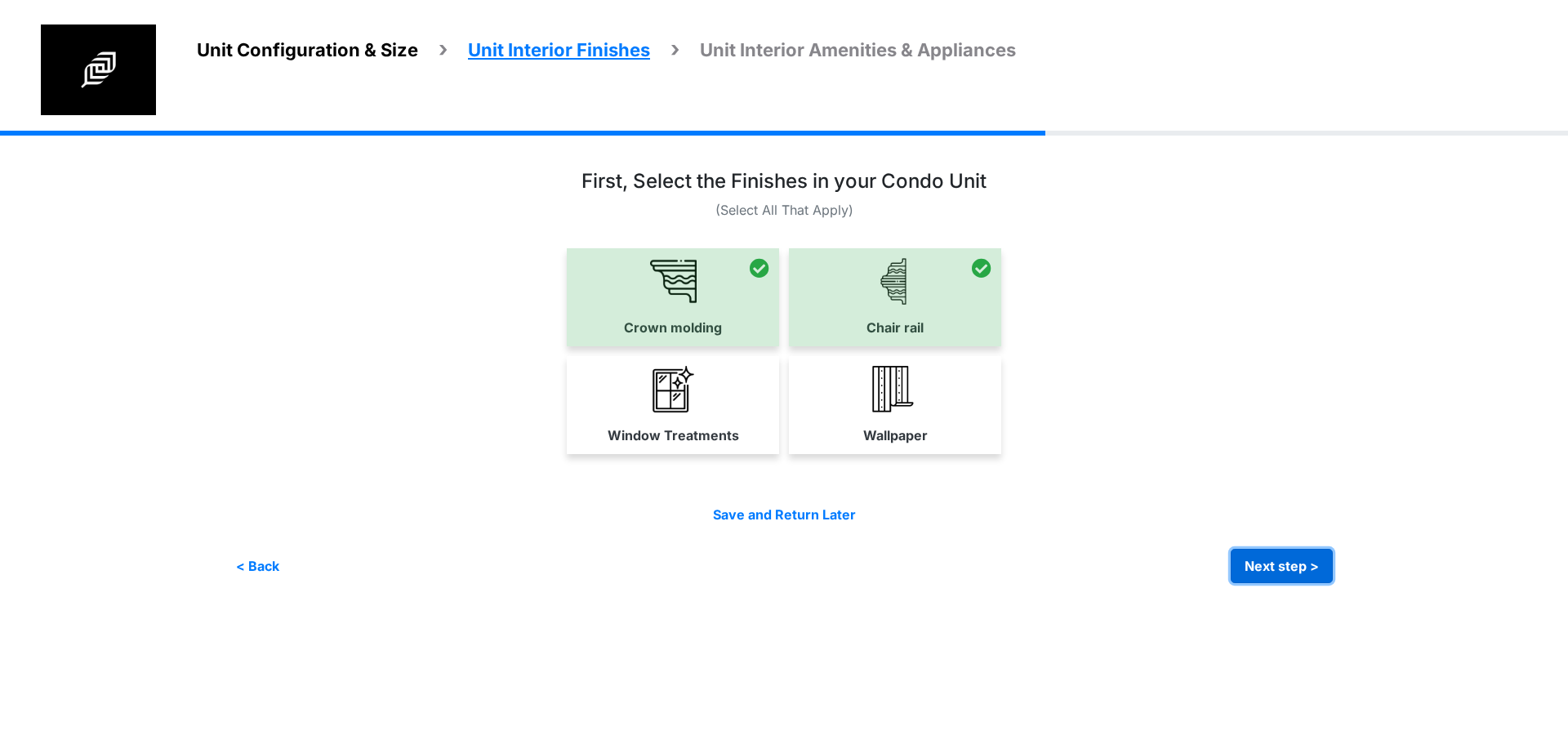
click at [1271, 560] on button "Next step >" at bounding box center [1282, 565] width 102 height 34
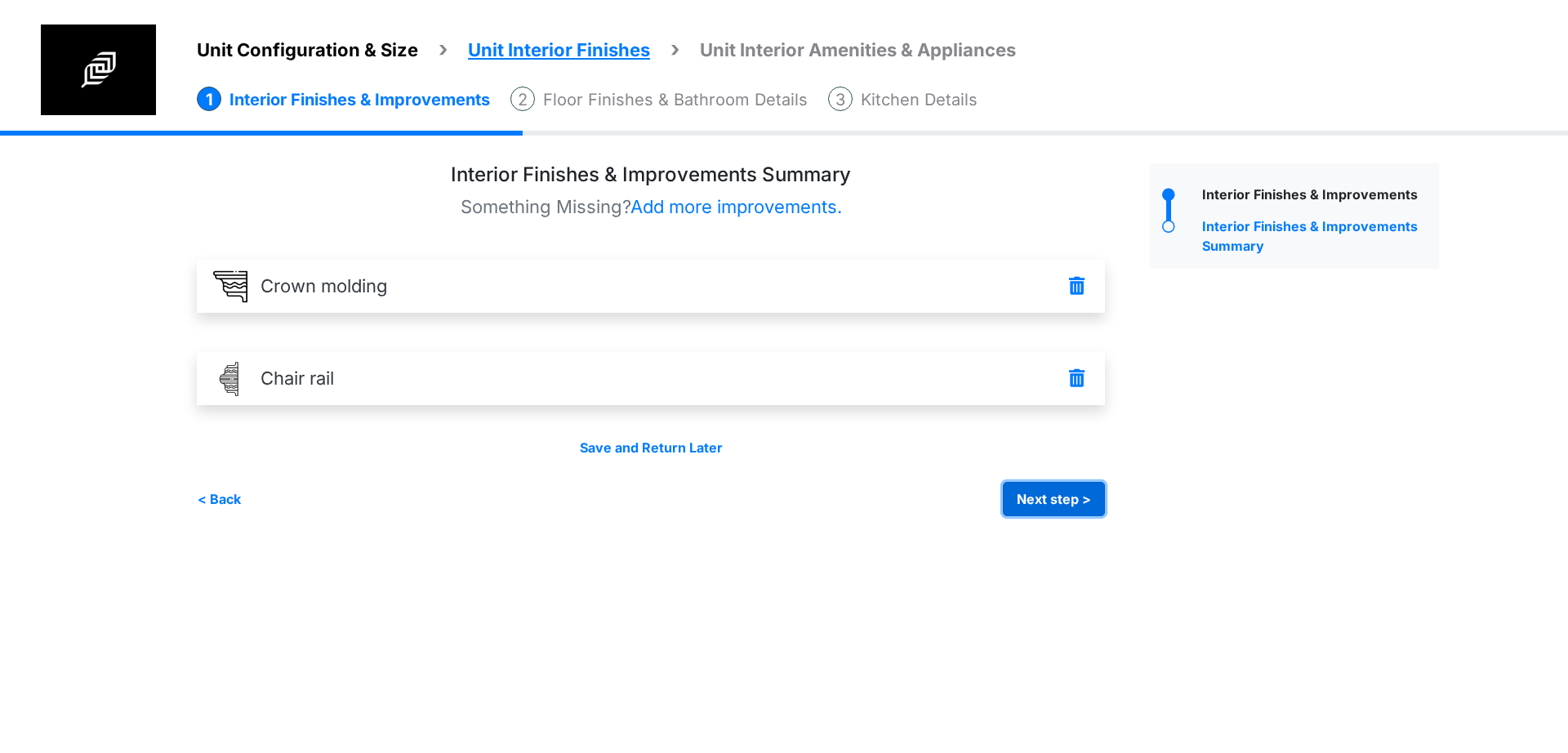
click at [1057, 499] on button "Next step >" at bounding box center [1054, 499] width 102 height 34
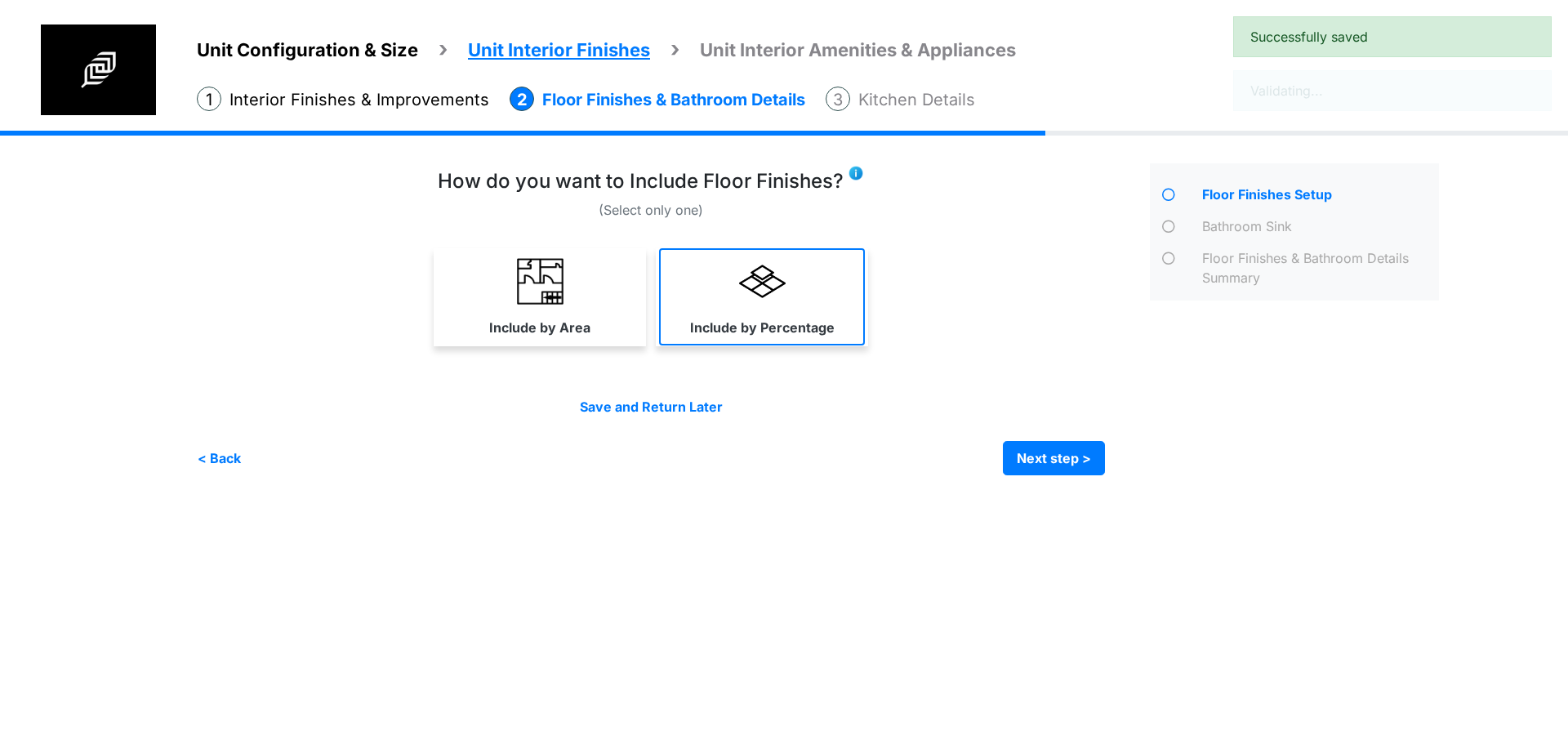
click at [667, 291] on link "Include by Percentage" at bounding box center [762, 297] width 206 height 97
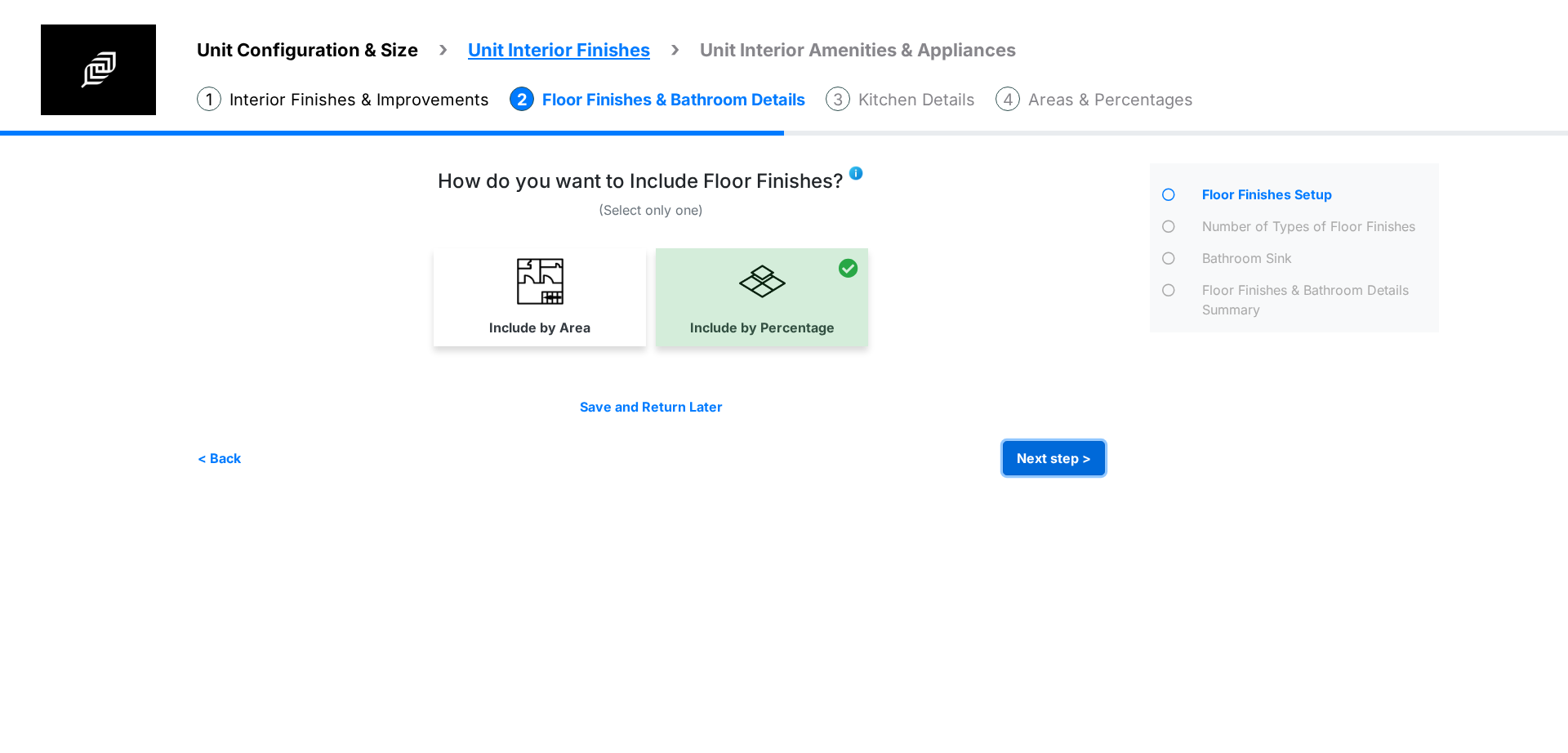
click at [1063, 468] on button "Next step >" at bounding box center [1054, 458] width 102 height 34
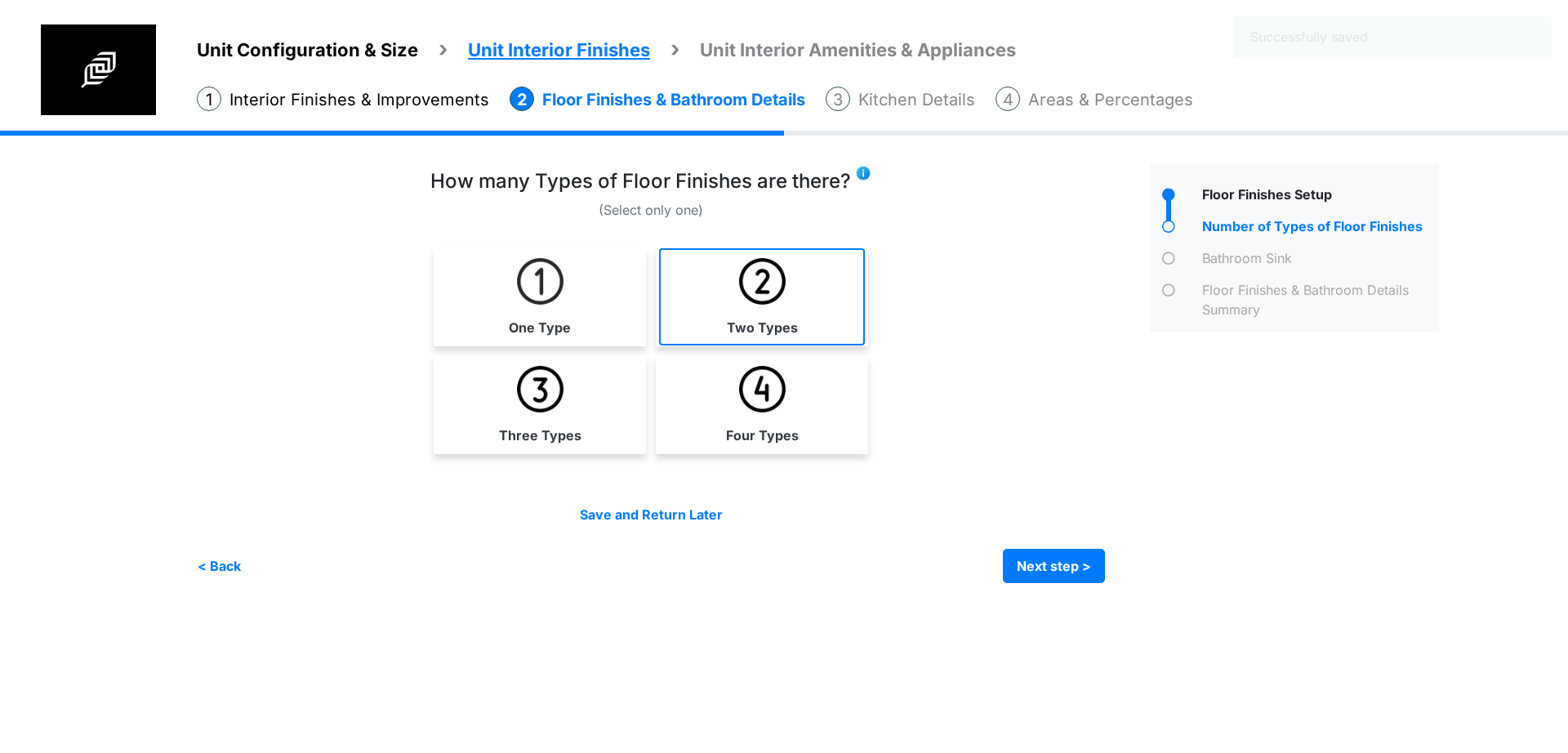
click at [736, 278] on link "Two Types" at bounding box center [762, 297] width 206 height 97
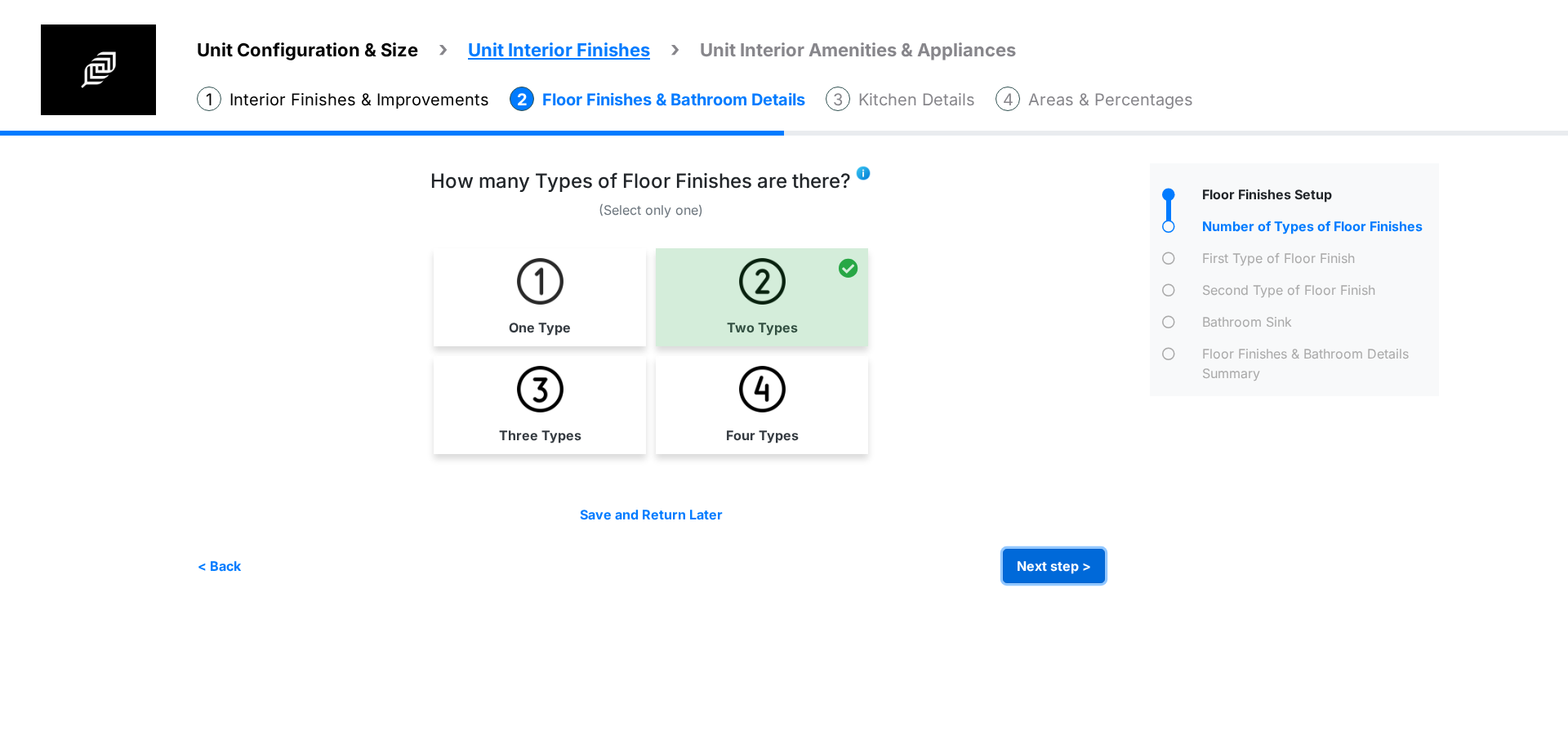
click at [1064, 551] on button "Next step >" at bounding box center [1054, 565] width 102 height 34
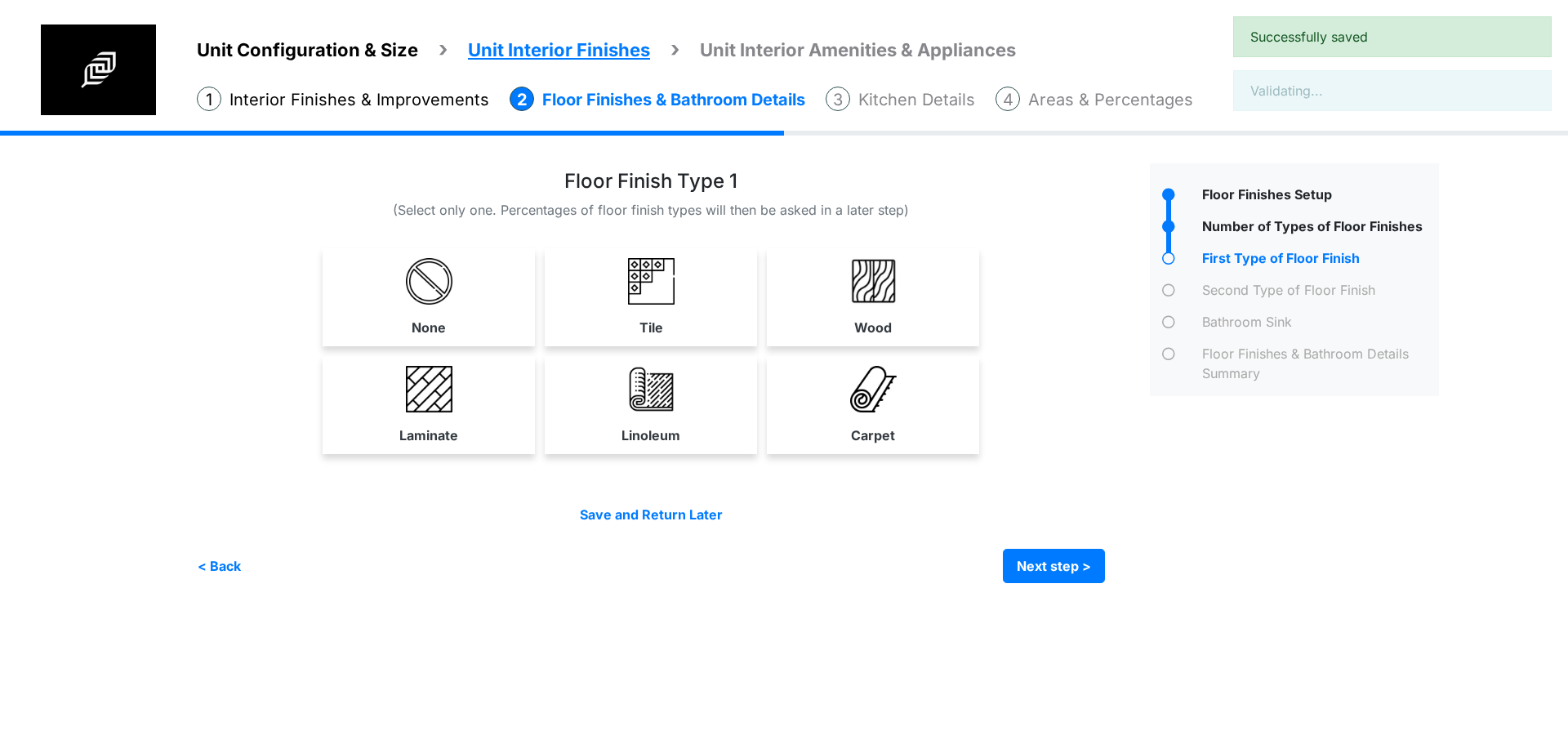
click at [681, 350] on div "None" at bounding box center [650, 356] width 908 height 216
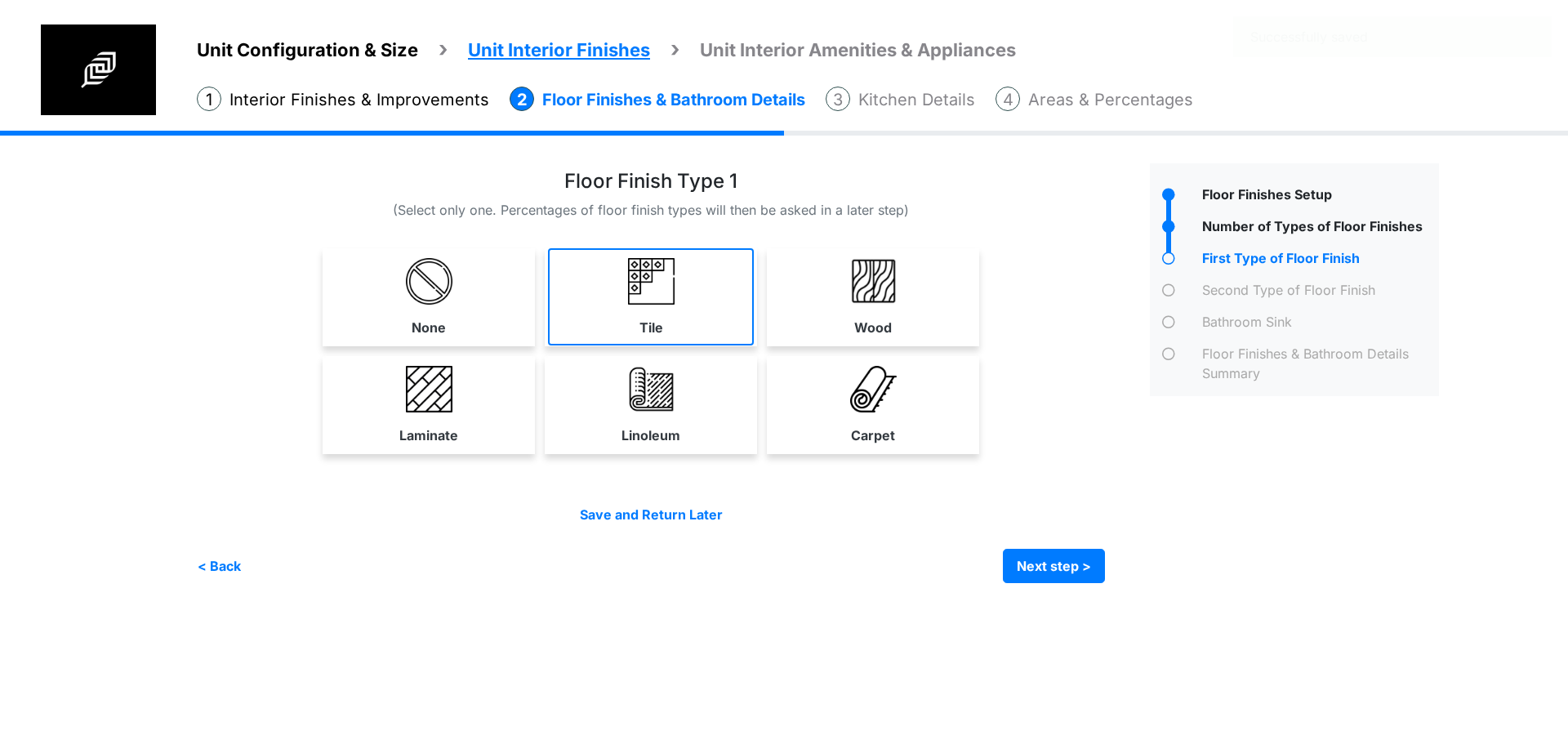
click at [684, 324] on link "Tile" at bounding box center [650, 297] width 206 height 97
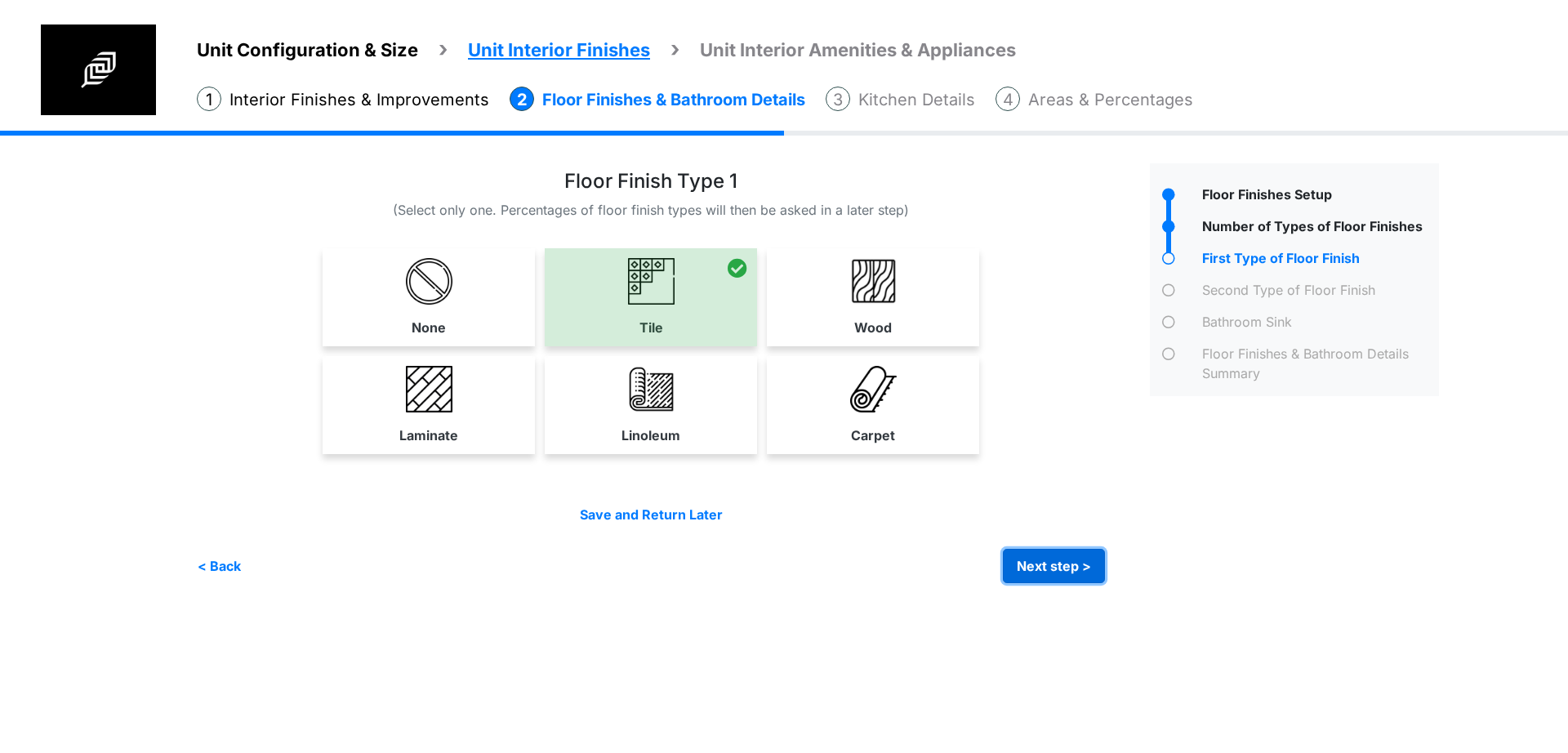
click at [1038, 560] on button "Next step >" at bounding box center [1054, 565] width 102 height 34
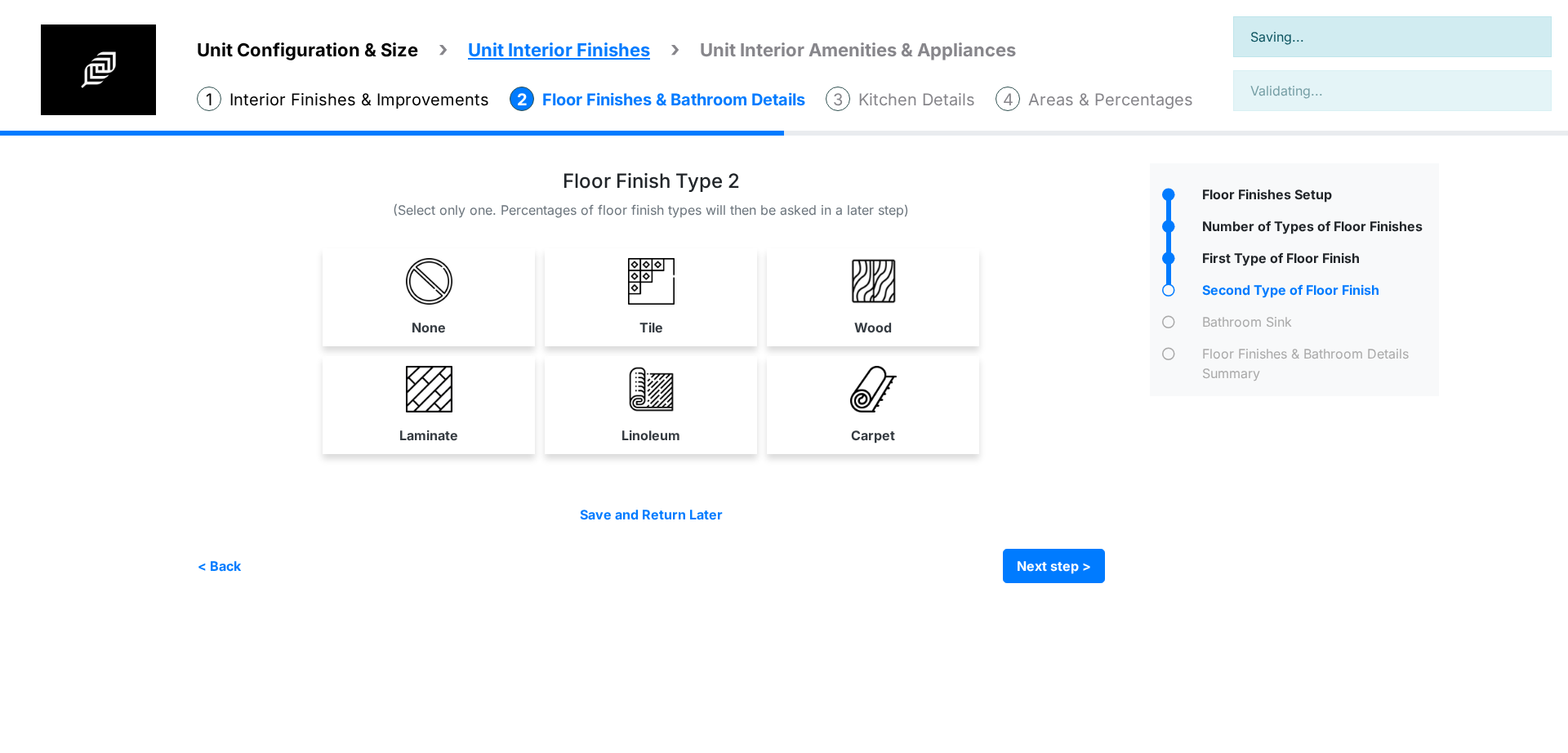
drag, startPoint x: 686, startPoint y: 313, endPoint x: 709, endPoint y: 349, distance: 42.7
click at [686, 312] on link "Tile" at bounding box center [650, 297] width 206 height 97
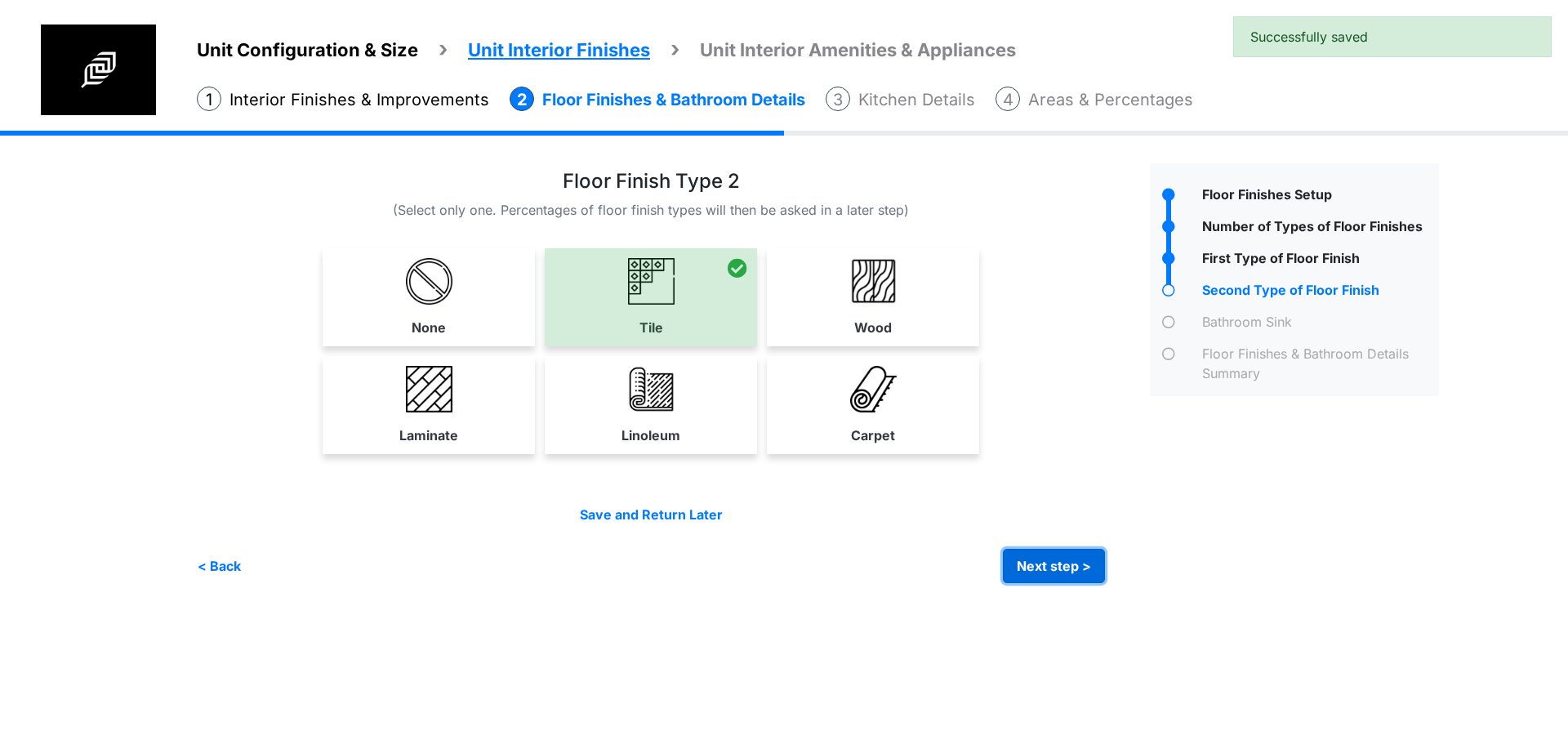
click at [1026, 577] on button "Next step >" at bounding box center [1054, 565] width 102 height 34
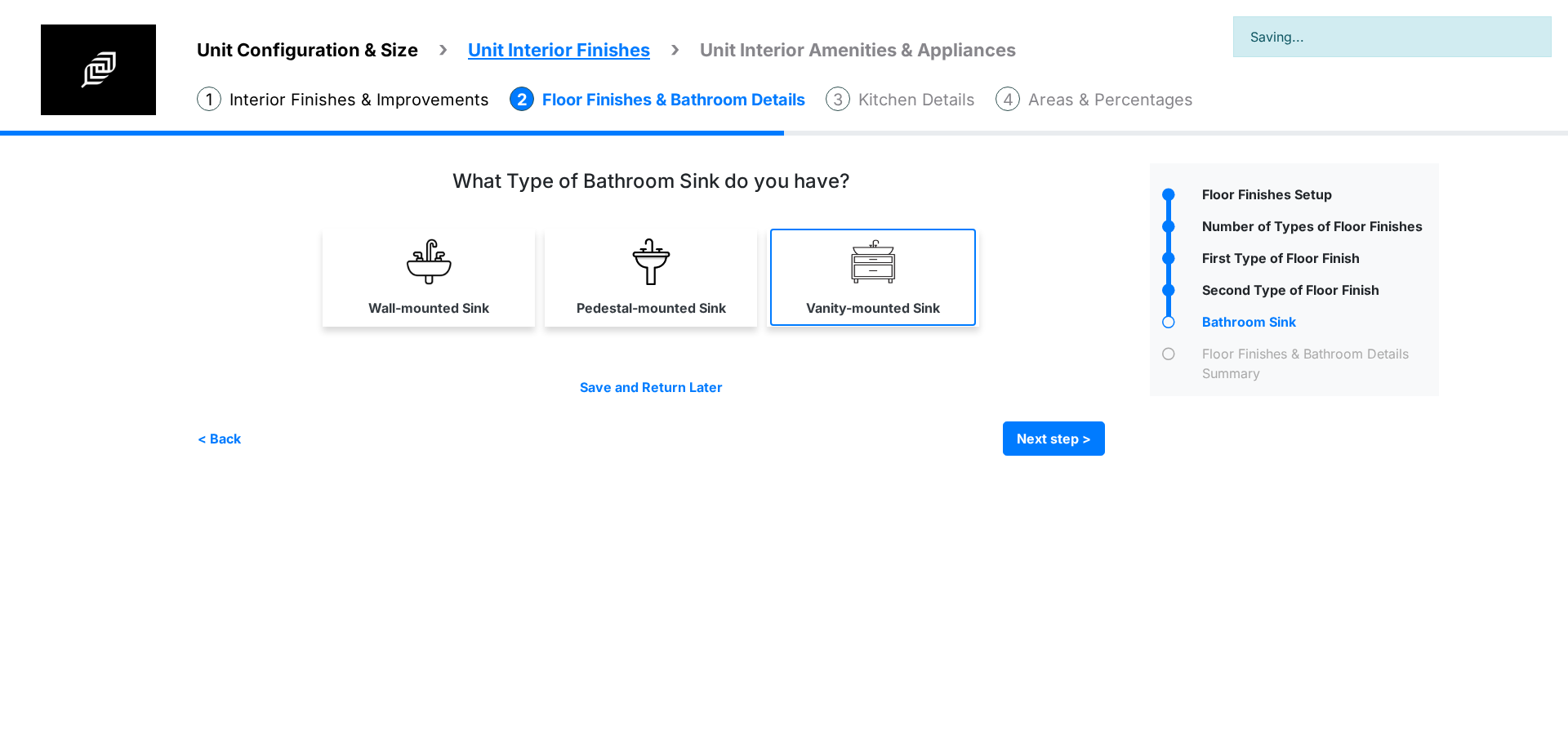
click at [814, 306] on label "Vanity-mounted Sink" at bounding box center [873, 307] width 134 height 19
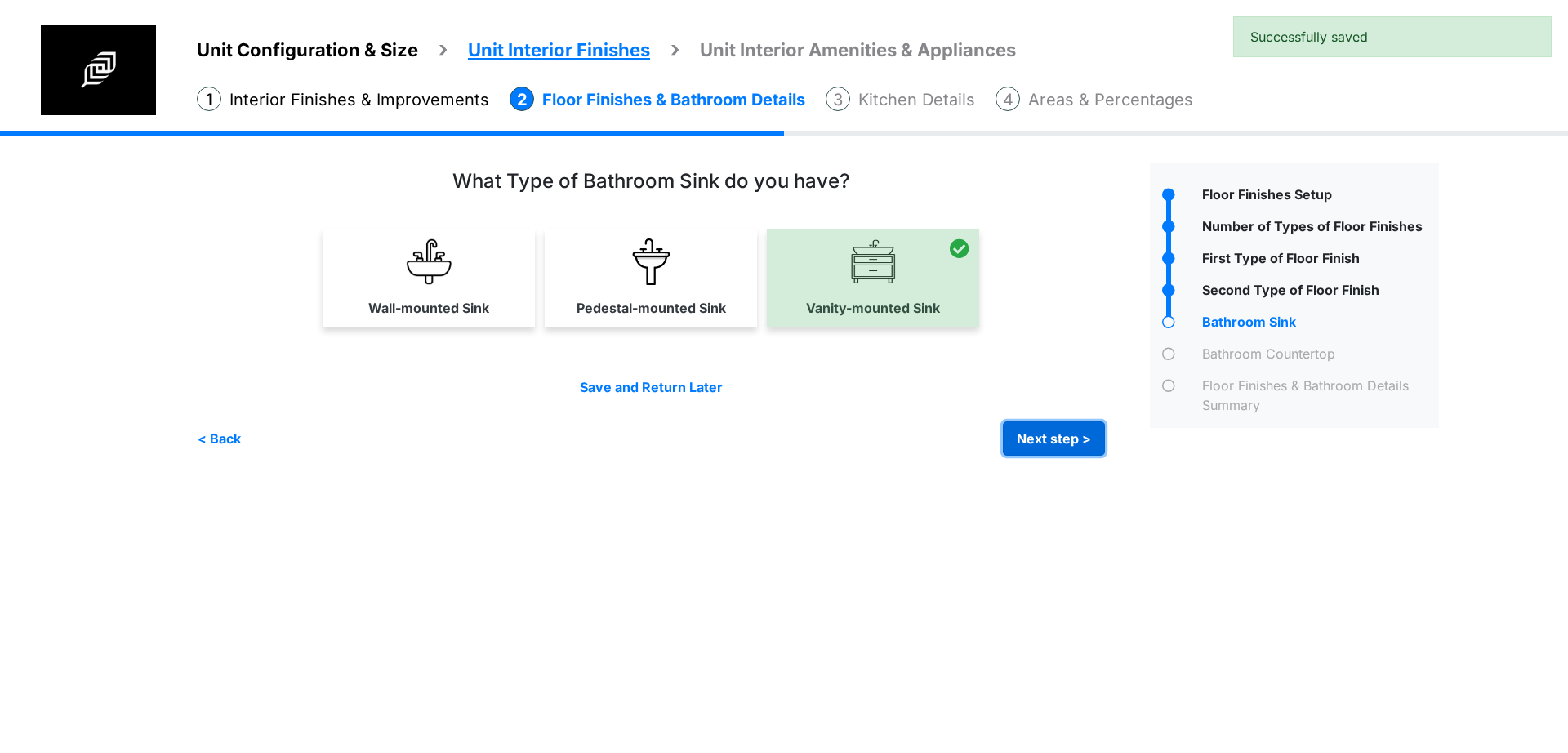
click at [1042, 447] on button "Next step >" at bounding box center [1054, 438] width 102 height 34
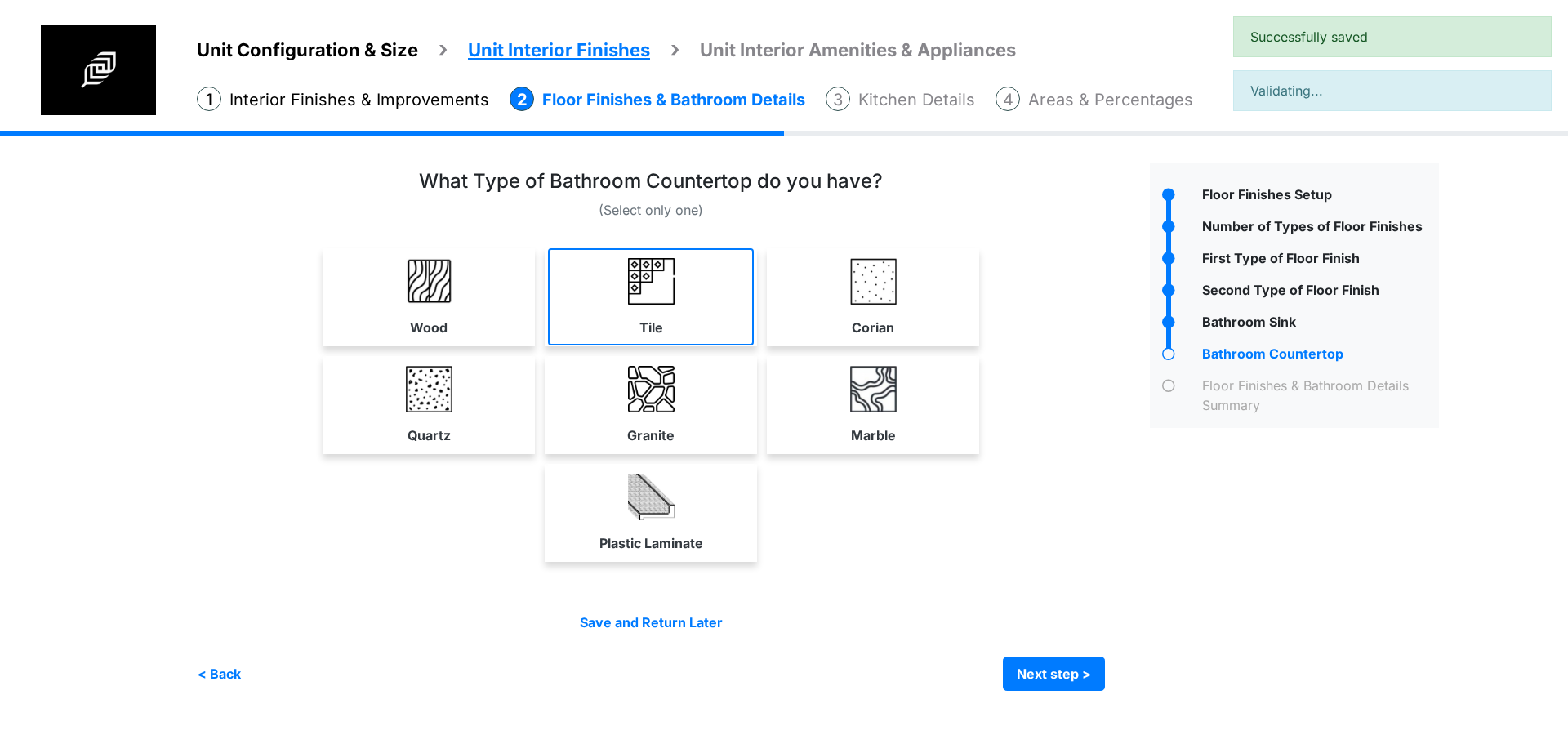
click at [722, 320] on link "Tile" at bounding box center [650, 297] width 206 height 97
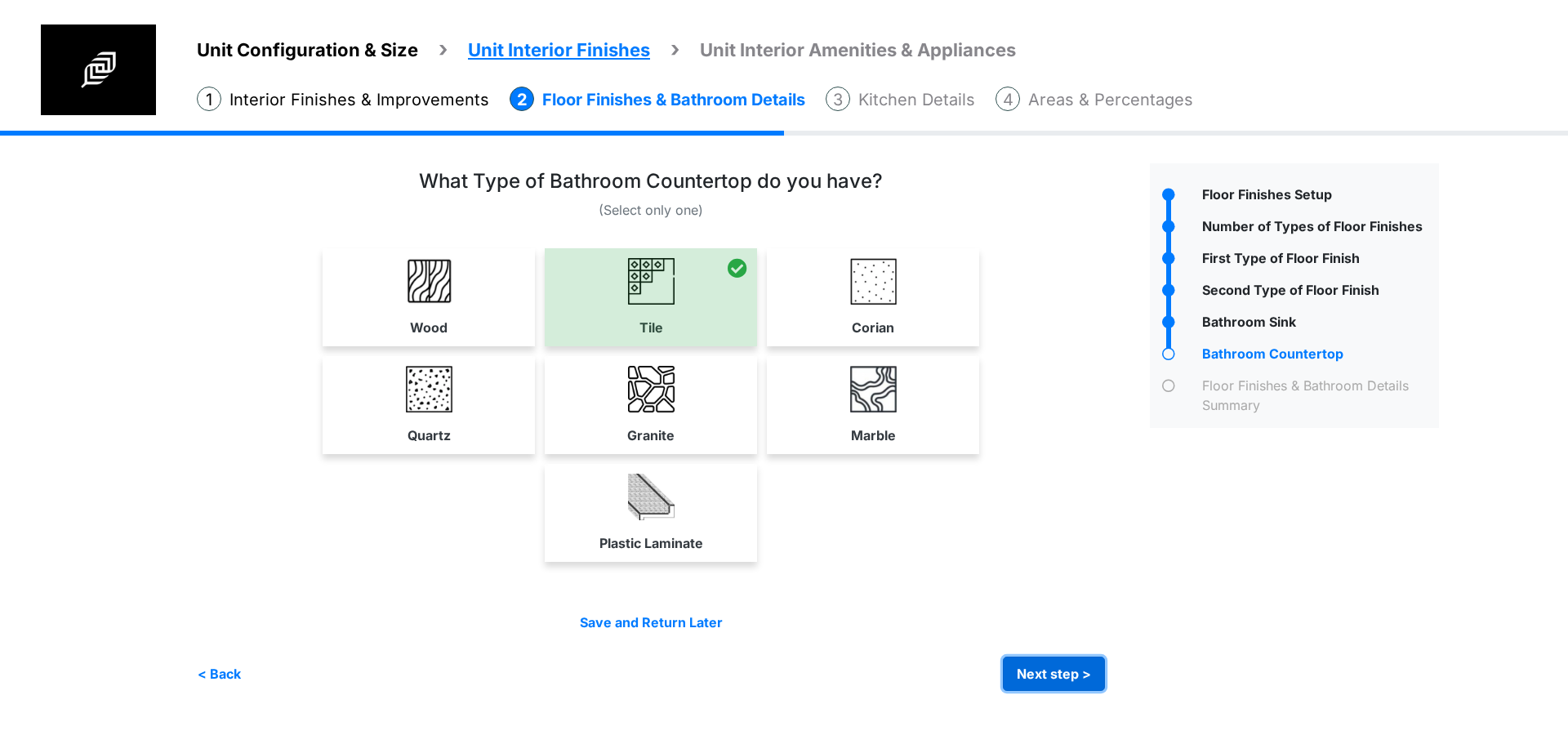
click at [1057, 672] on button "Next step >" at bounding box center [1054, 673] width 102 height 34
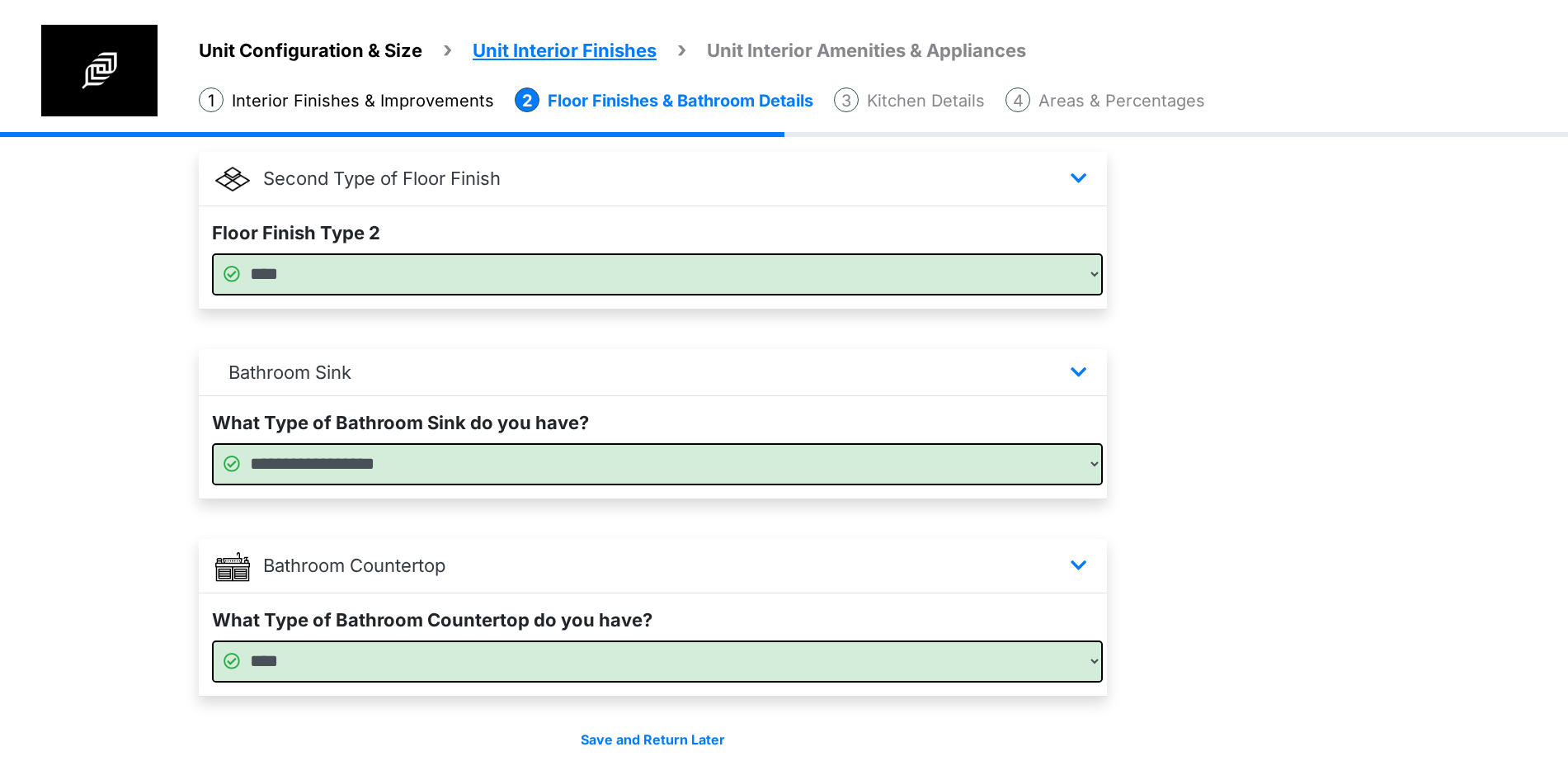
scroll to position [775, 0]
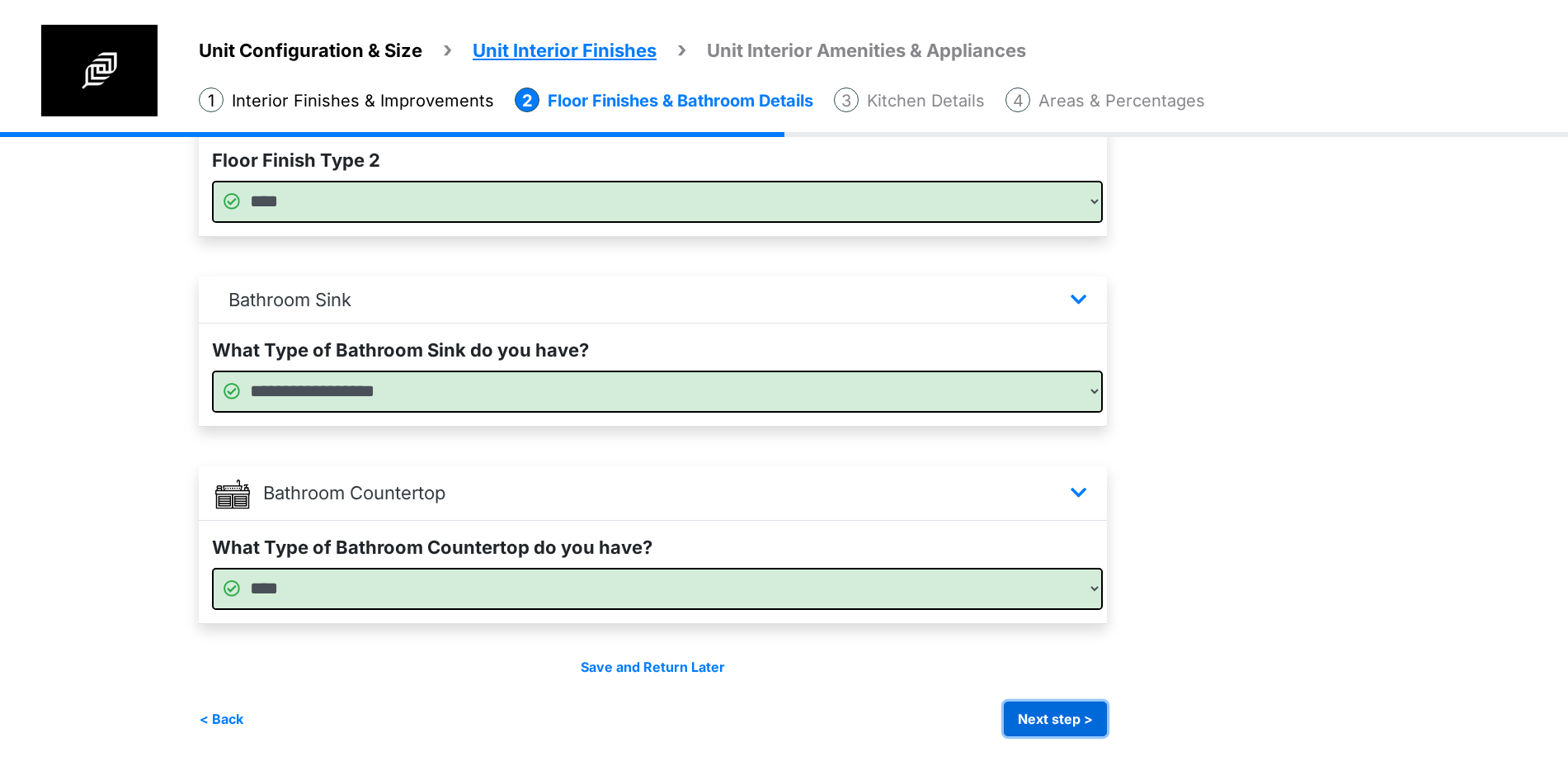
click at [1057, 716] on button "Next step >" at bounding box center [1055, 719] width 103 height 35
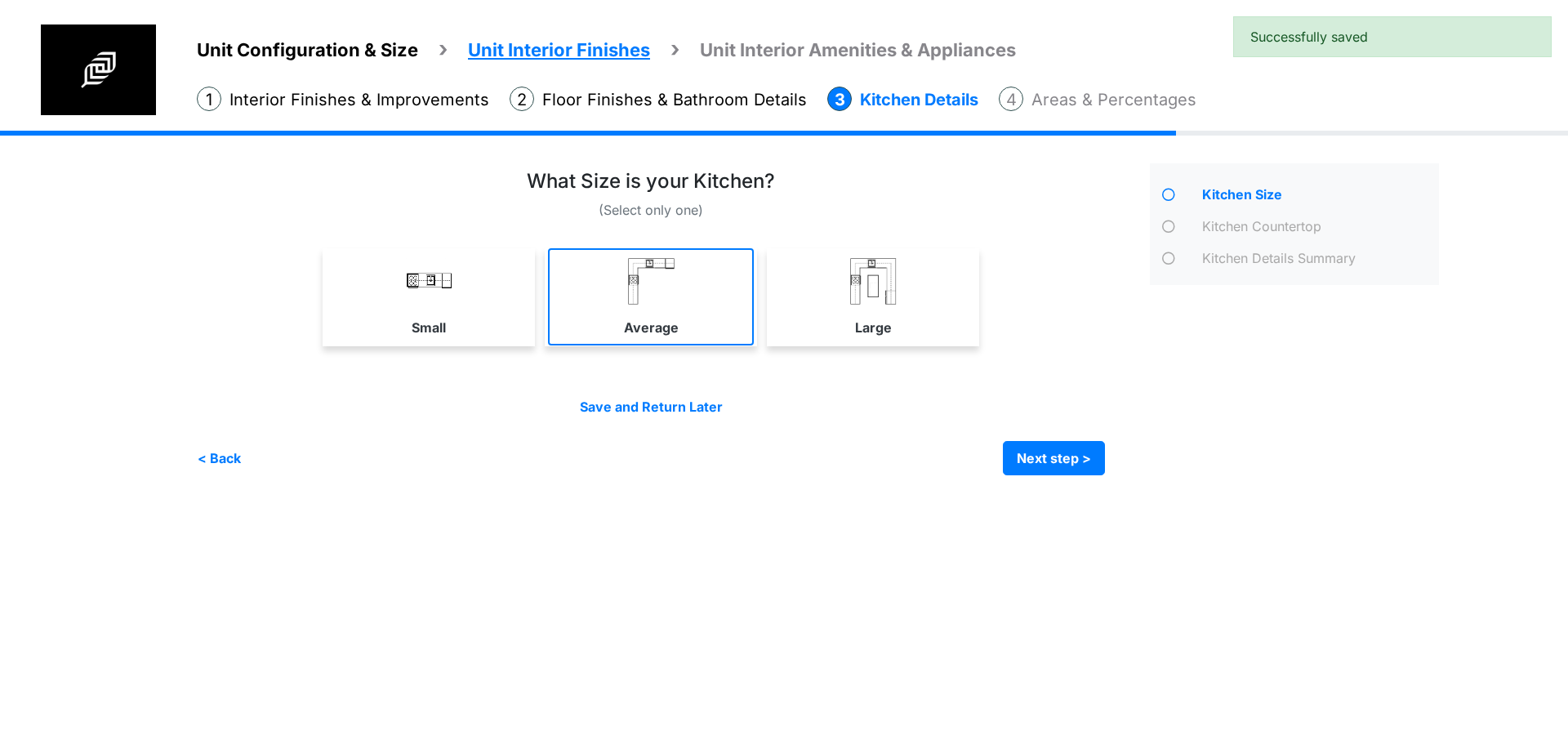
click at [645, 313] on link "Average" at bounding box center [650, 297] width 206 height 97
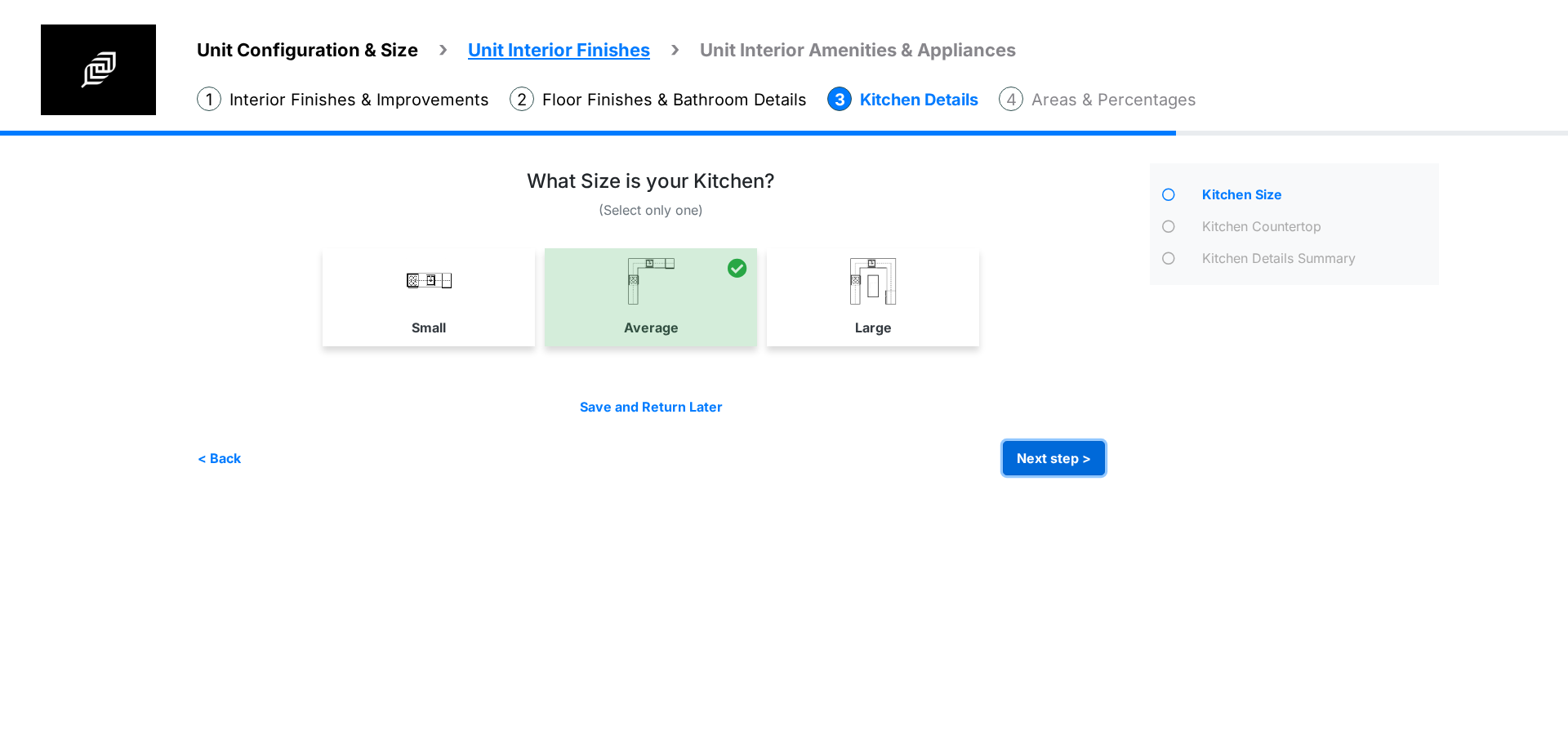
click at [1030, 461] on button "Next step >" at bounding box center [1054, 458] width 102 height 34
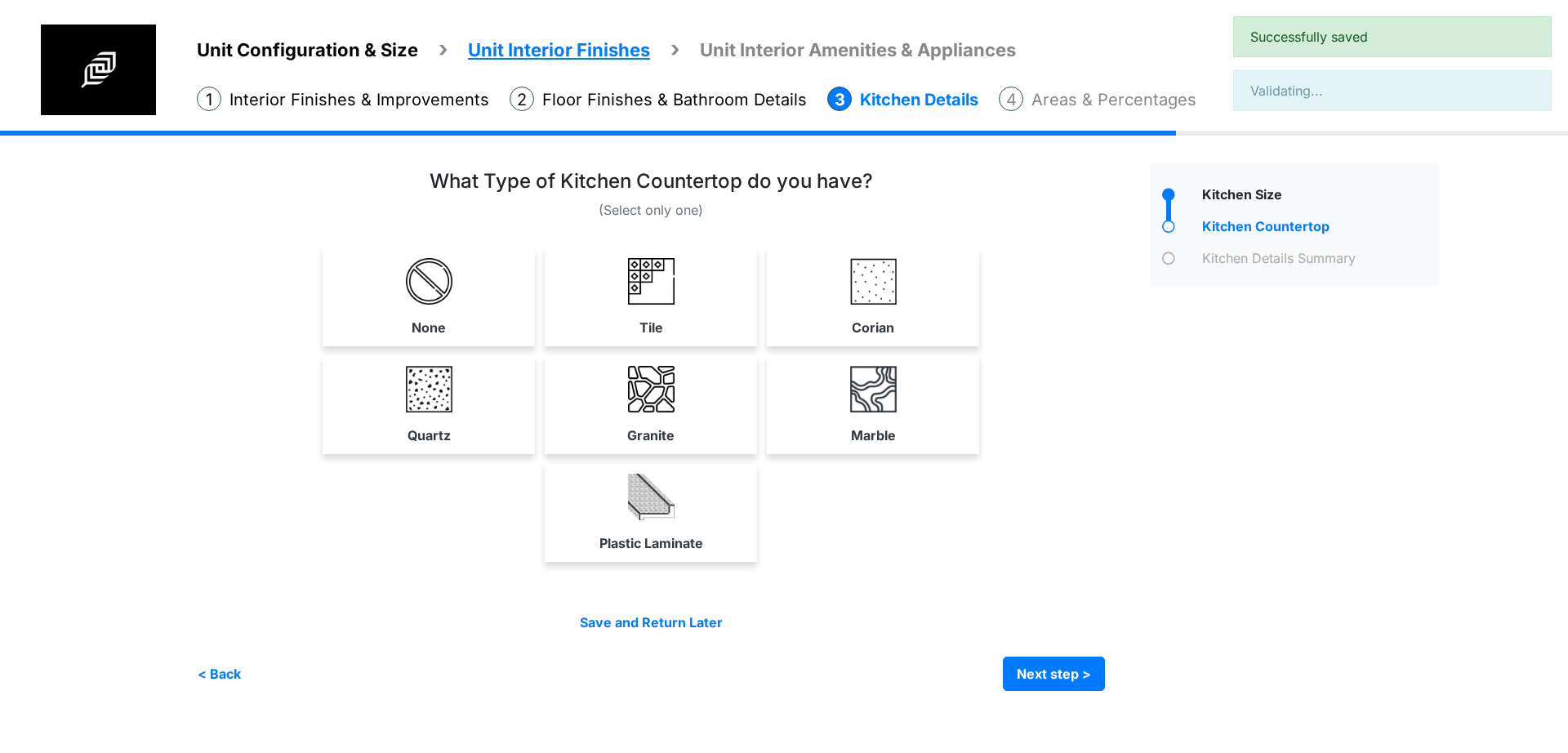
click at [761, 312] on div "None Tile Corian" at bounding box center [650, 297] width 908 height 98
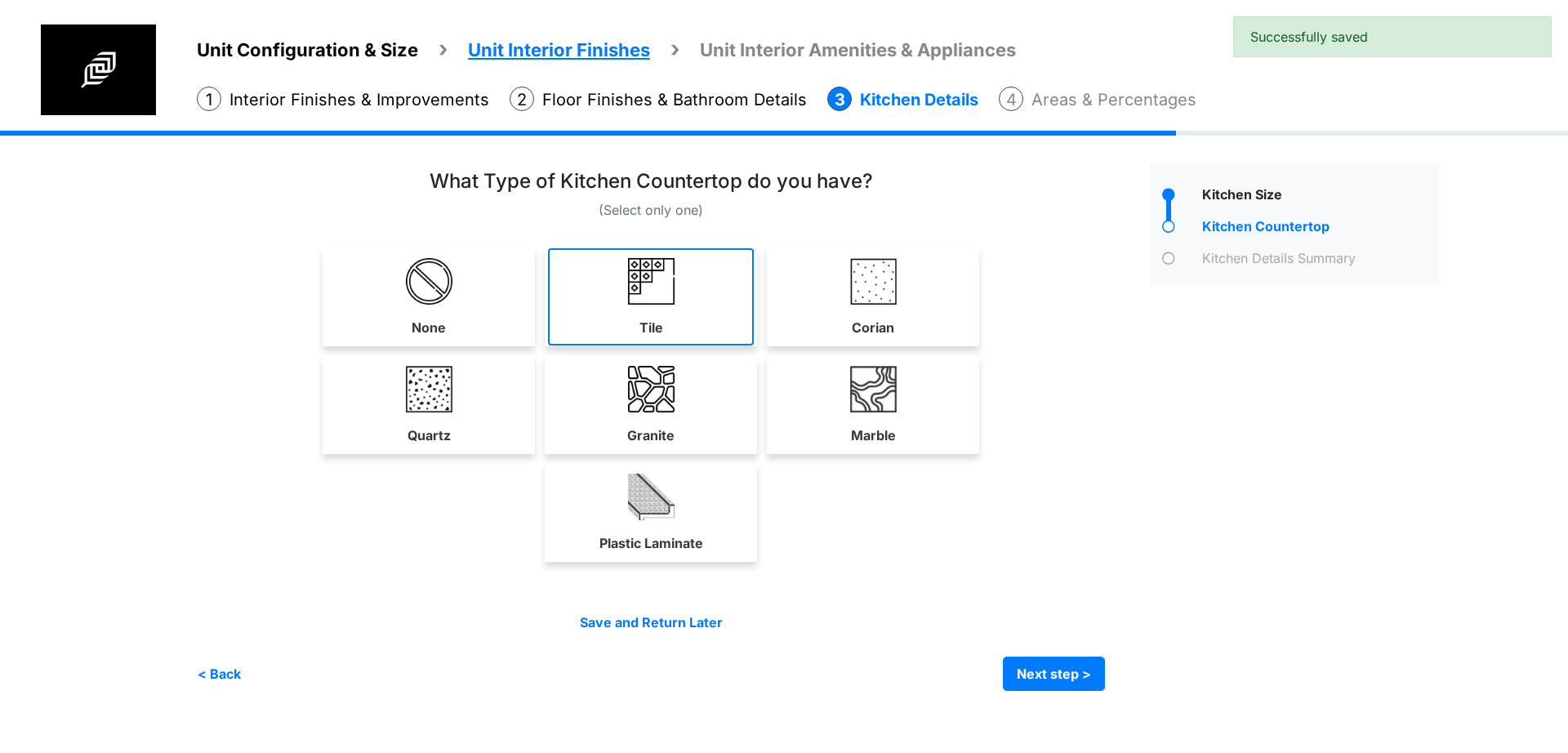
click at [724, 310] on link "Tile" at bounding box center [650, 297] width 206 height 97
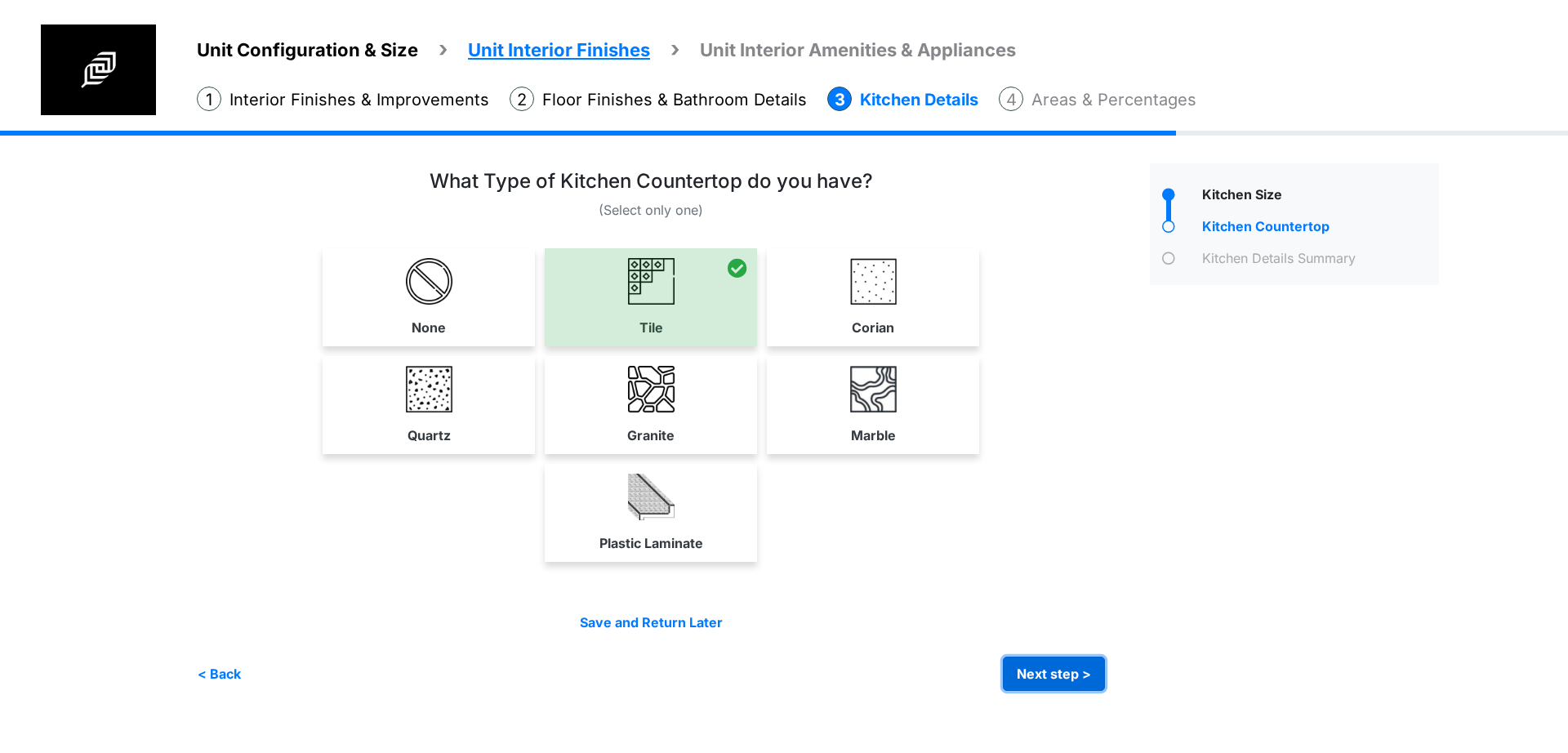
click at [1050, 659] on button "Next step >" at bounding box center [1054, 673] width 102 height 34
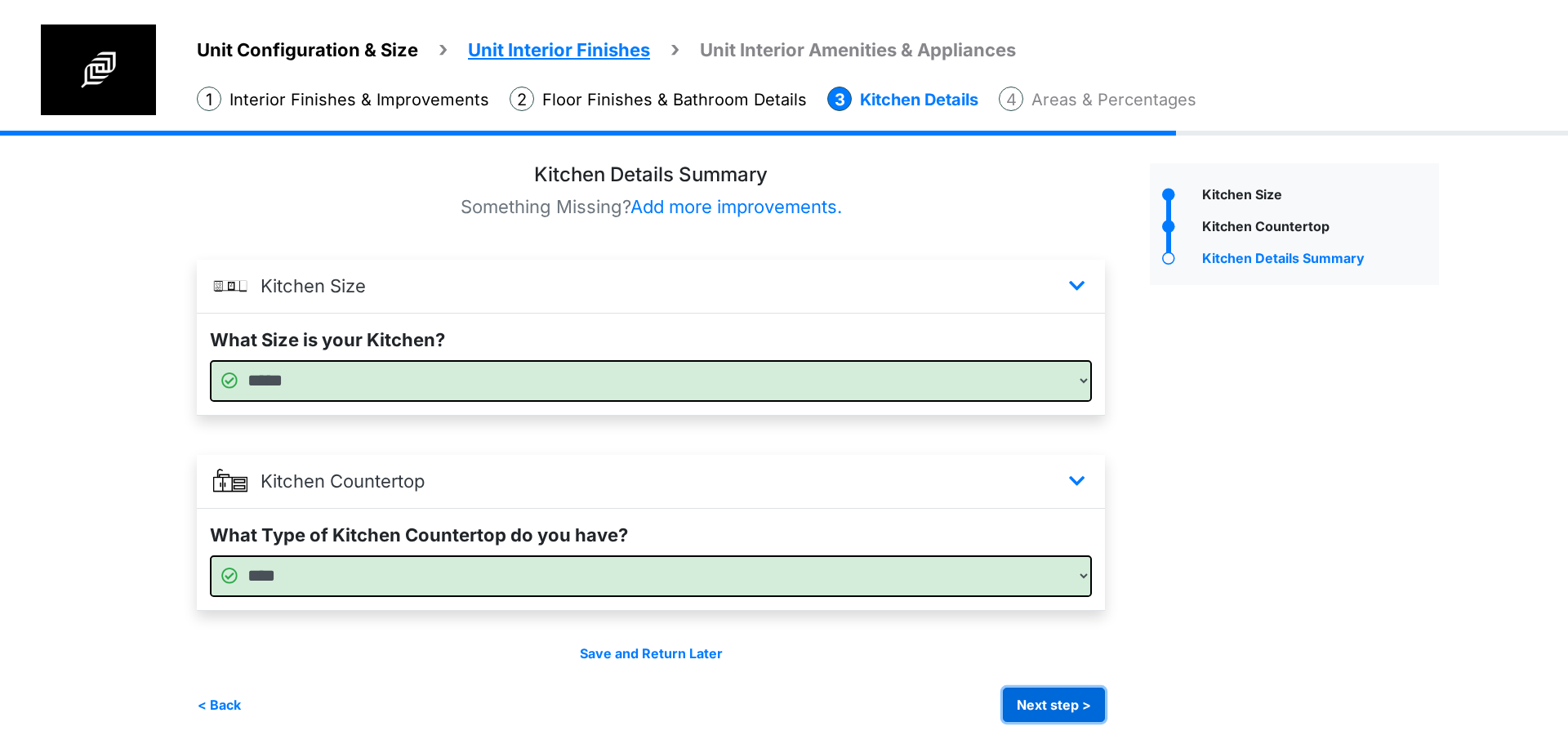
click at [1069, 713] on button "Next step >" at bounding box center [1054, 704] width 102 height 34
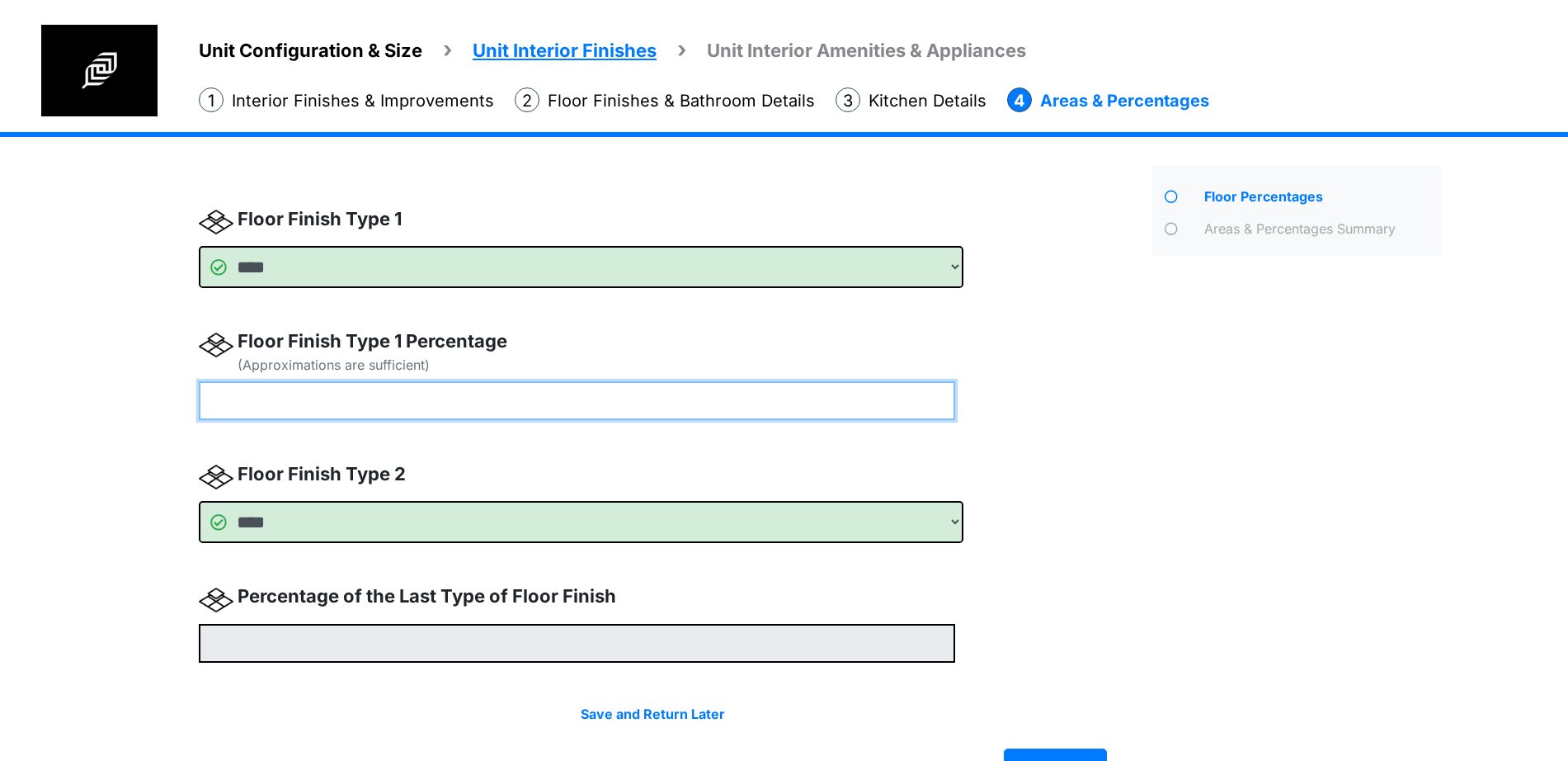
click at [626, 406] on input "number" at bounding box center [577, 400] width 756 height 39
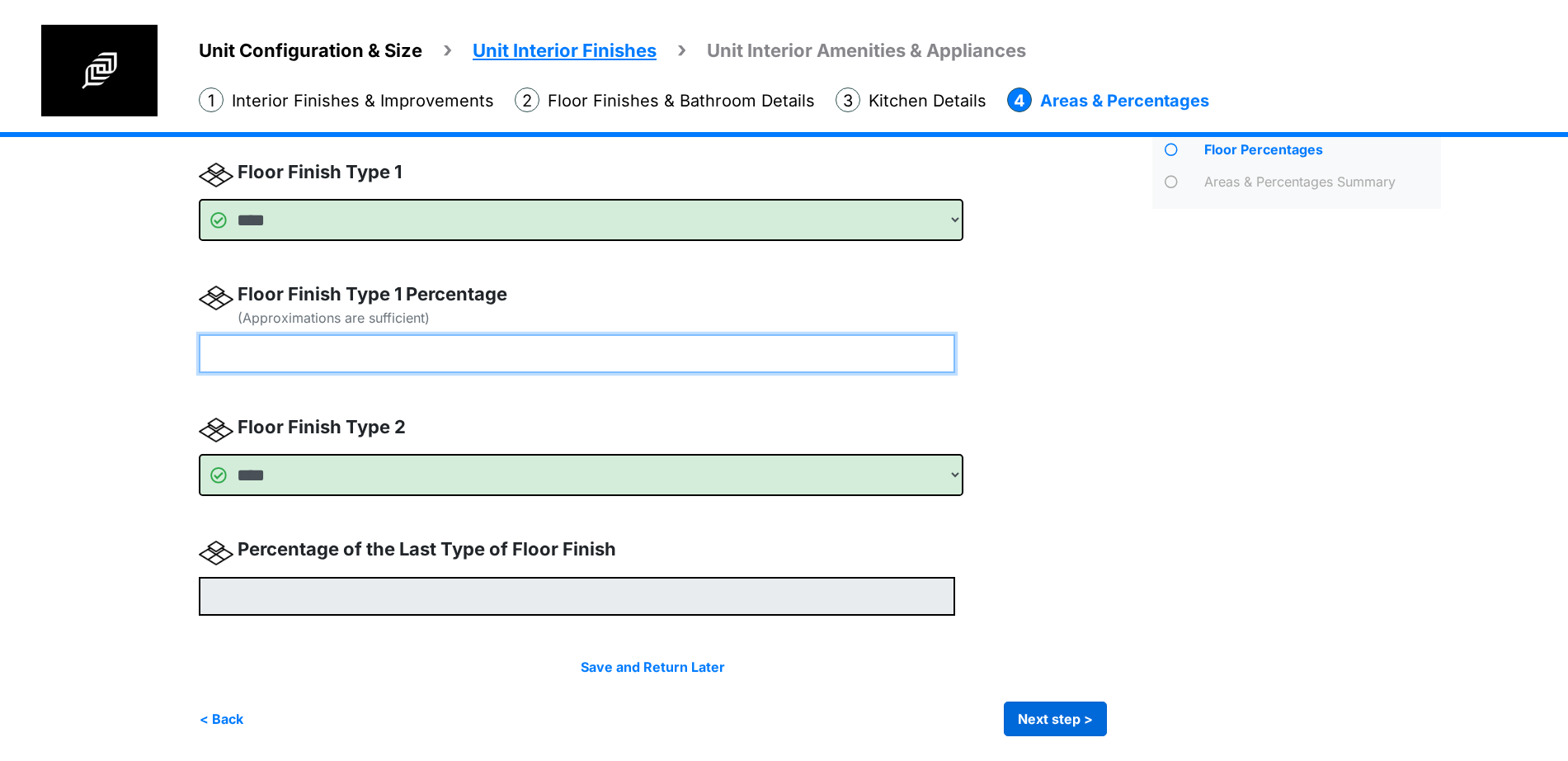
type input "**"
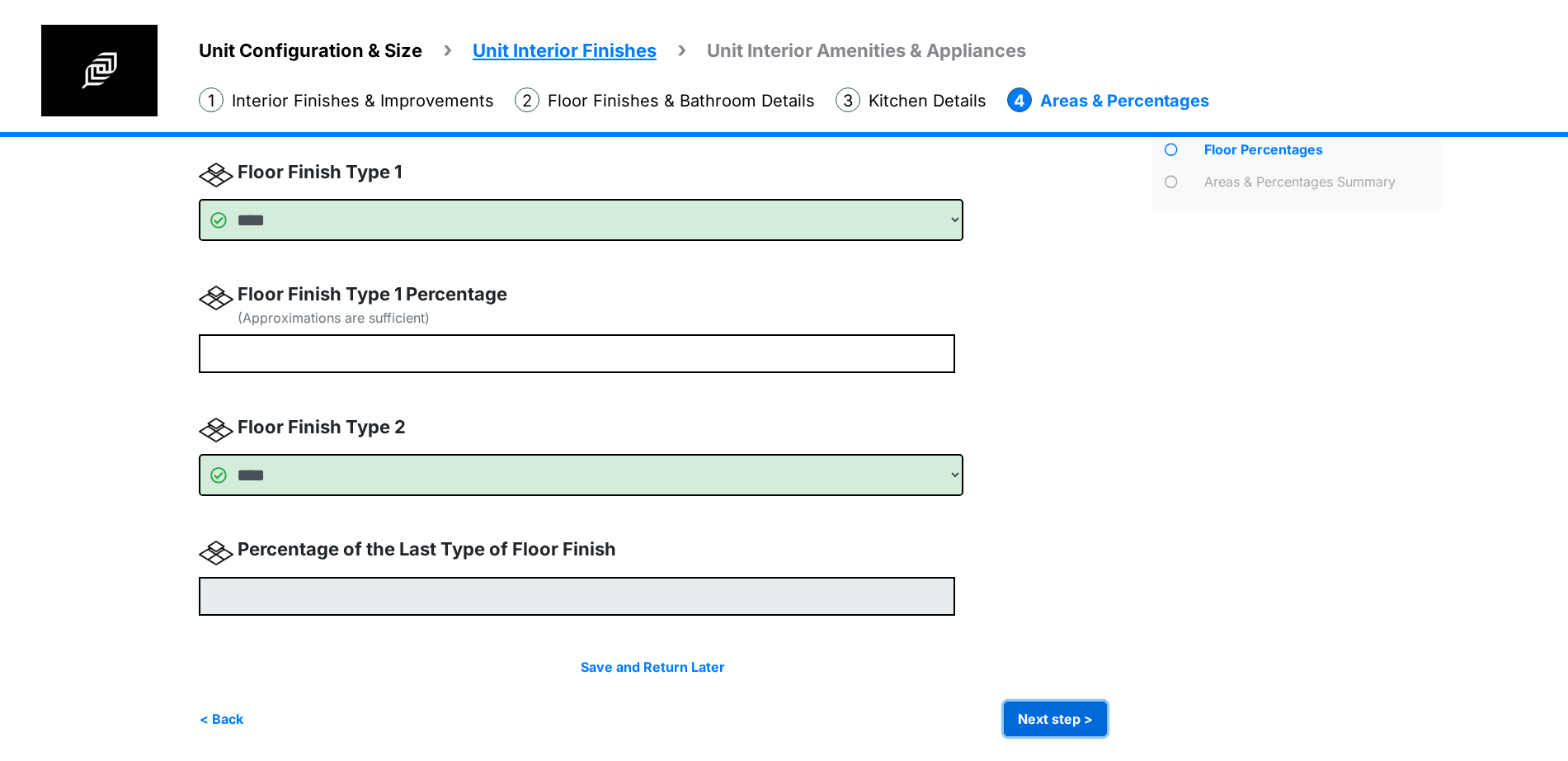
type input "**"
click at [1075, 719] on button "Next step >" at bounding box center [1055, 719] width 103 height 35
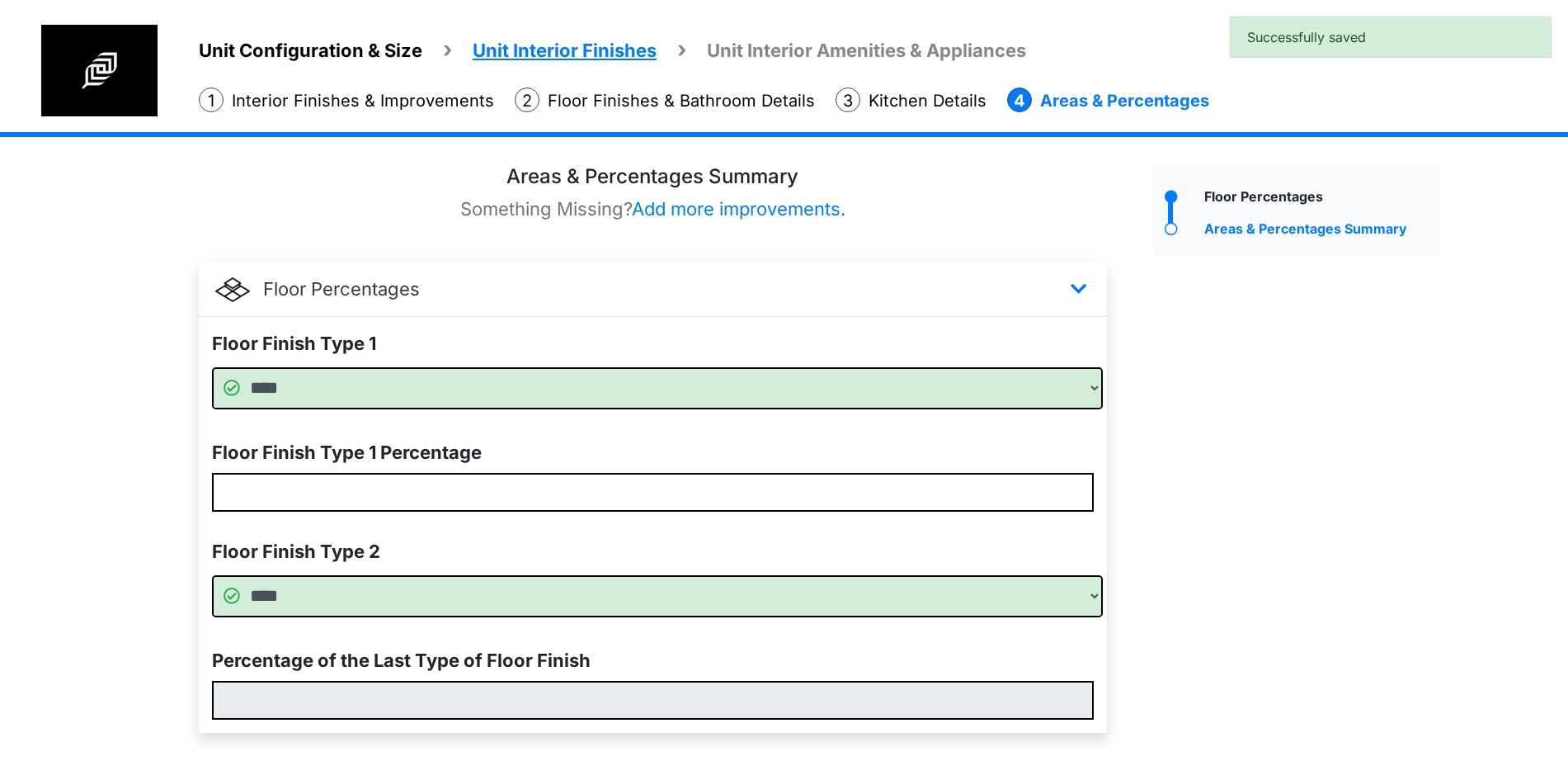
scroll to position [109, 0]
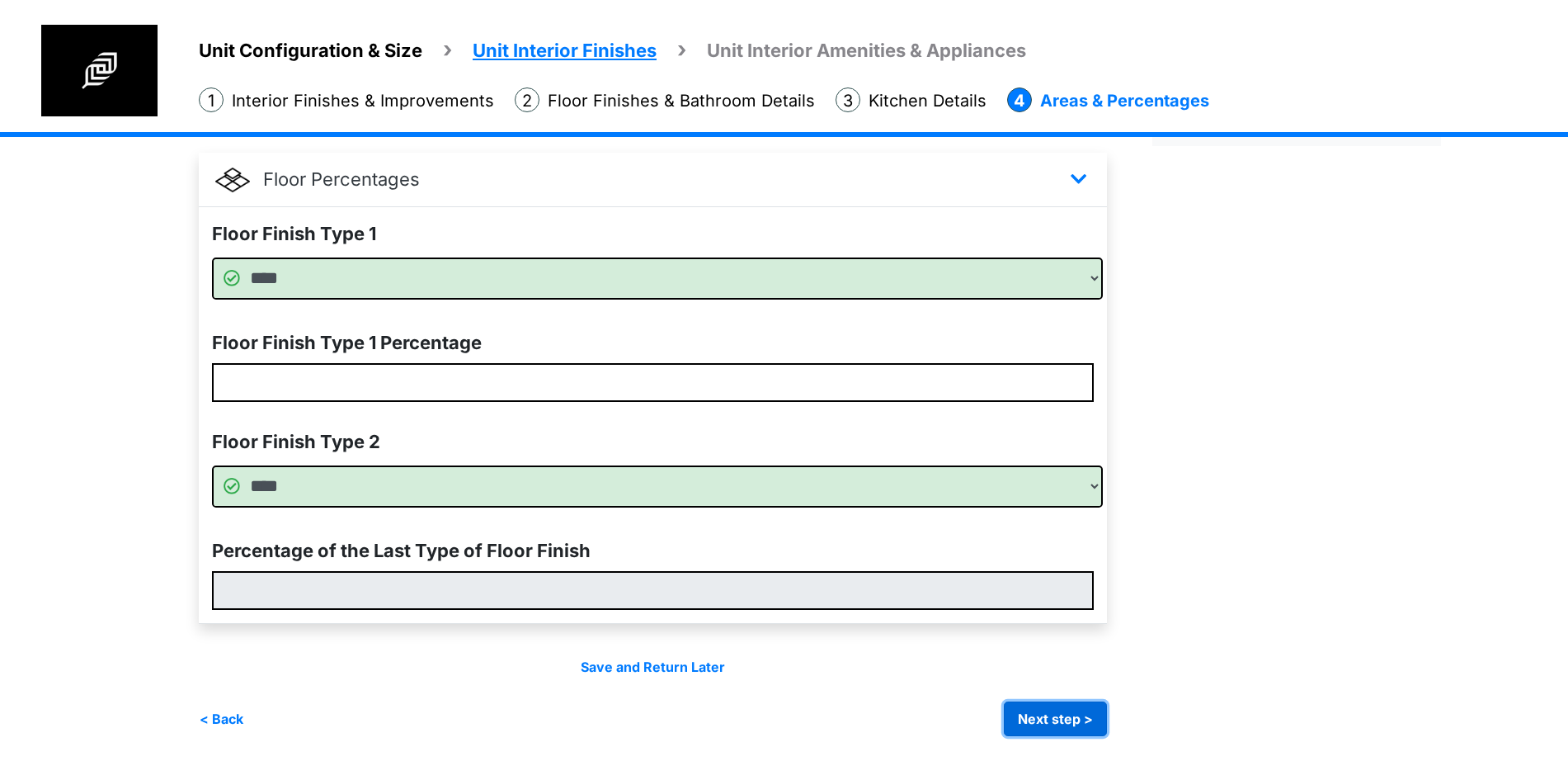
click at [1064, 720] on button "Next step >" at bounding box center [1055, 719] width 103 height 35
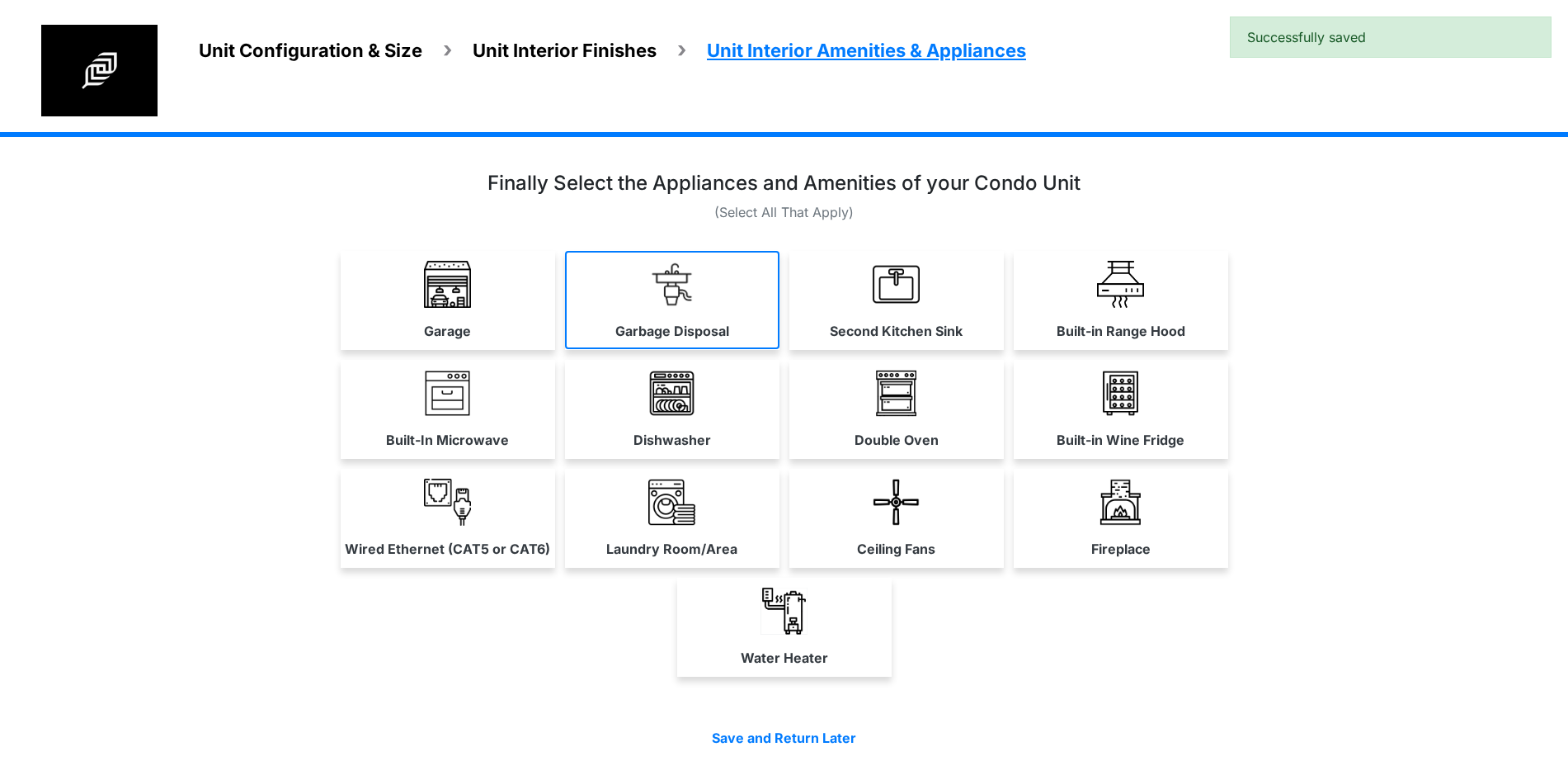
click at [613, 289] on link "Garbage Disposal" at bounding box center [672, 300] width 215 height 98
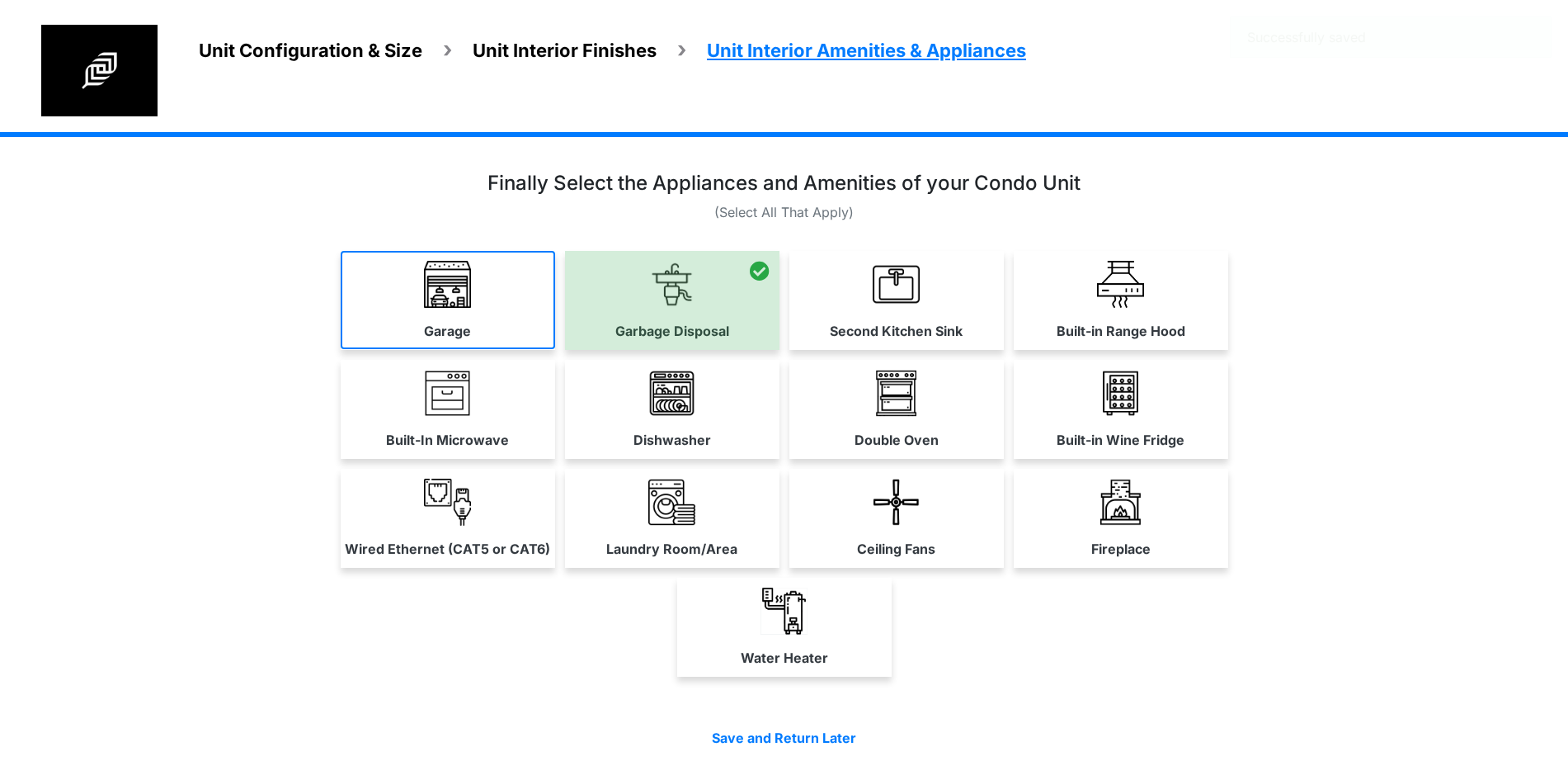
click at [457, 276] on img at bounding box center [447, 283] width 47 height 47
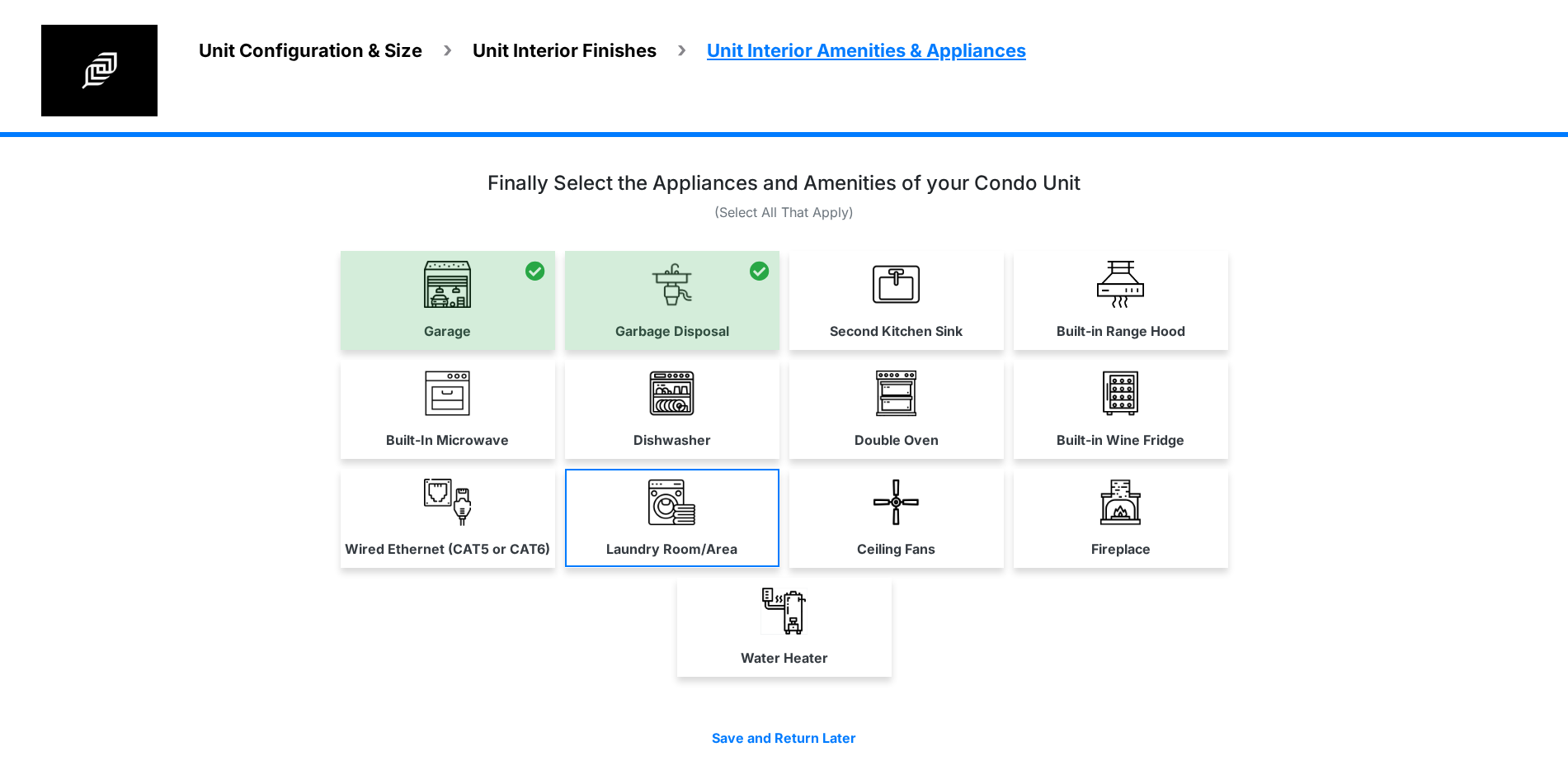
drag, startPoint x: 531, startPoint y: 384, endPoint x: 753, endPoint y: 516, distance: 258.3
click at [532, 387] on link "Built-In Microwave" at bounding box center [448, 409] width 215 height 98
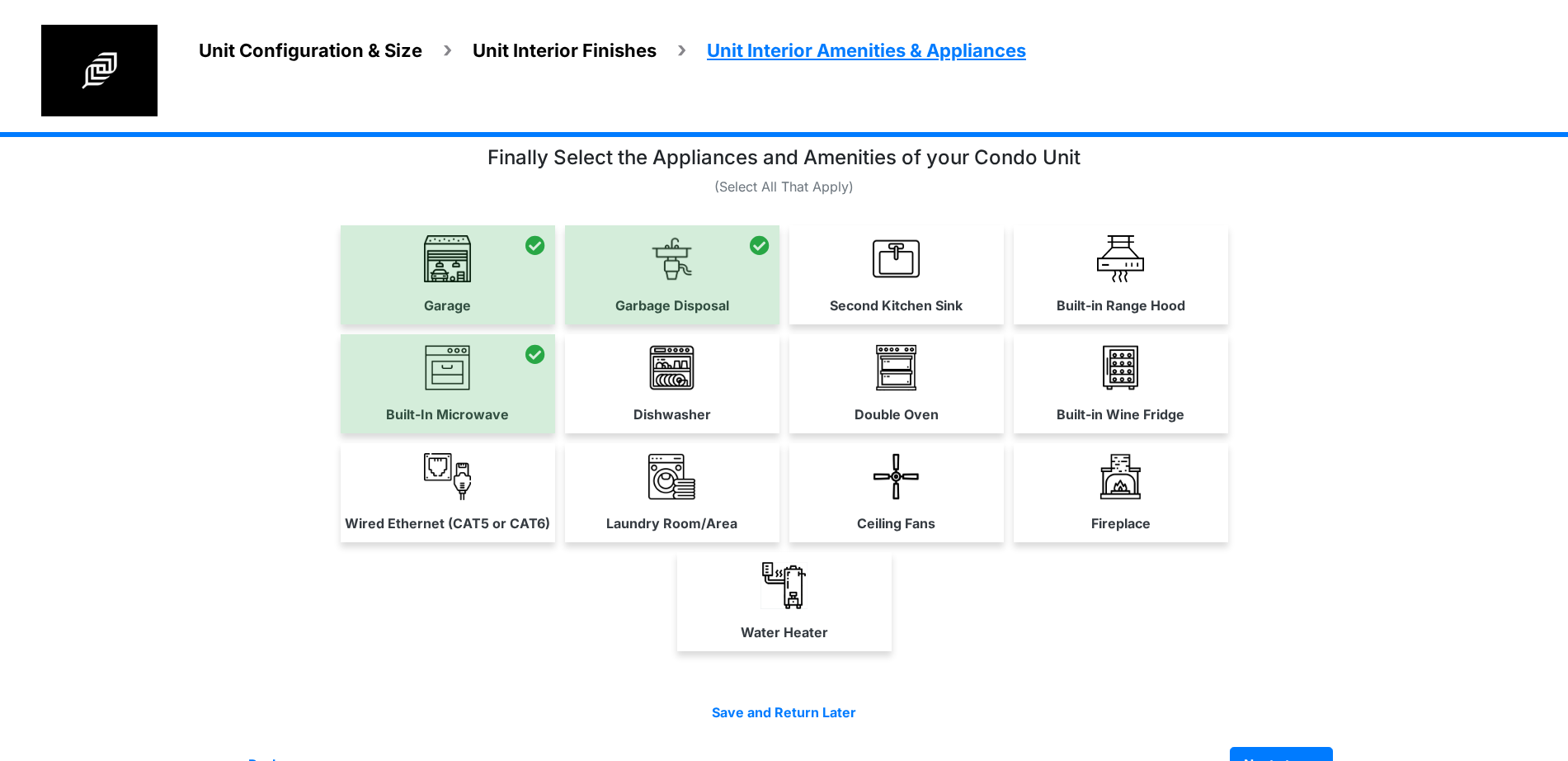
scroll to position [71, 0]
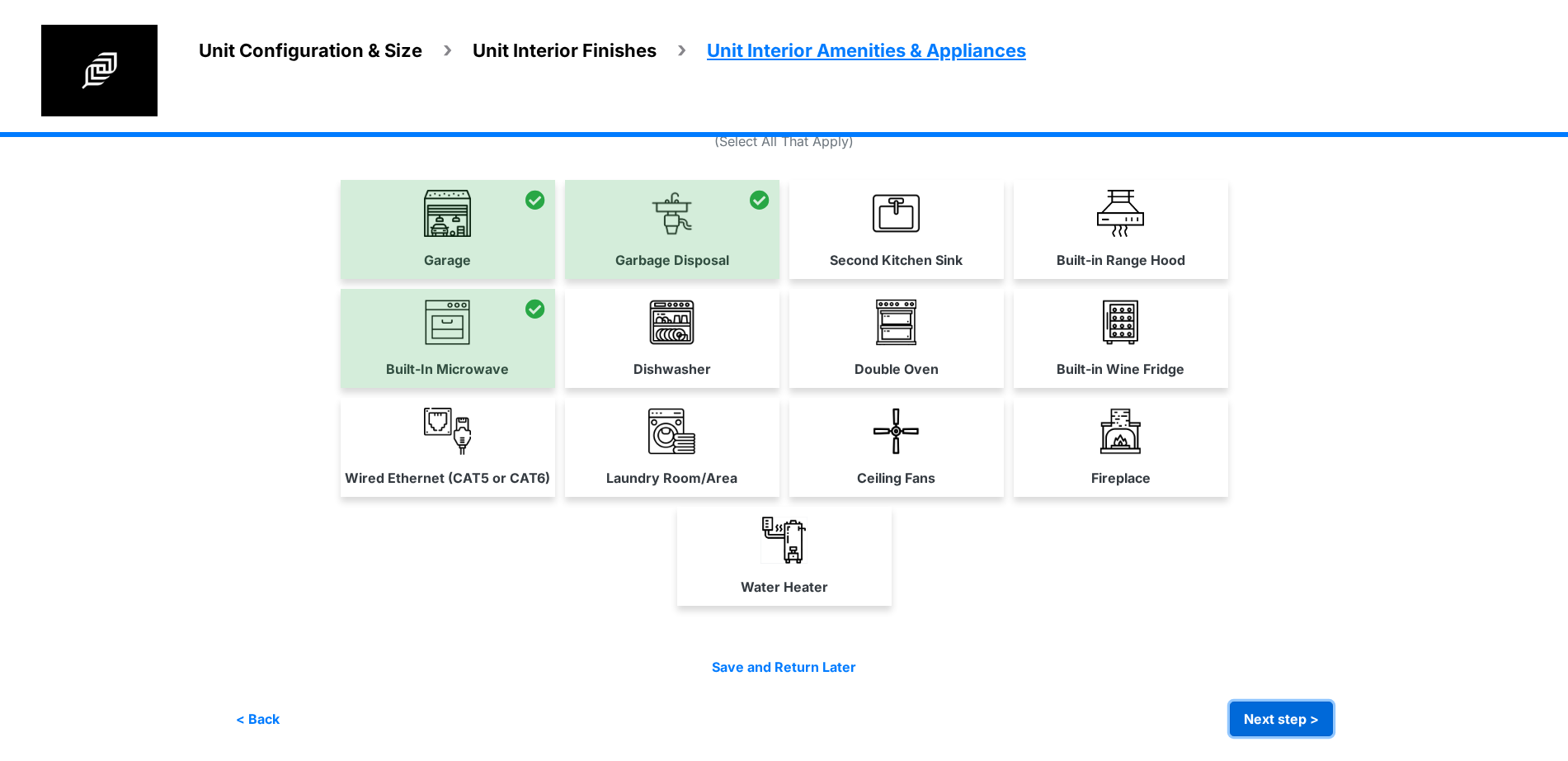
click at [1256, 713] on button "Next step >" at bounding box center [1281, 719] width 103 height 35
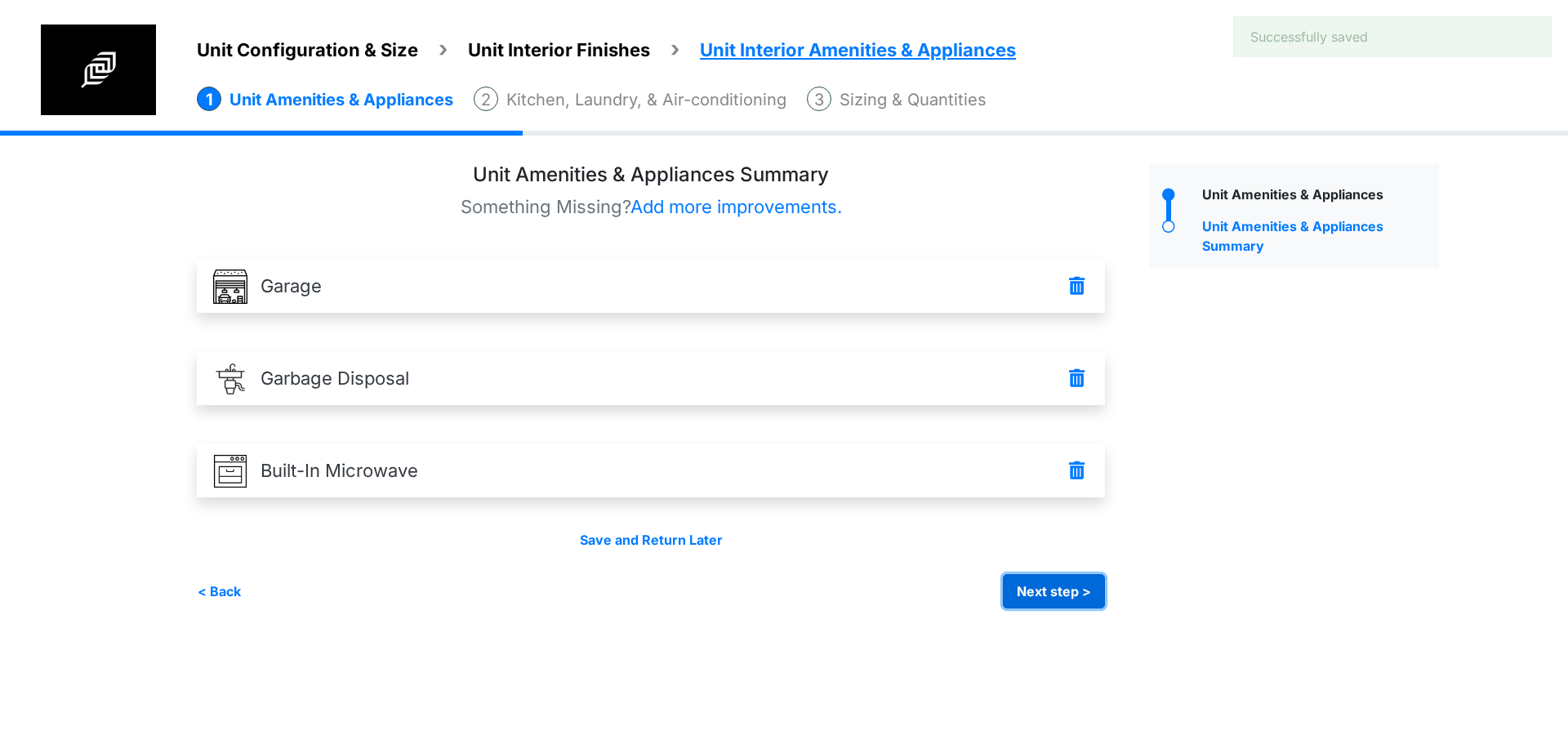
click at [1050, 599] on button "Next step >" at bounding box center [1054, 591] width 102 height 34
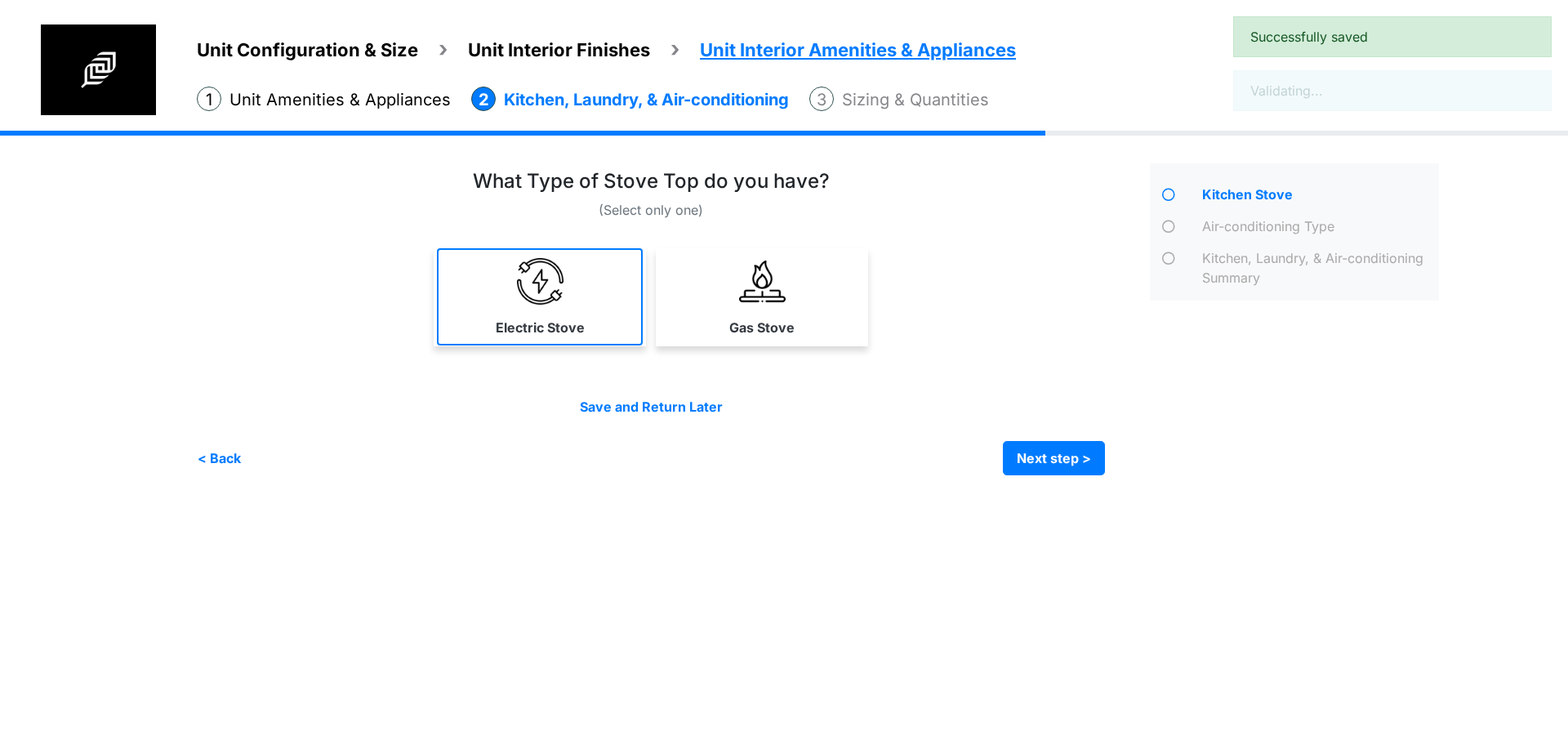
click at [589, 295] on link "Electric Stove" at bounding box center [539, 297] width 206 height 97
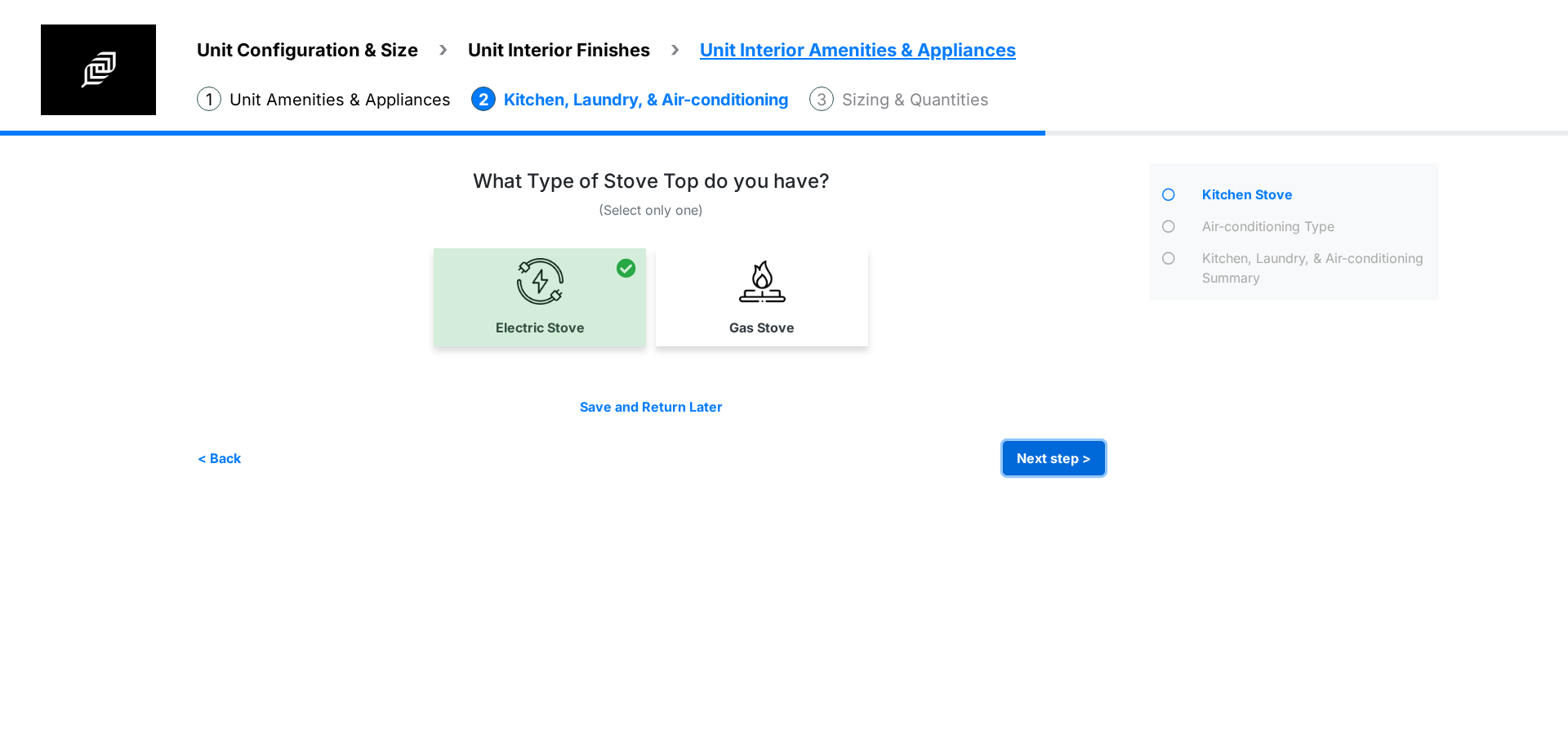
click at [1055, 457] on button "Next step >" at bounding box center [1054, 458] width 102 height 34
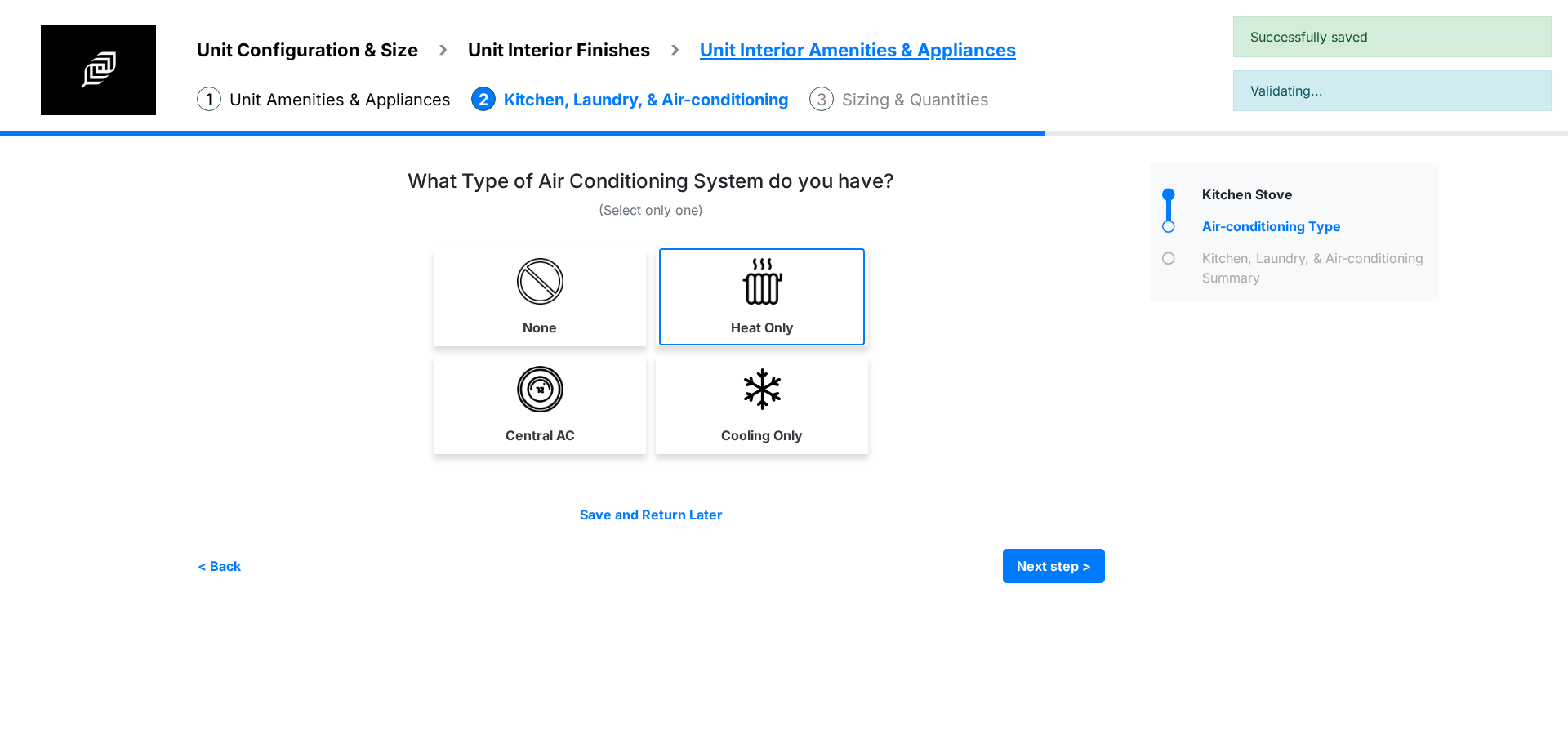
click at [740, 306] on link "Heat Only" at bounding box center [762, 297] width 206 height 97
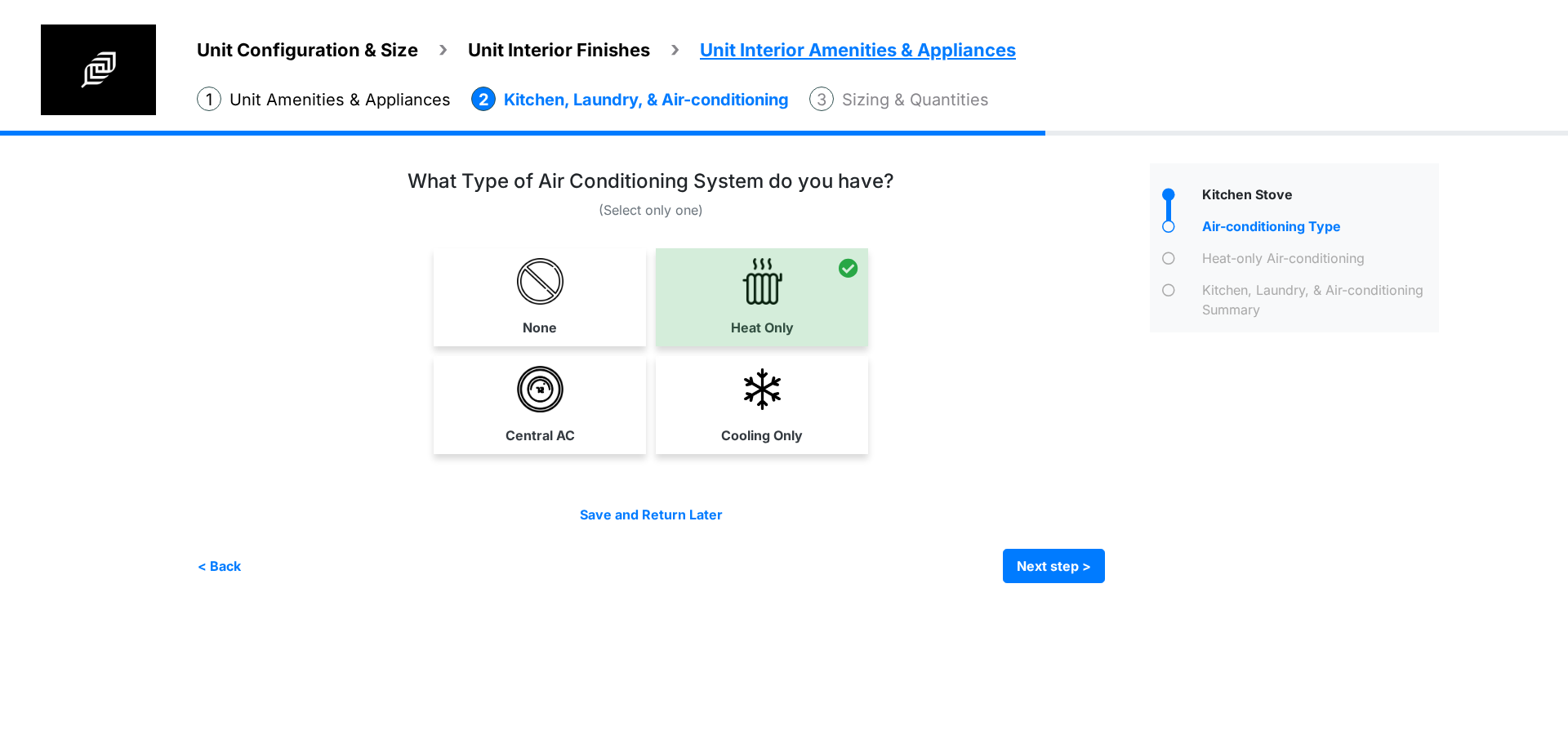
click at [1022, 543] on div "Save and Return Later < Back Next step > Save and submit" at bounding box center [650, 543] width 908 height 78
drag, startPoint x: 1022, startPoint y: 545, endPoint x: 1031, endPoint y: 556, distance: 14.2
click at [1023, 546] on div "Save and Return Later < Back Next step > Save and submit" at bounding box center [650, 543] width 908 height 78
click at [1037, 562] on button "Next step >" at bounding box center [1054, 565] width 102 height 34
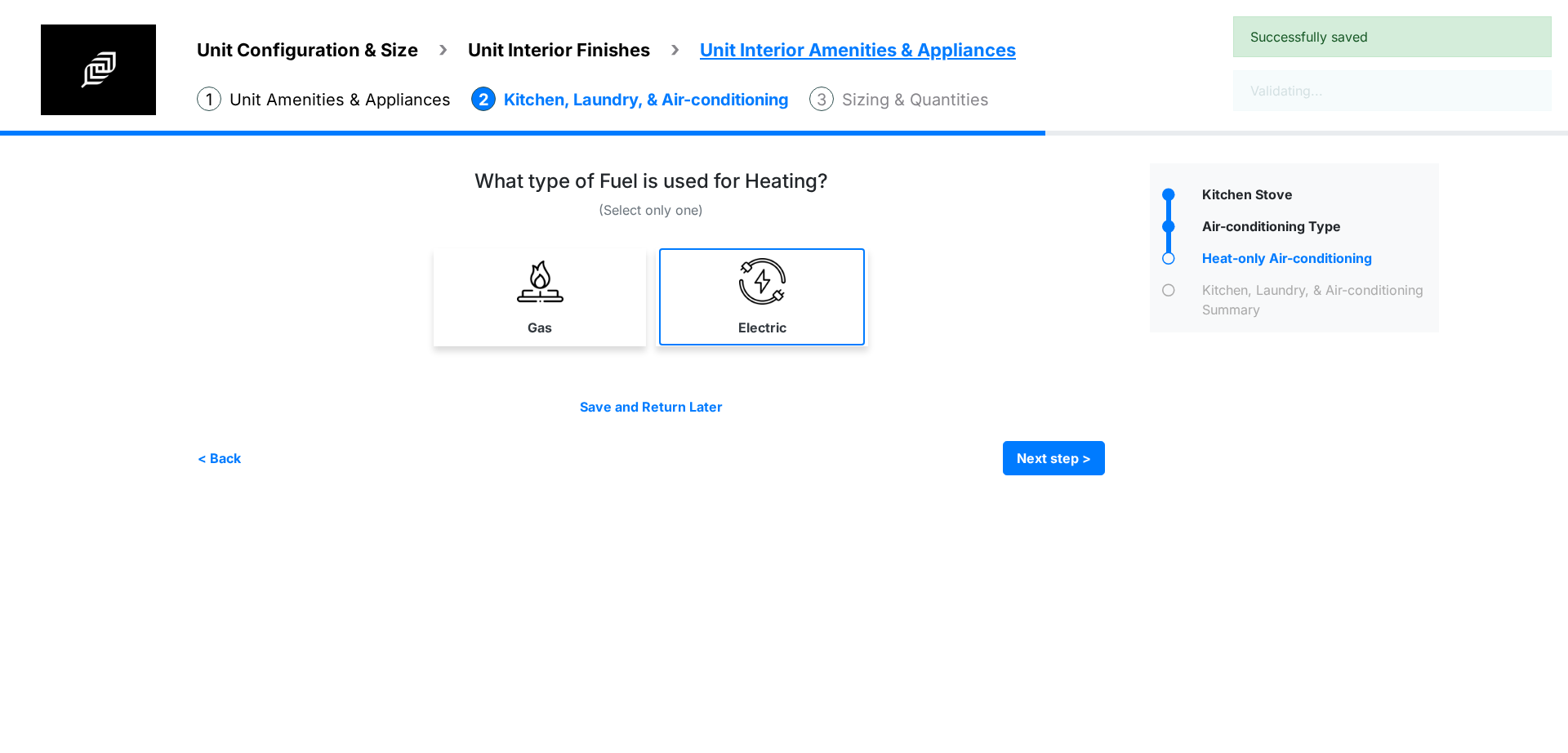
click at [766, 305] on link "Electric" at bounding box center [762, 297] width 206 height 97
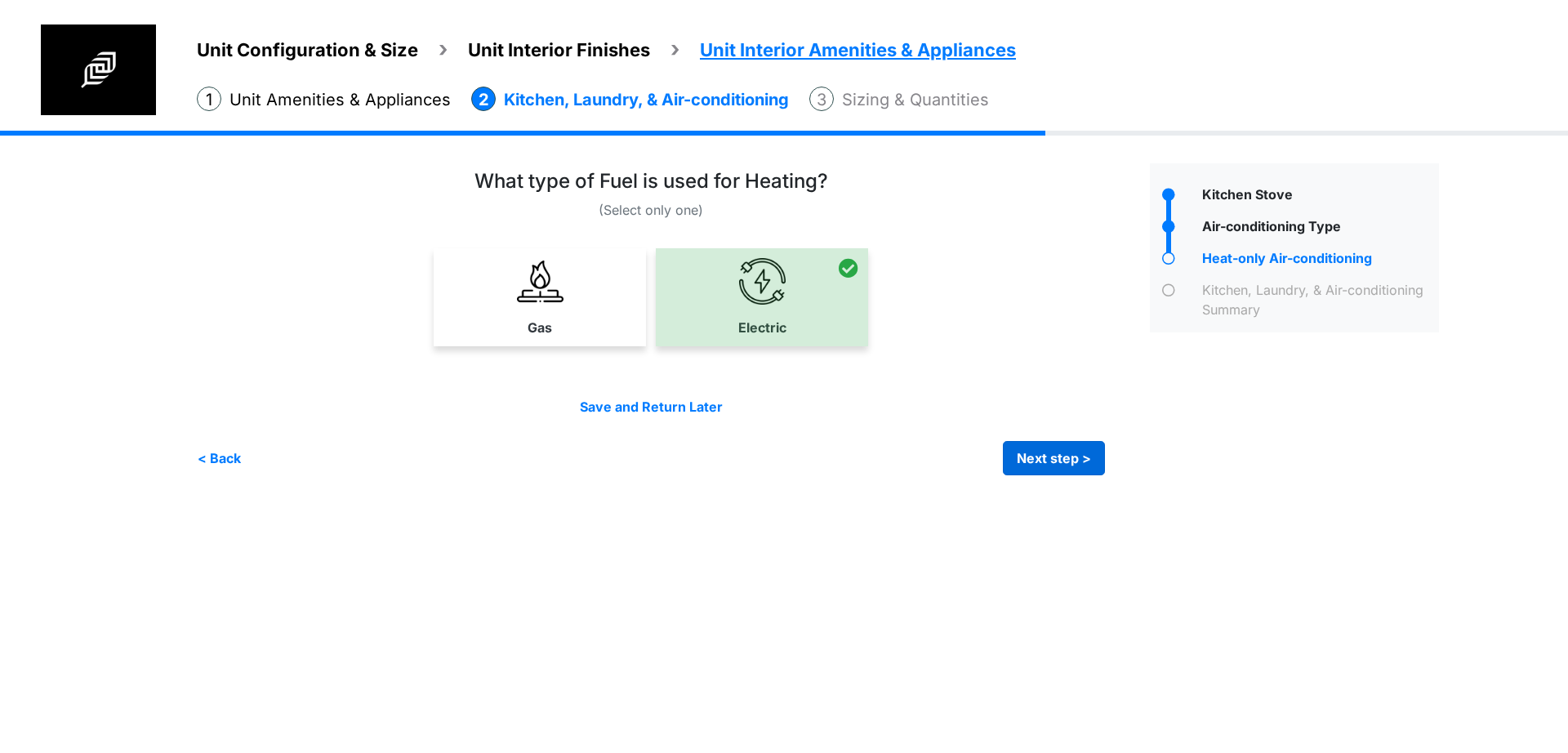
drag, startPoint x: 1001, startPoint y: 442, endPoint x: 1024, endPoint y: 454, distance: 25.9
click at [1022, 454] on div "< Back Next step > Save and submit" at bounding box center [650, 458] width 908 height 34
click at [1024, 454] on button "Next step >" at bounding box center [1054, 458] width 102 height 34
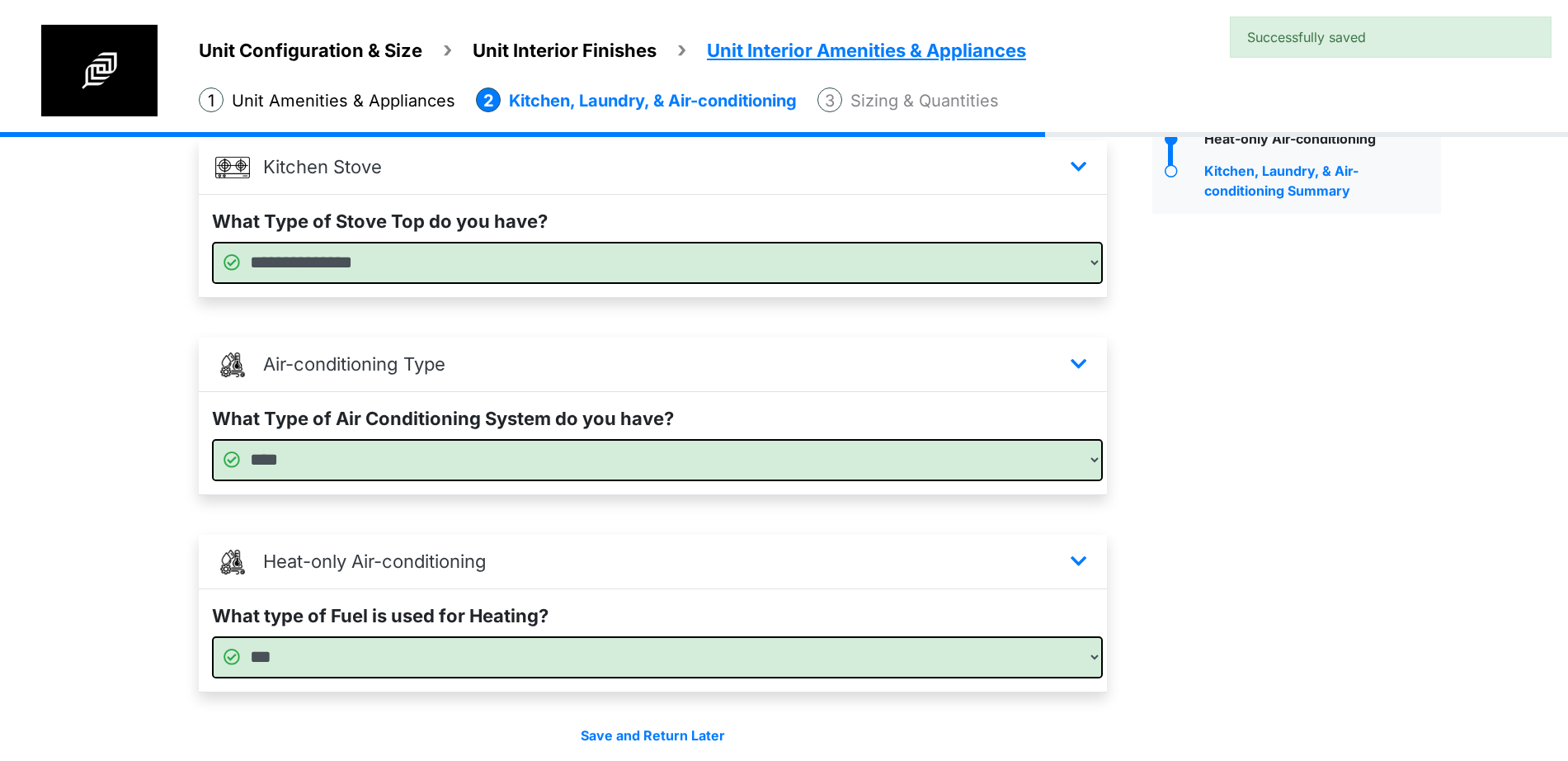
scroll to position [191, 0]
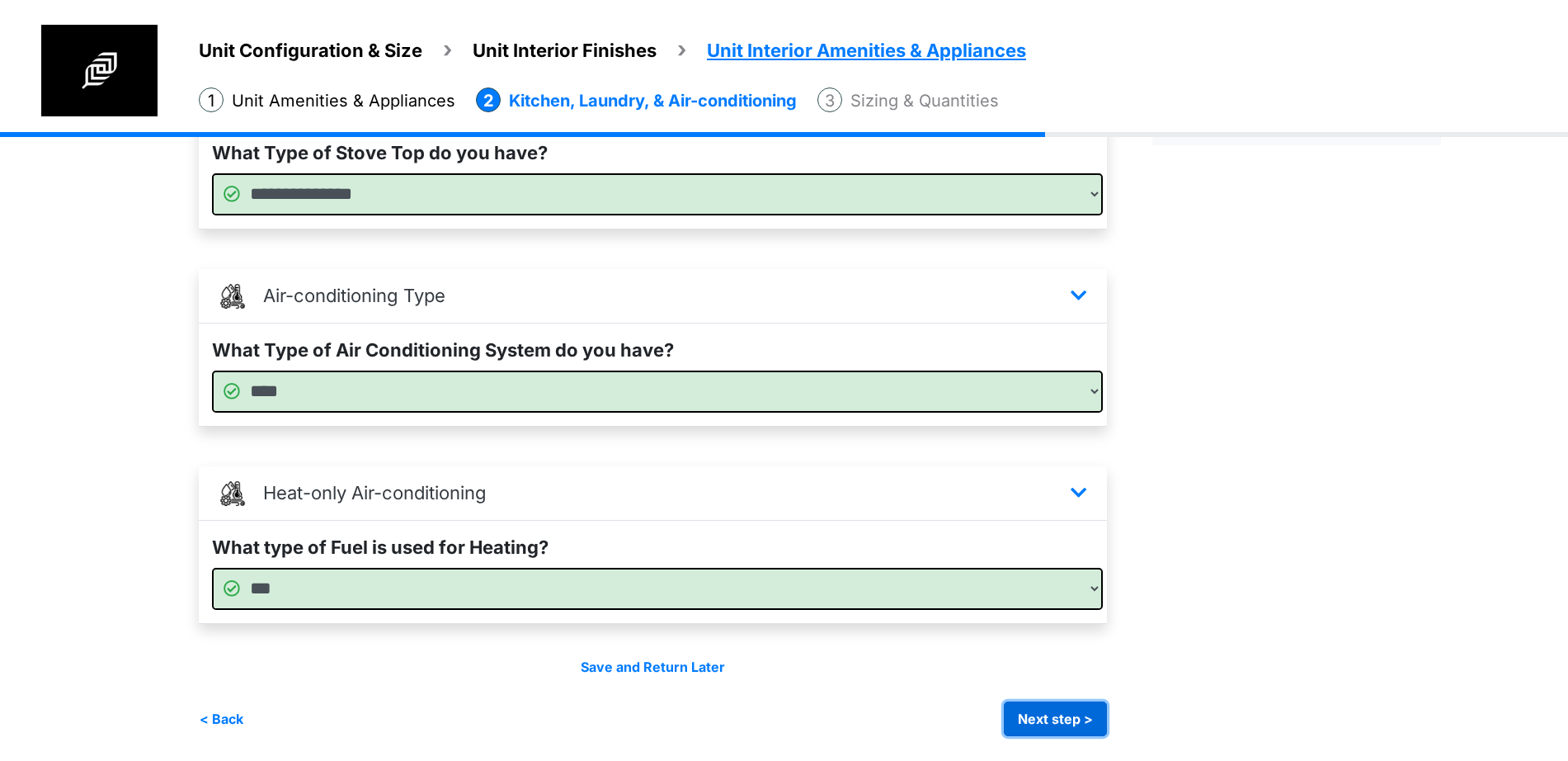
click at [1060, 703] on button "Next step >" at bounding box center [1055, 719] width 103 height 35
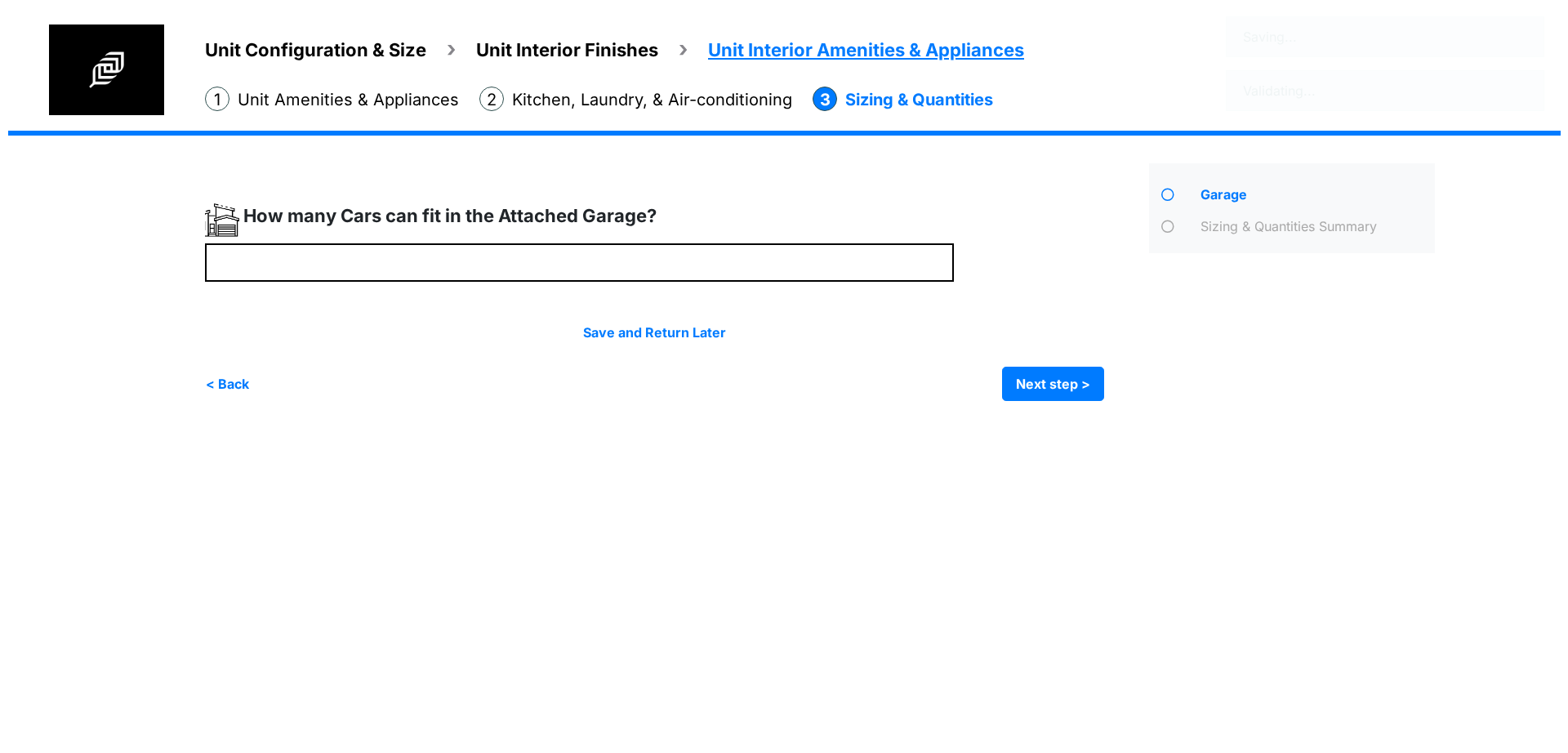
scroll to position [0, 0]
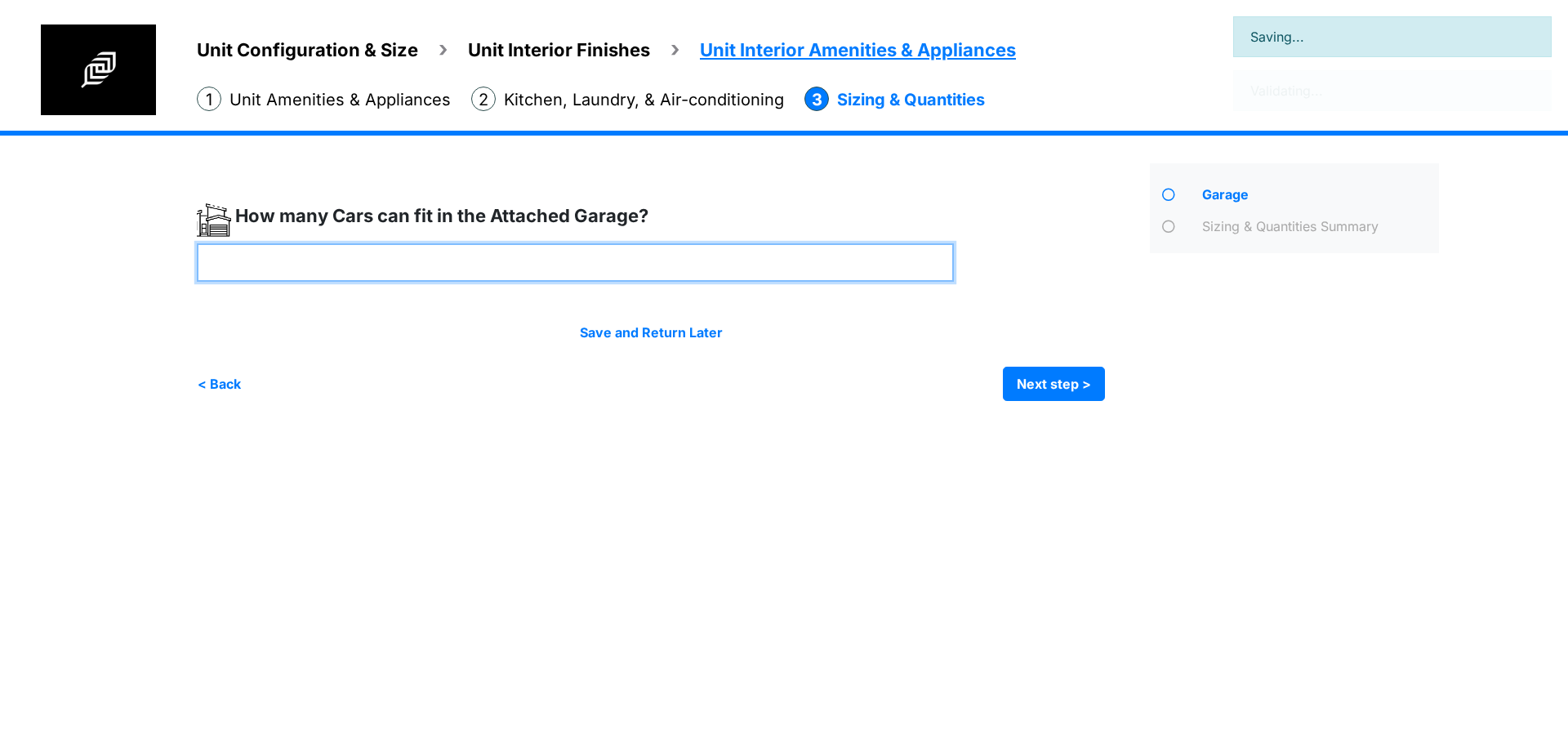
click at [681, 250] on input "number" at bounding box center [574, 263] width 757 height 39
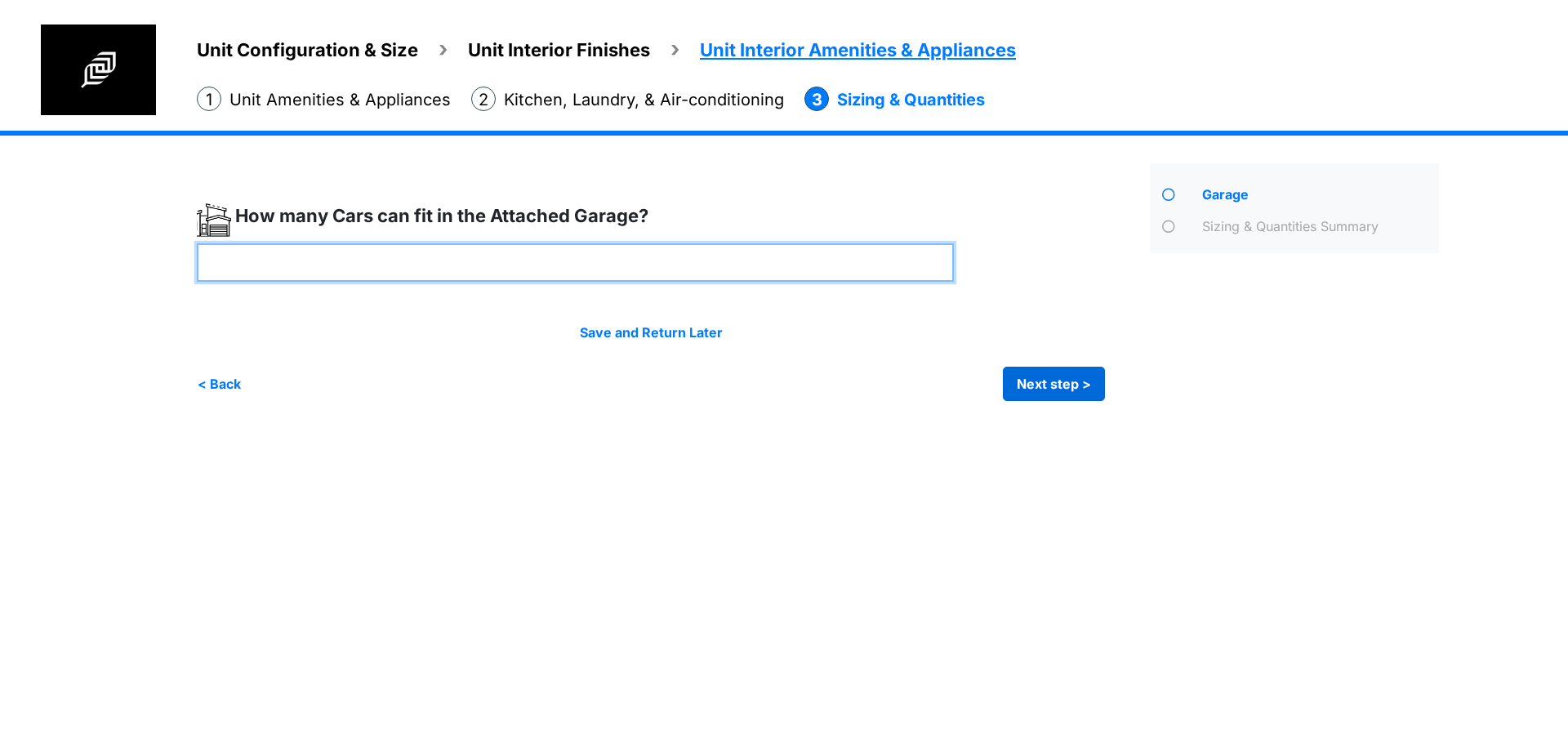
type input "*"
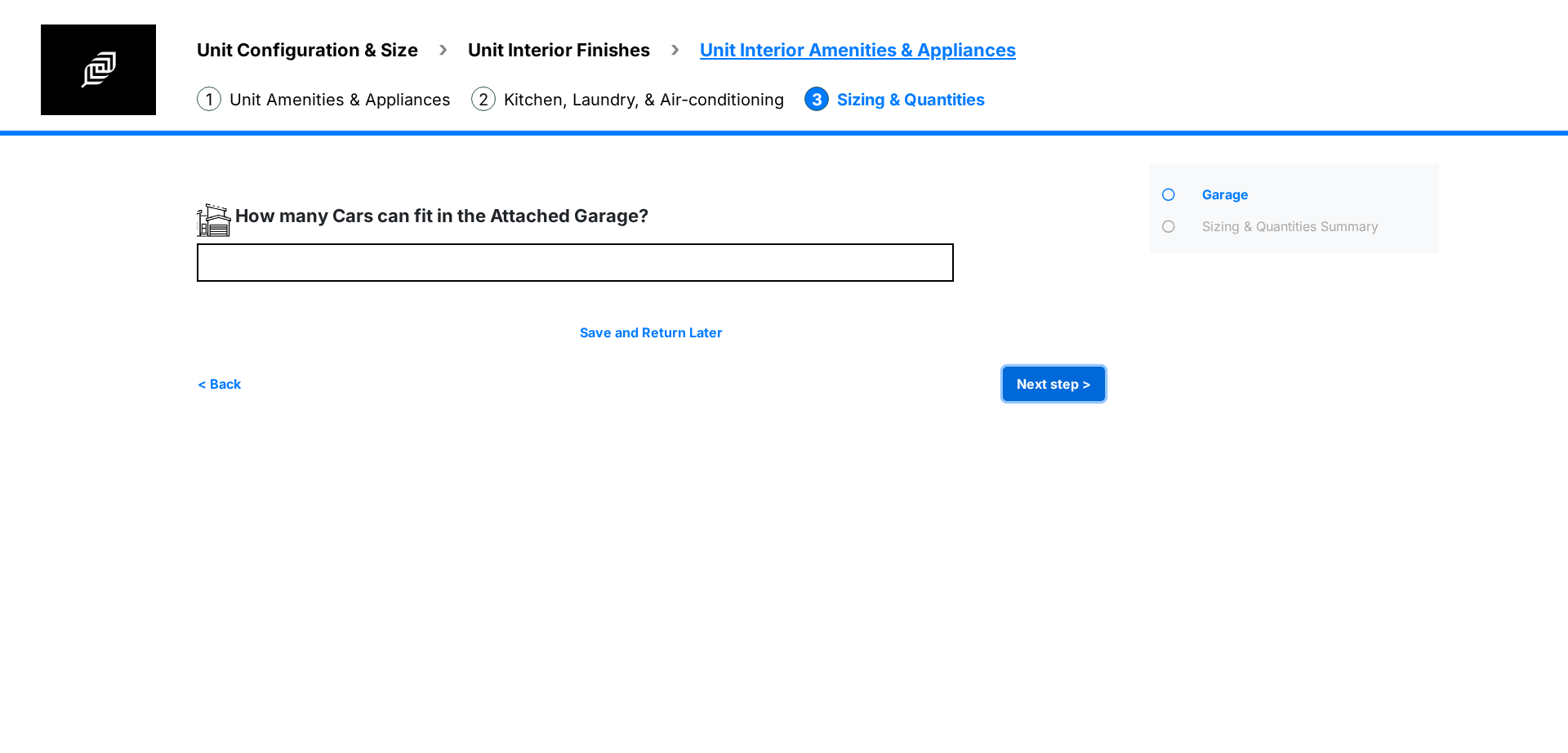
click at [1022, 390] on button "Next step >" at bounding box center [1054, 384] width 102 height 34
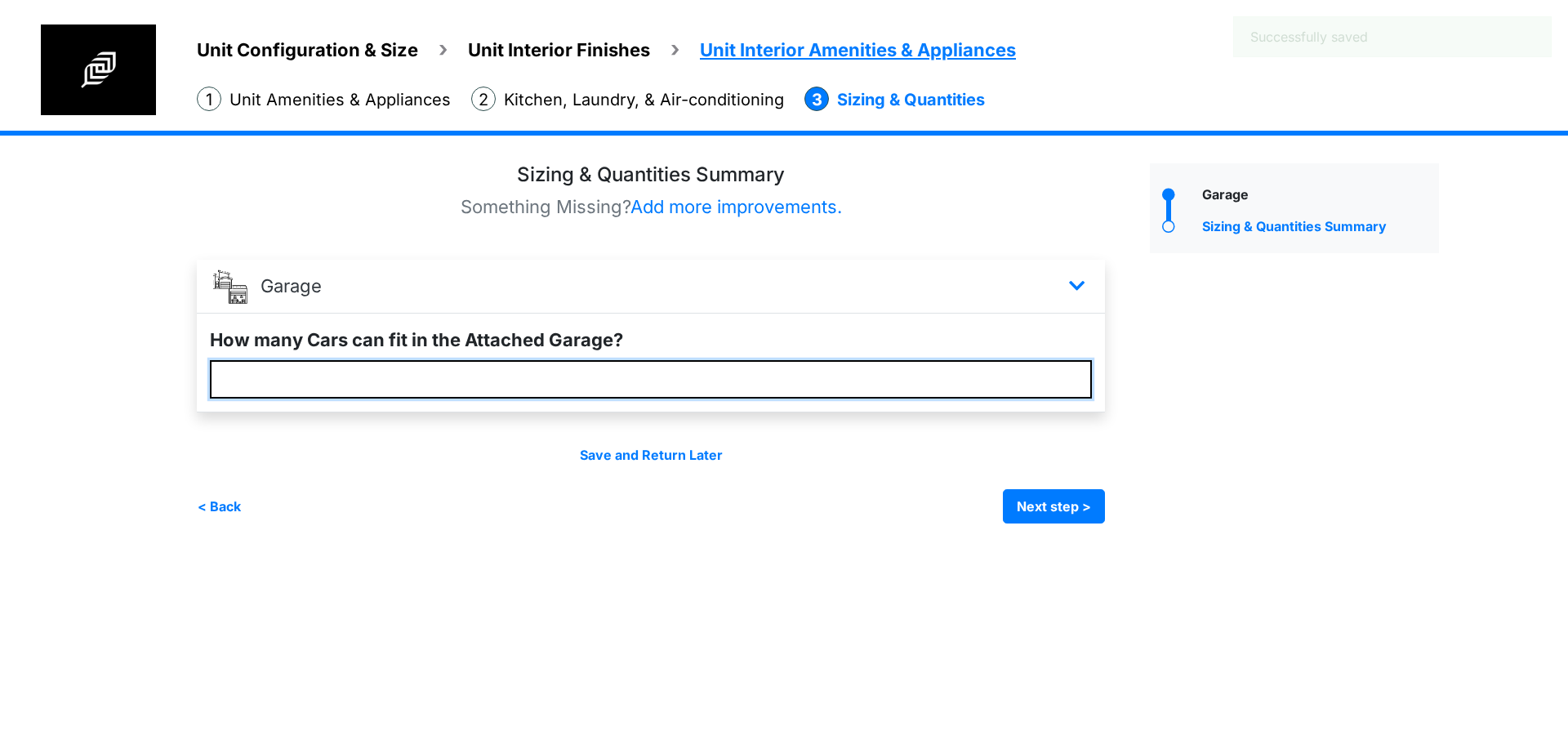
click at [786, 379] on input "*" at bounding box center [651, 379] width 882 height 39
click at [1042, 509] on button "Next step >" at bounding box center [1054, 505] width 102 height 34
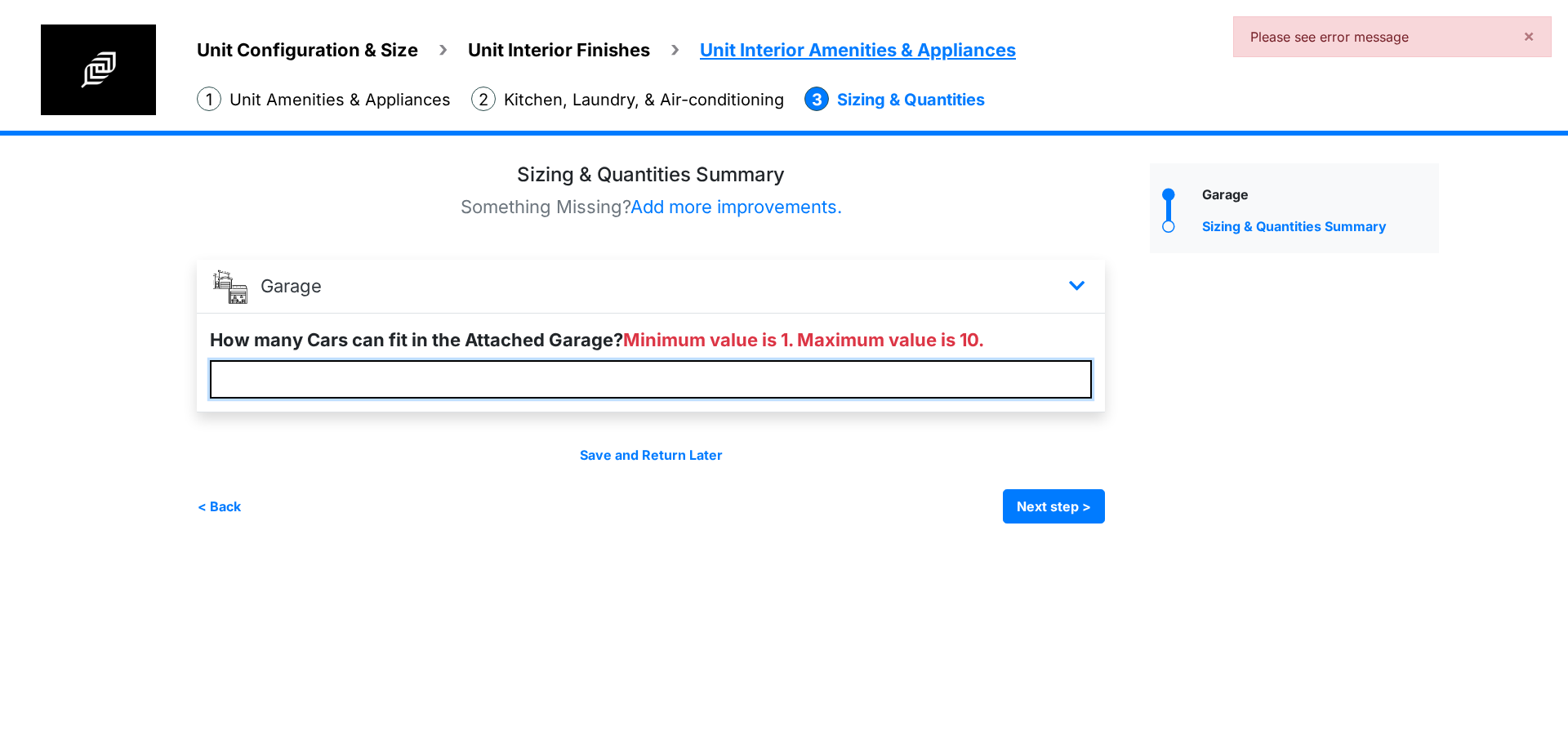
drag, startPoint x: 786, startPoint y: 382, endPoint x: 37, endPoint y: 327, distance: 751.0
click at [32, 335] on div "Unit Configuration & Size Unit Interior Finishes Unit Interior Amenities & Appl…" at bounding box center [784, 339] width 1568 height 417
type input "*"
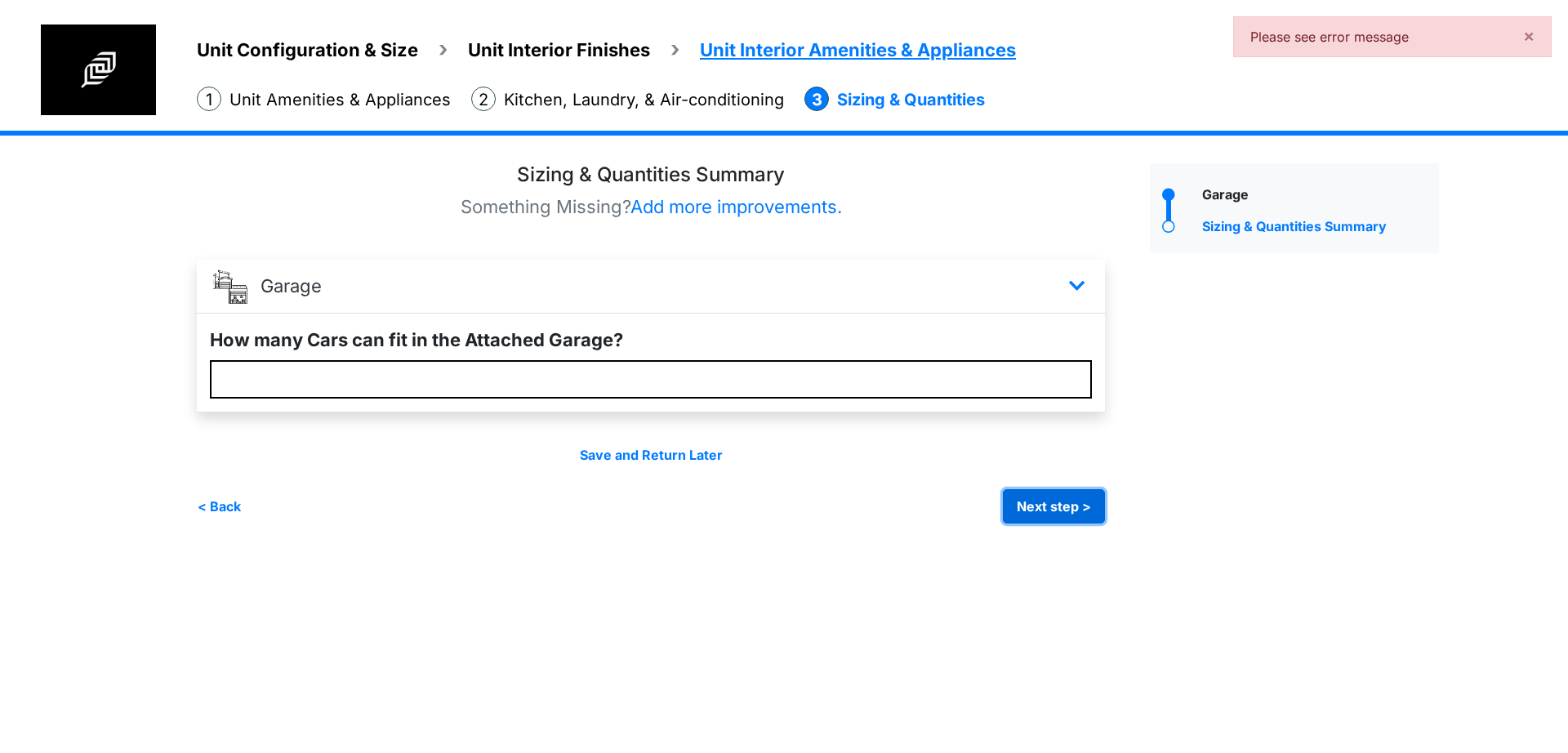
click at [1029, 511] on button "Next step >" at bounding box center [1054, 505] width 102 height 34
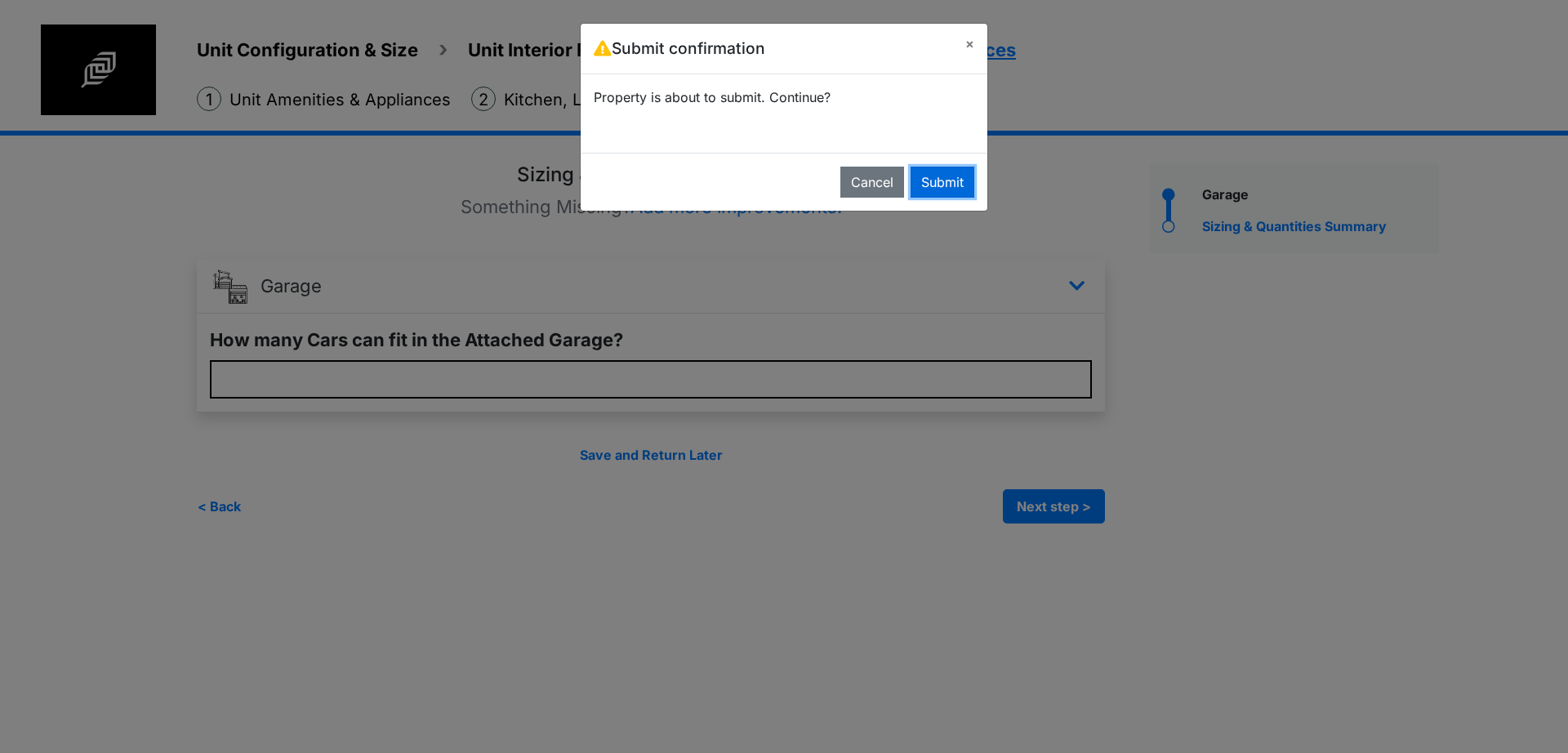
click at [929, 176] on button "Submit" at bounding box center [942, 181] width 64 height 31
